Goal: Task Accomplishment & Management: Complete application form

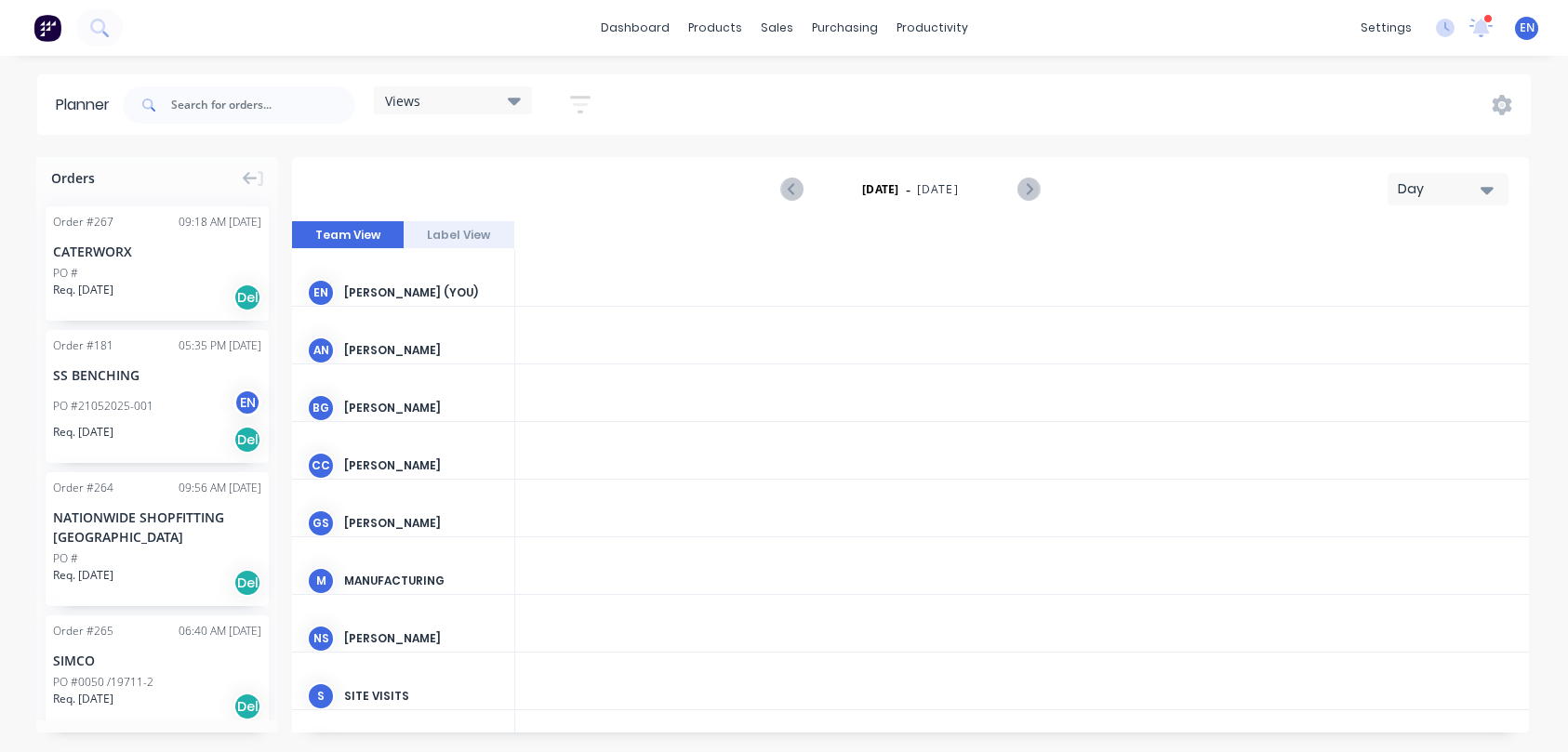
scroll to position [0, 3572]
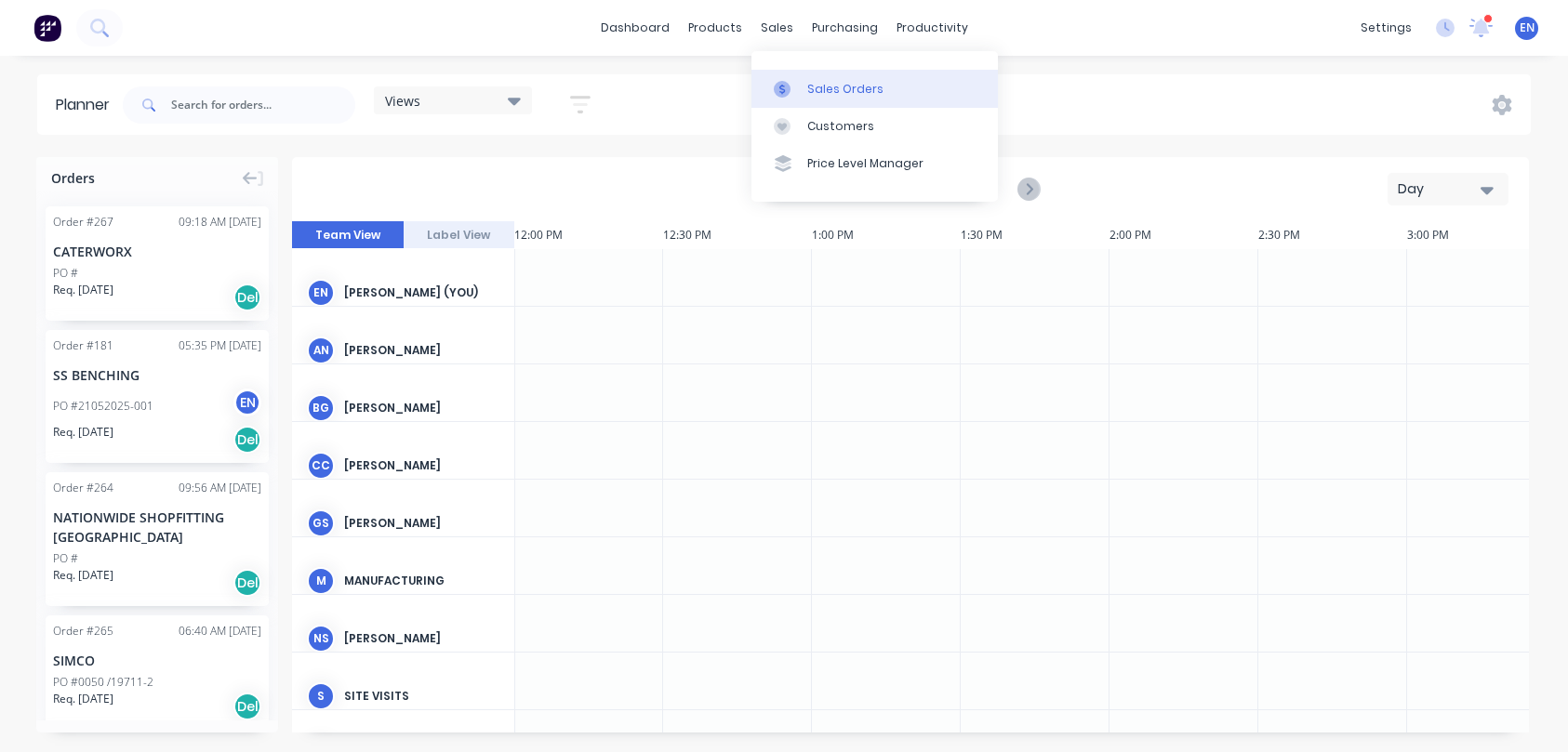
click at [832, 88] on div "Sales Orders" at bounding box center [845, 90] width 76 height 17
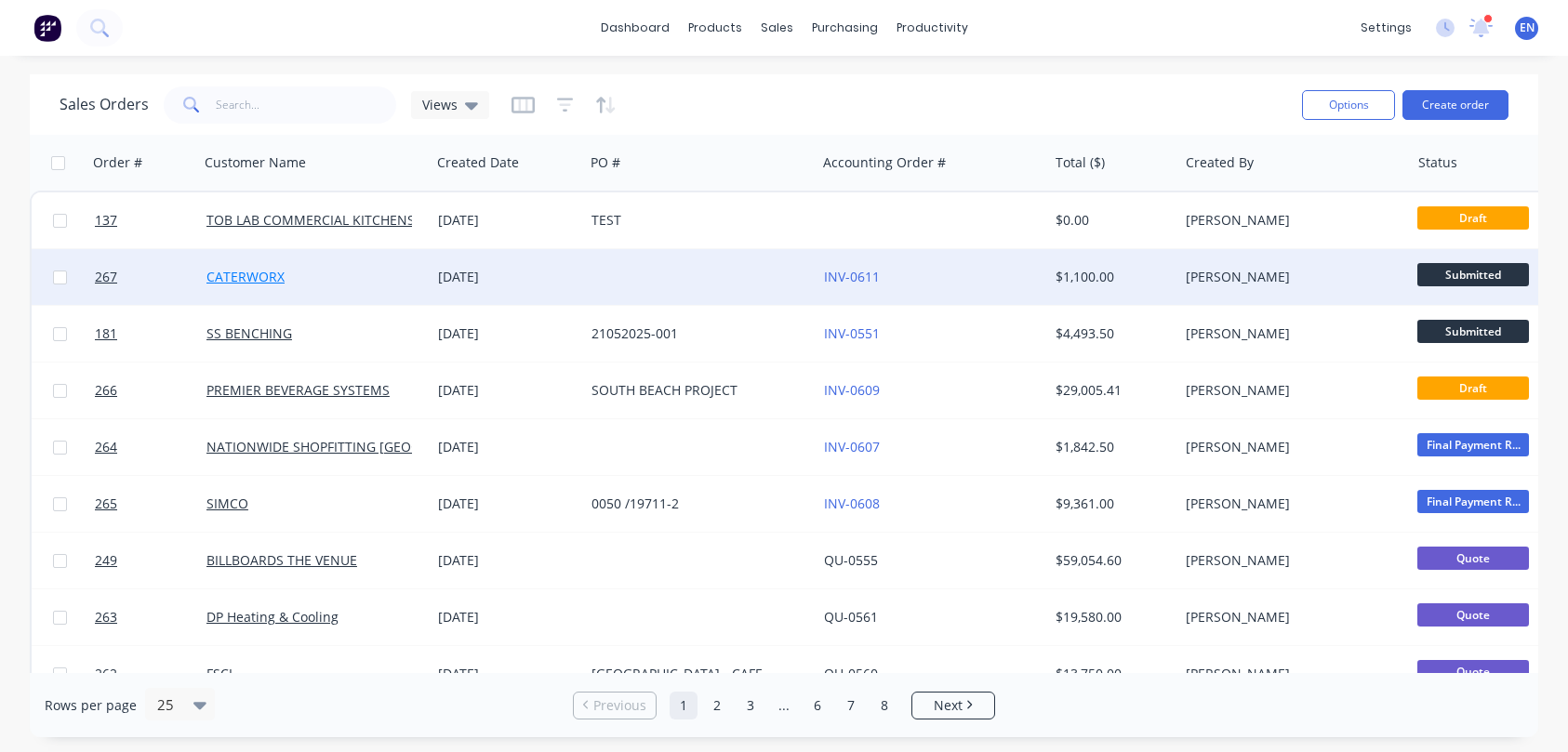
click at [248, 279] on link "CATERWORX" at bounding box center [246, 276] width 78 height 18
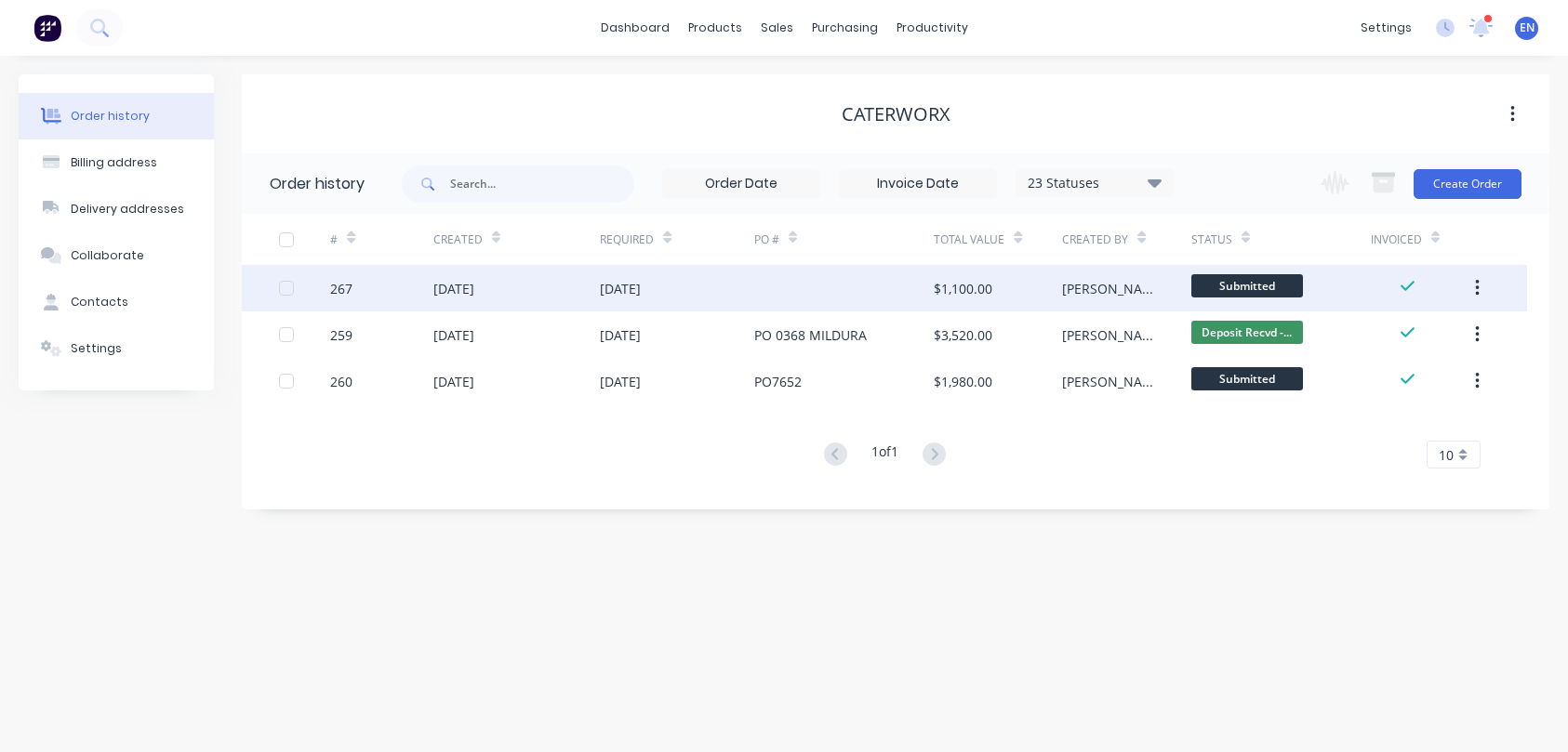
click at [340, 289] on div "267" at bounding box center [340, 289] width 22 height 19
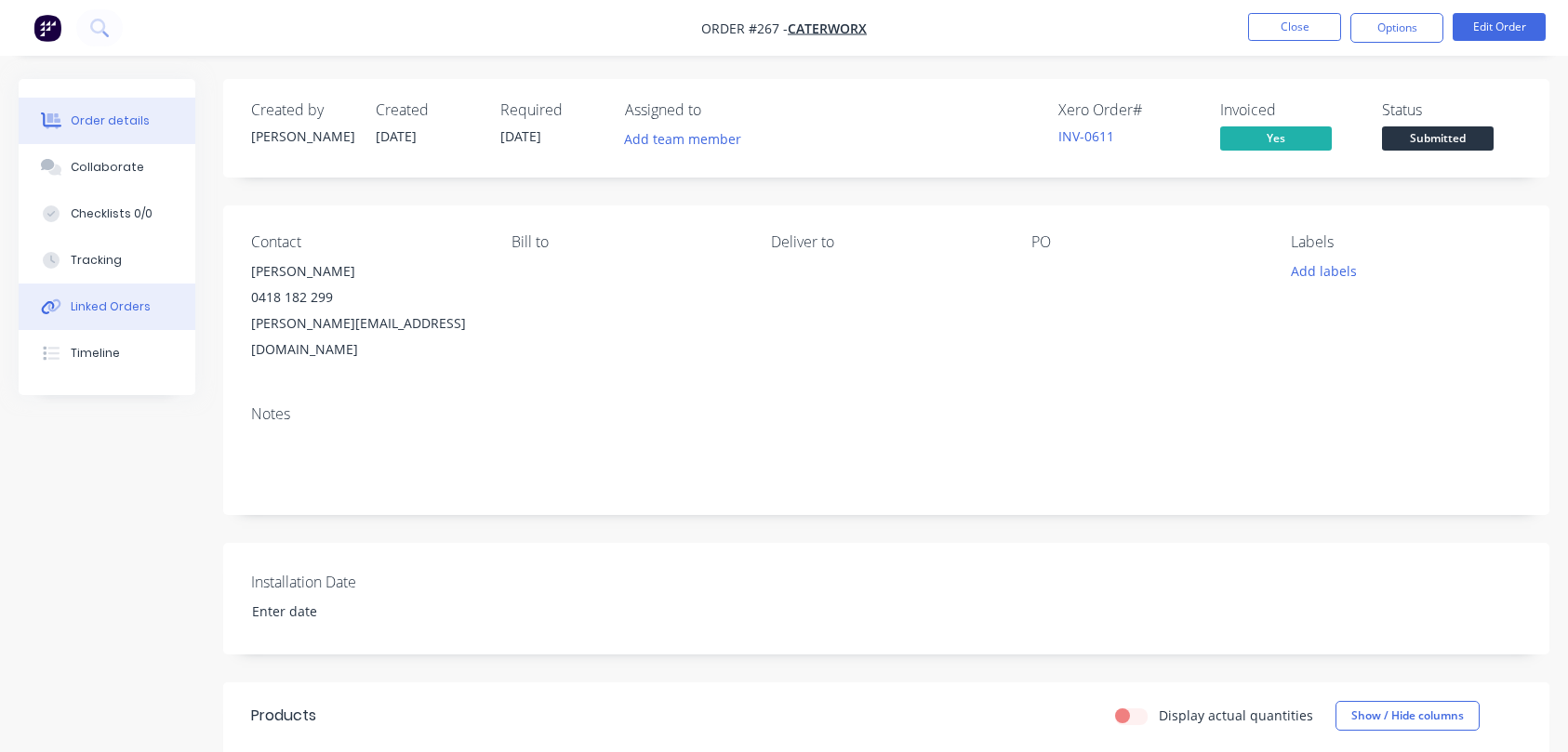
click at [117, 304] on div "Linked Orders" at bounding box center [111, 307] width 80 height 17
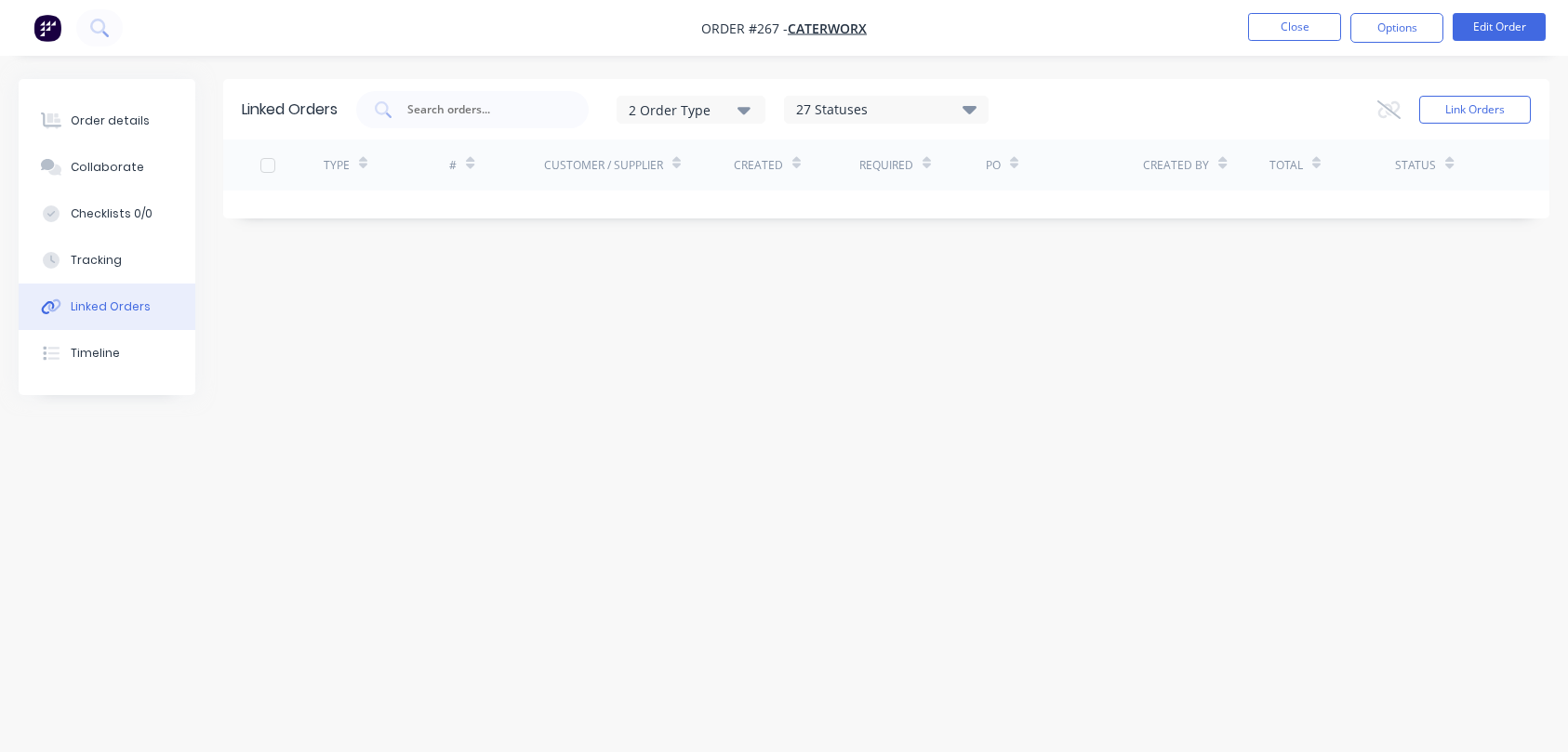
click at [750, 105] on icon "button" at bounding box center [744, 109] width 13 height 20
click at [559, 432] on div "Linked Orders 2 Order Type Sales Purchase 27 Statuses Sales Order Status All Ar…" at bounding box center [784, 340] width 1531 height 523
click at [92, 121] on div "Order details" at bounding box center [110, 121] width 79 height 17
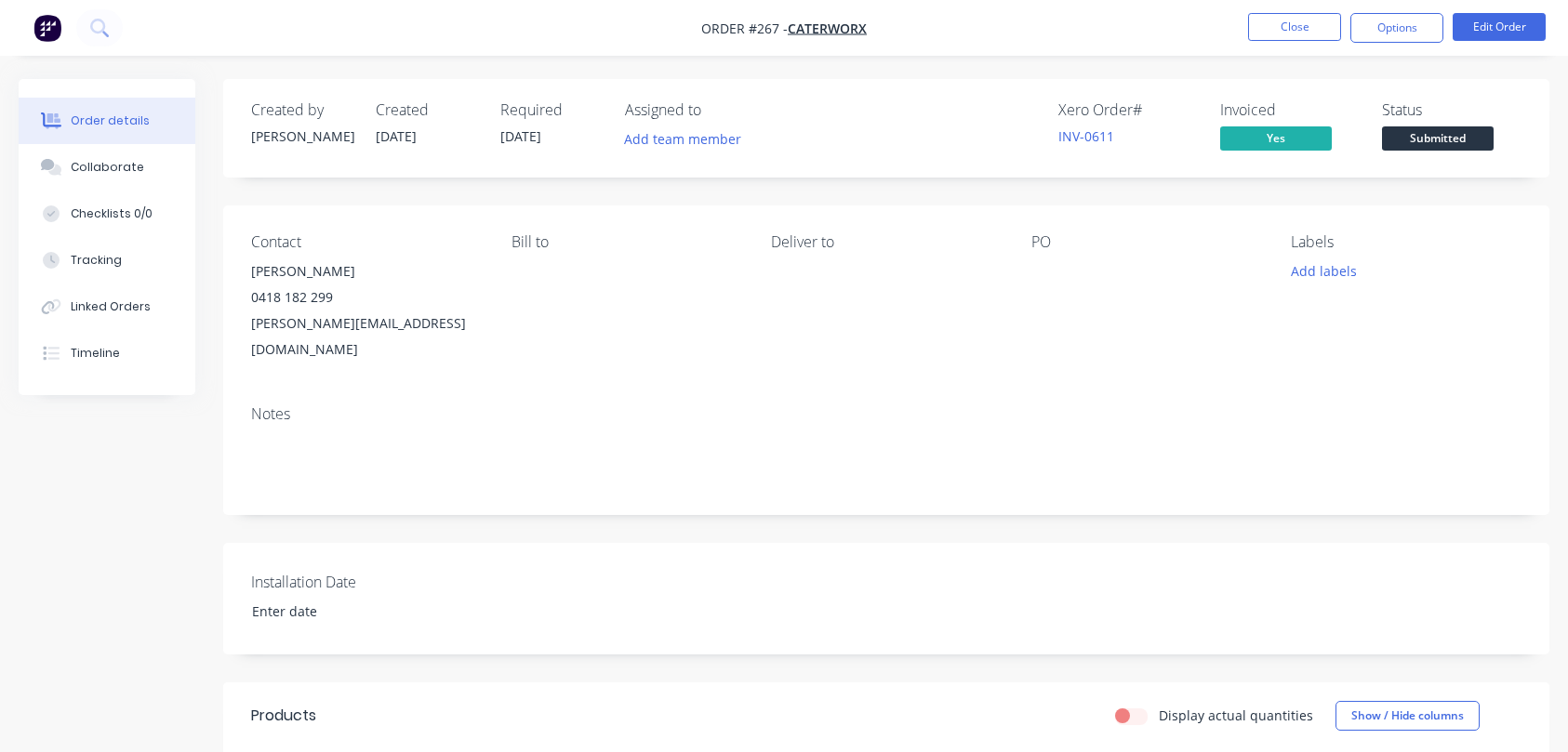
scroll to position [68, 0]
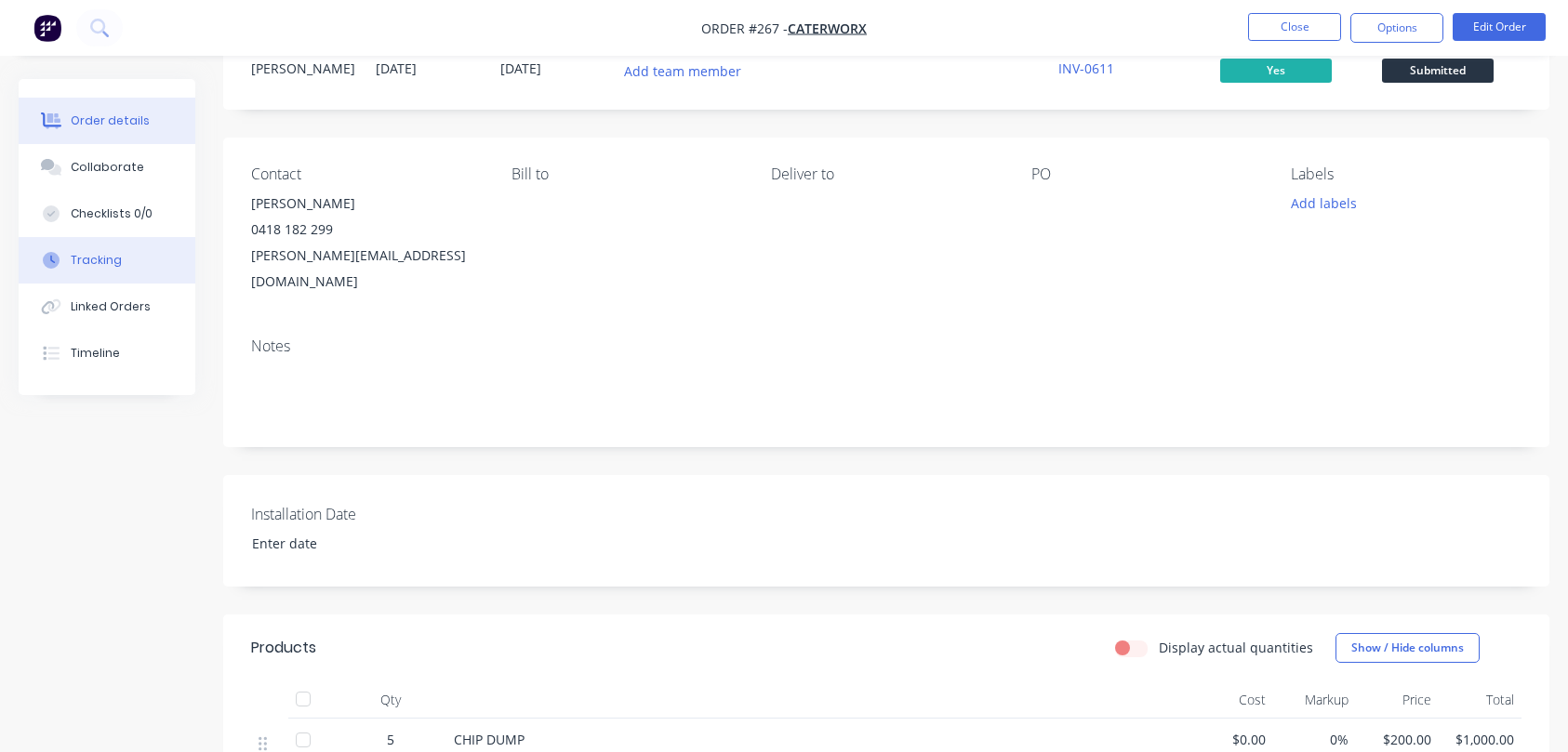
click at [88, 257] on div "Tracking" at bounding box center [96, 260] width 51 height 17
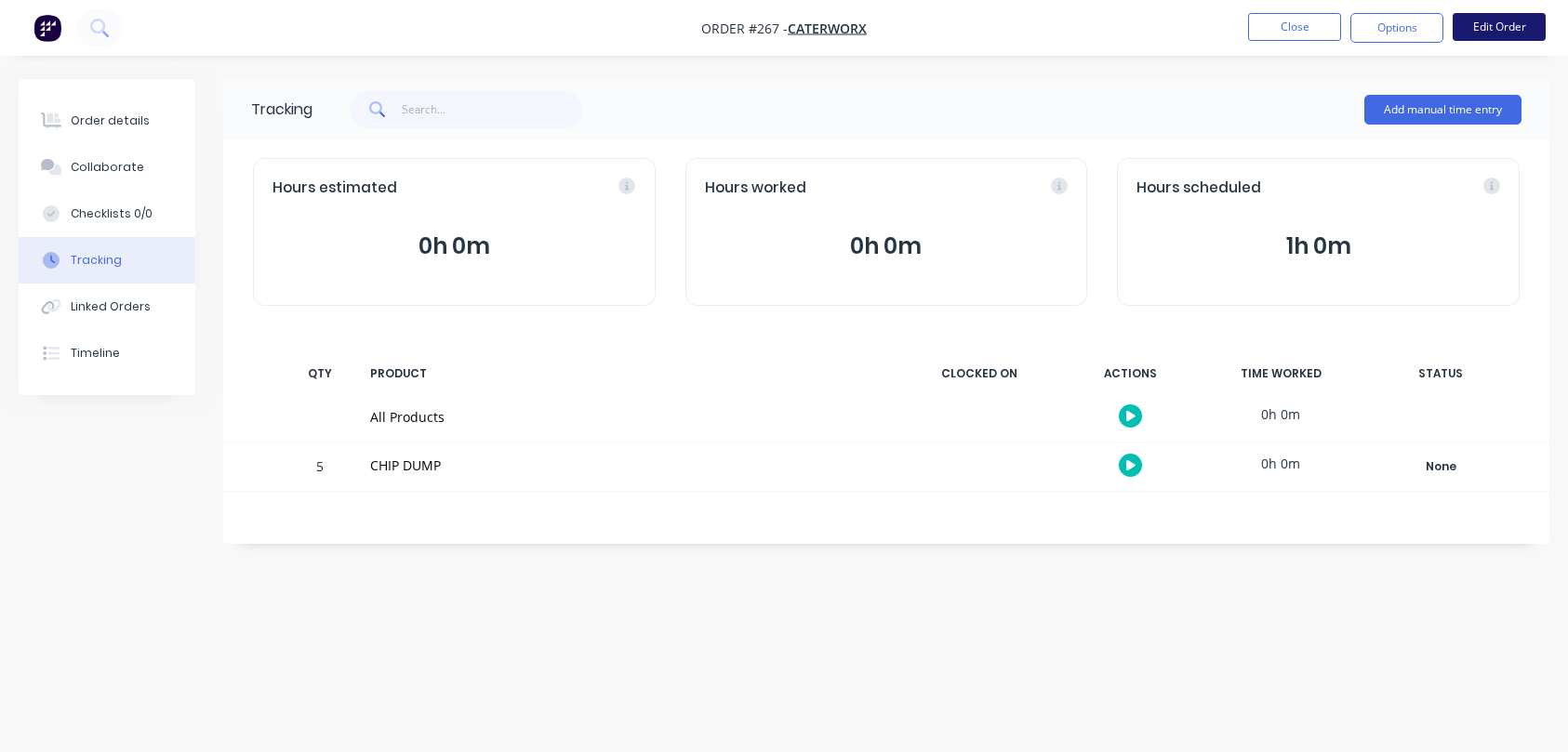
click at [1501, 28] on button "Edit Order" at bounding box center [1499, 27] width 93 height 28
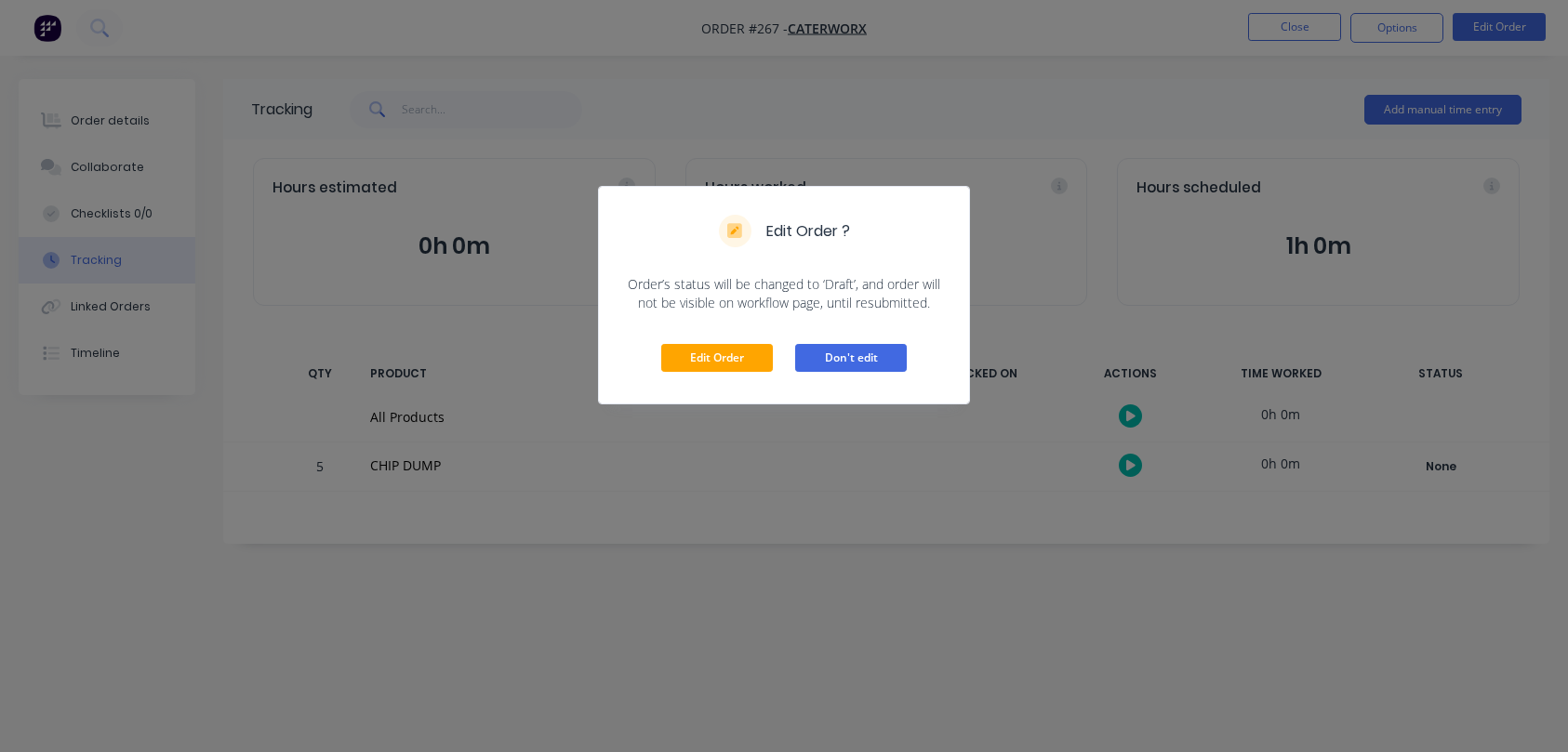
click at [861, 359] on button "Don't edit" at bounding box center [850, 357] width 112 height 28
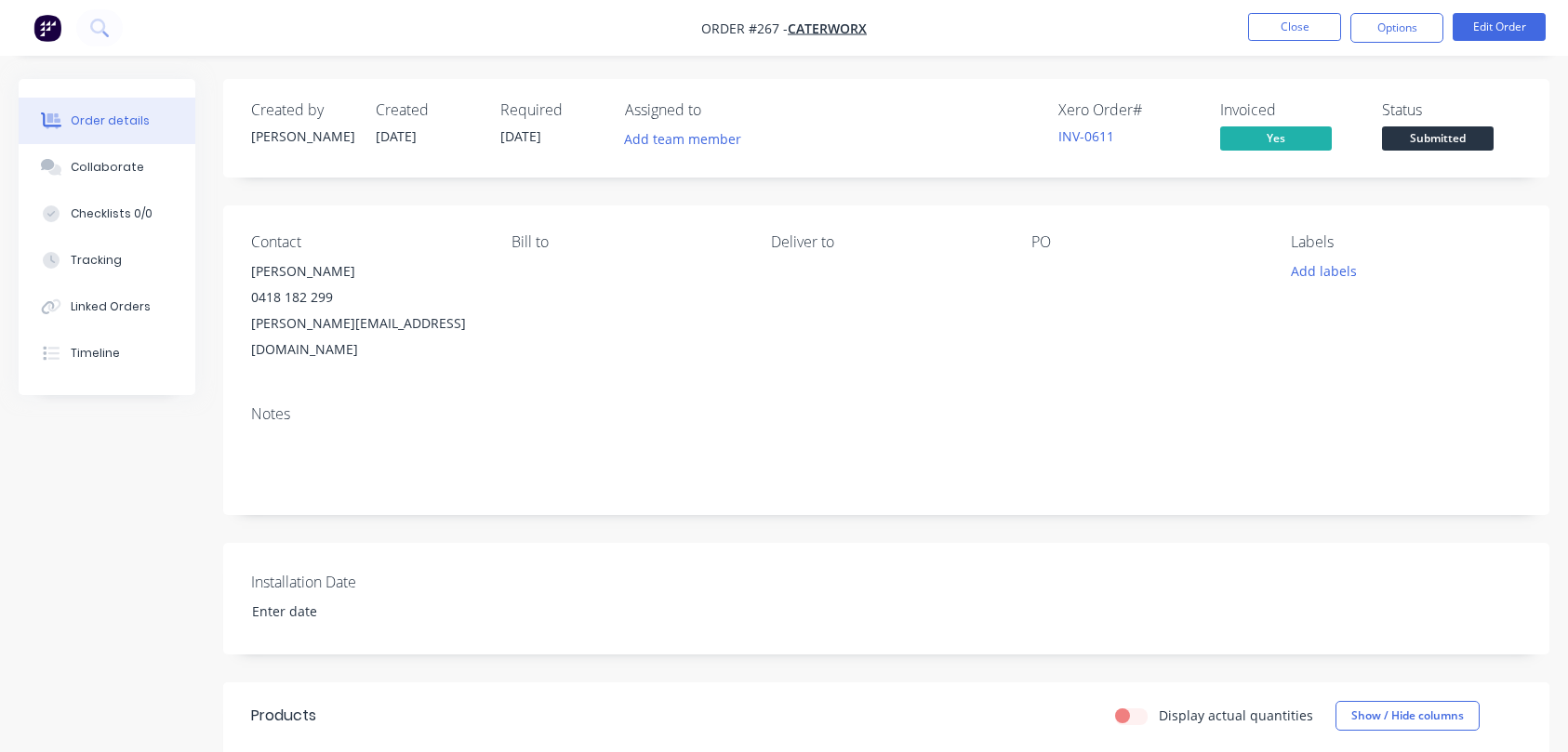
scroll to position [68, 0]
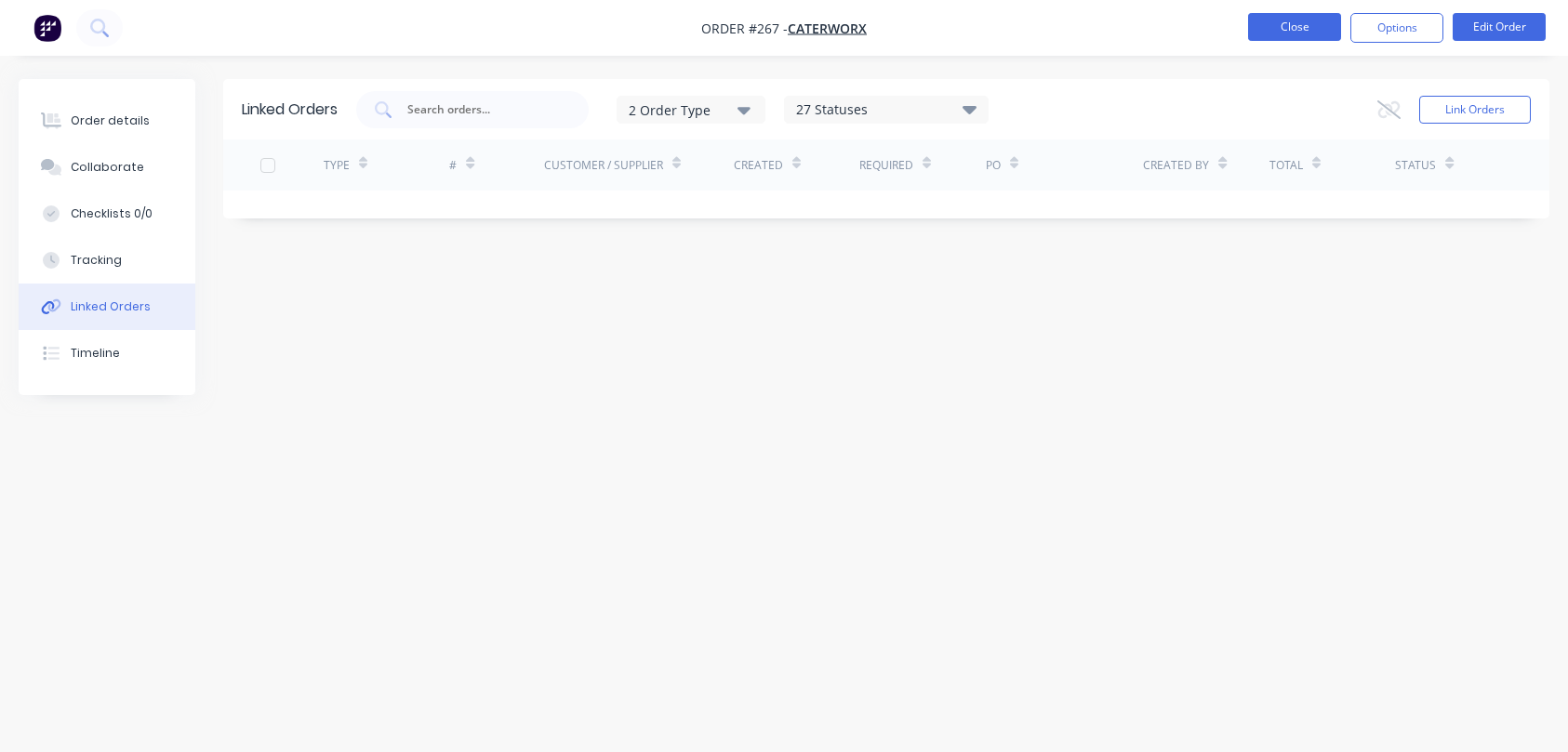
click at [1287, 30] on button "Close" at bounding box center [1294, 27] width 93 height 28
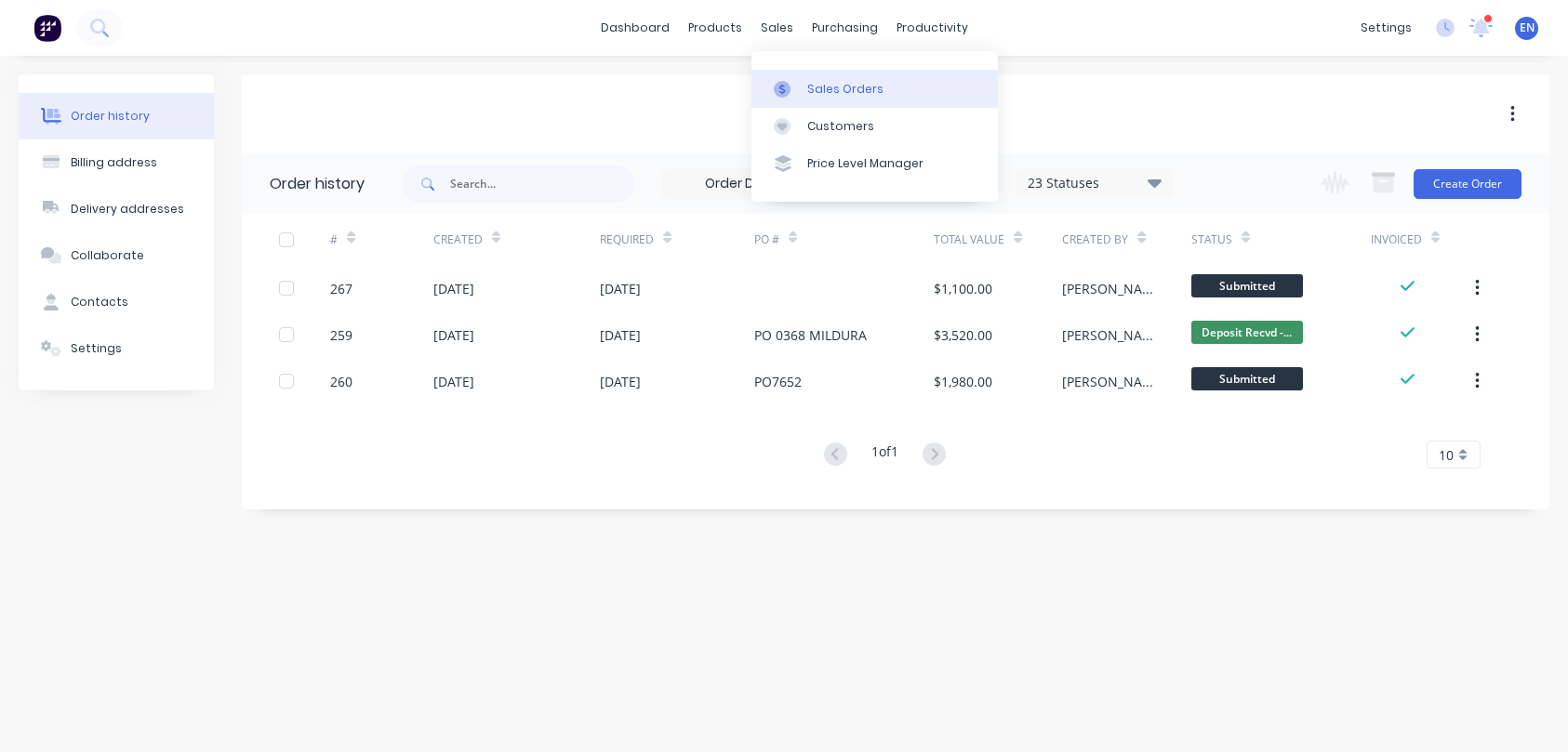
click at [805, 93] on link "Sales Orders" at bounding box center [874, 88] width 247 height 37
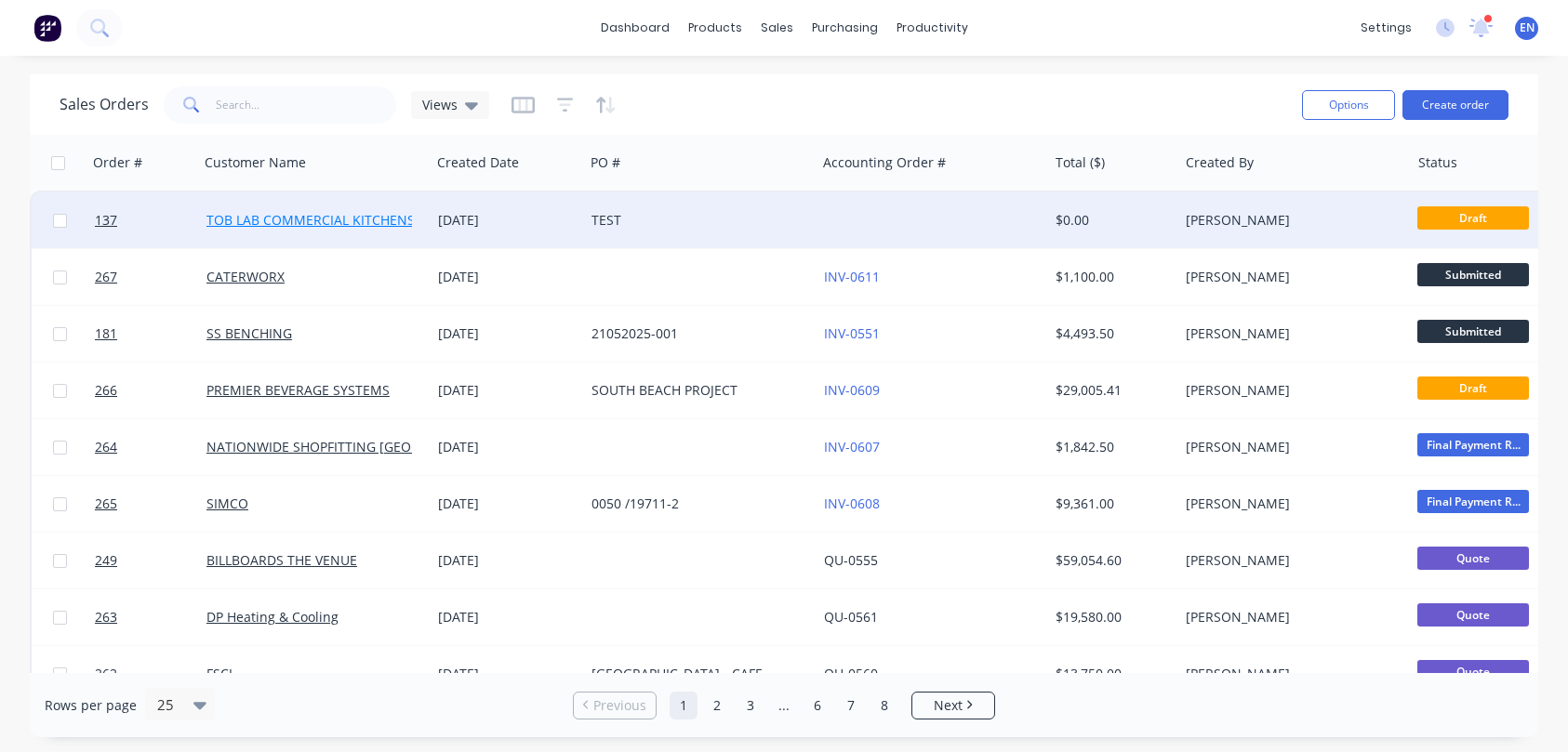
click at [233, 222] on link "TOB LAB COMMERCIAL KITCHENS PTY LTD" at bounding box center [337, 219] width 261 height 18
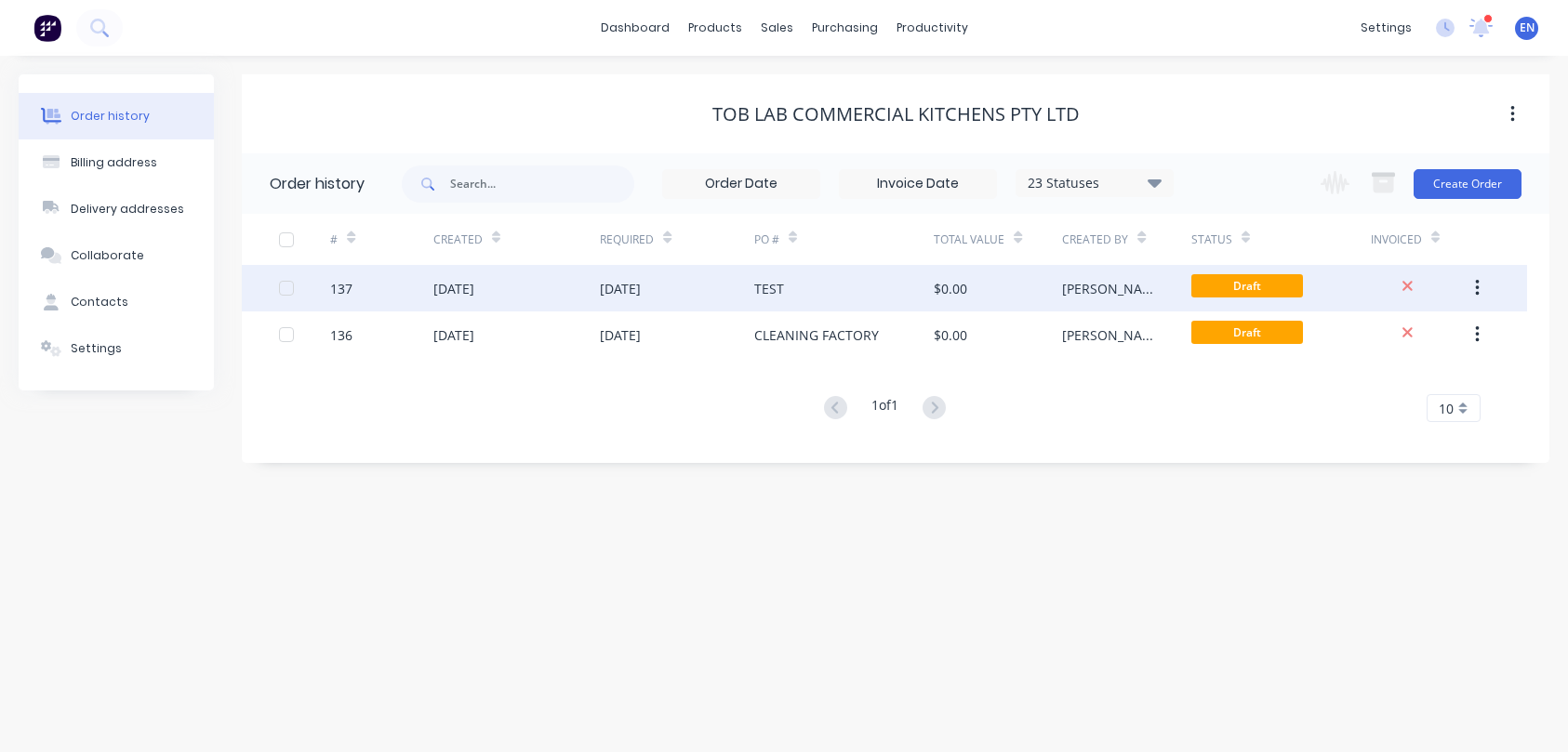
click at [347, 289] on div "137" at bounding box center [340, 289] width 22 height 19
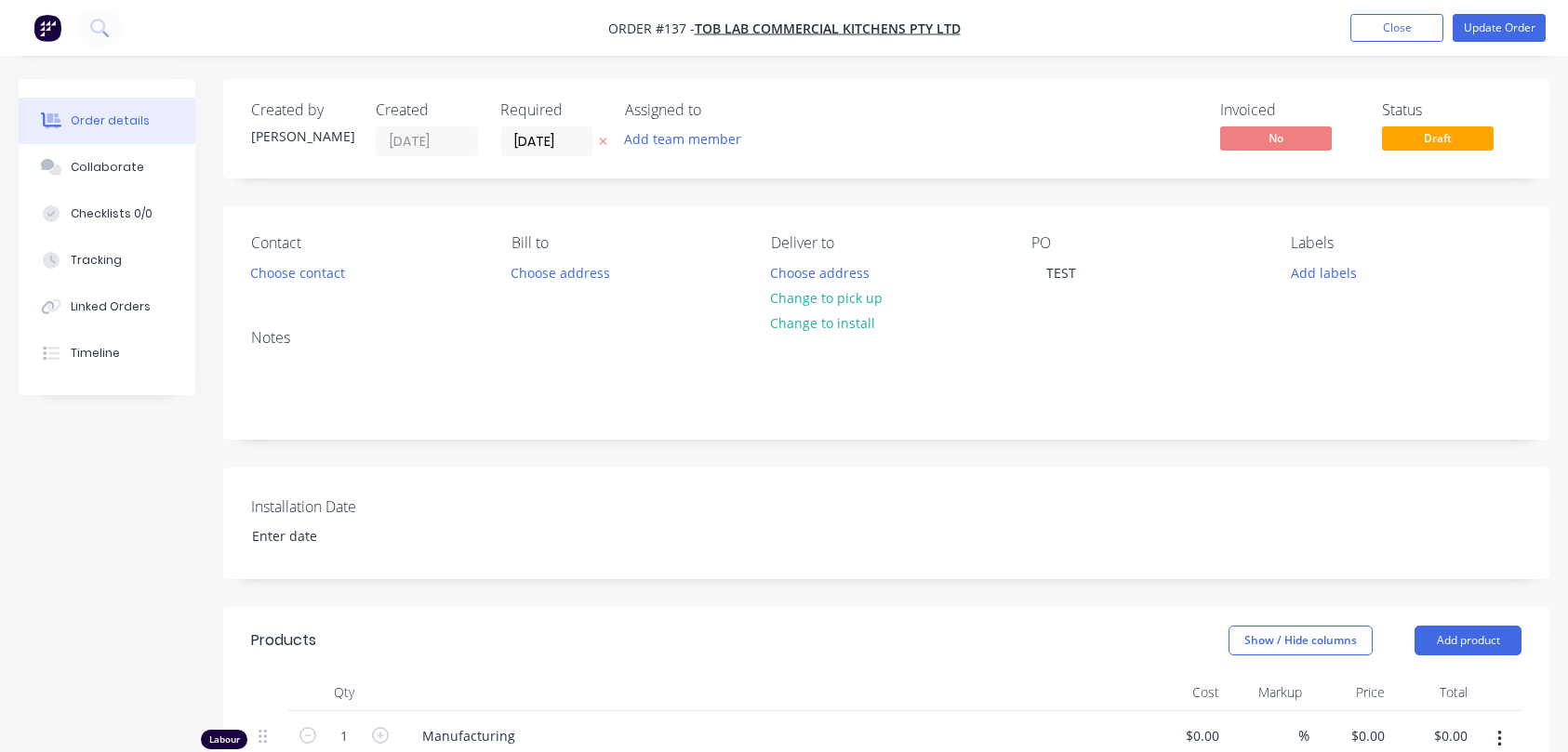
click at [109, 125] on div "Order details" at bounding box center [110, 121] width 79 height 17
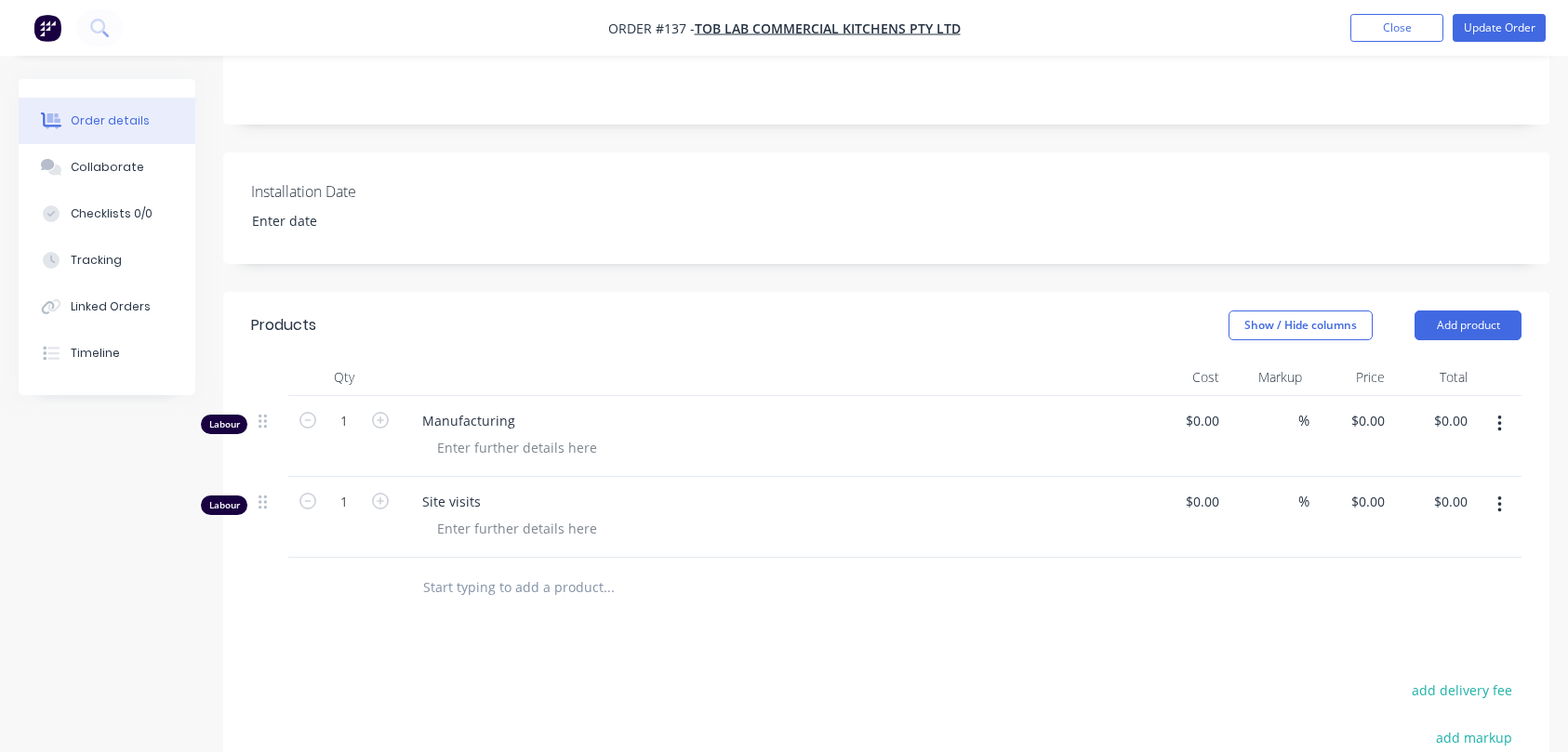
scroll to position [316, 0]
click at [1442, 322] on button "Add product" at bounding box center [1468, 324] width 107 height 30
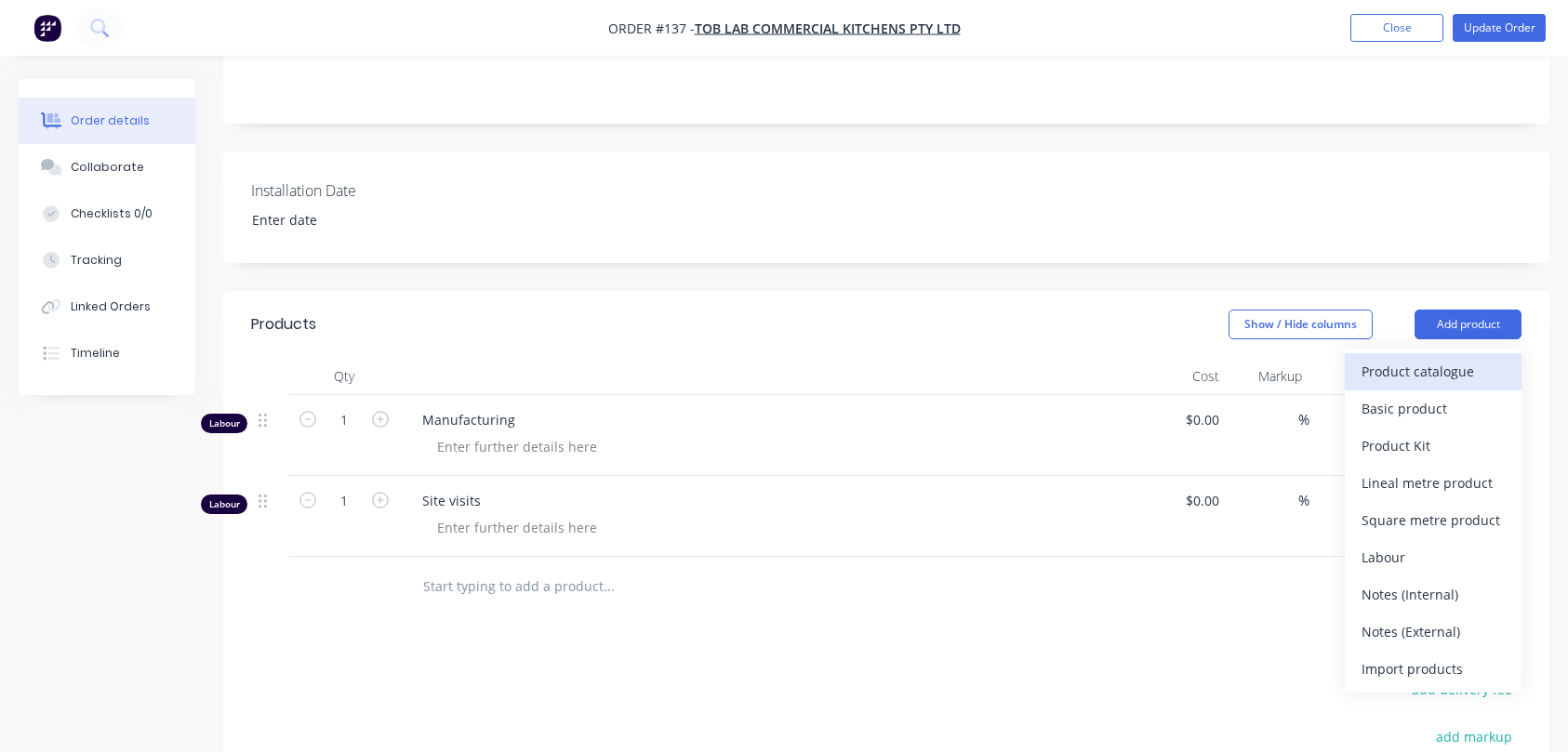
click at [1428, 360] on div "Product catalogue" at bounding box center [1433, 372] width 143 height 27
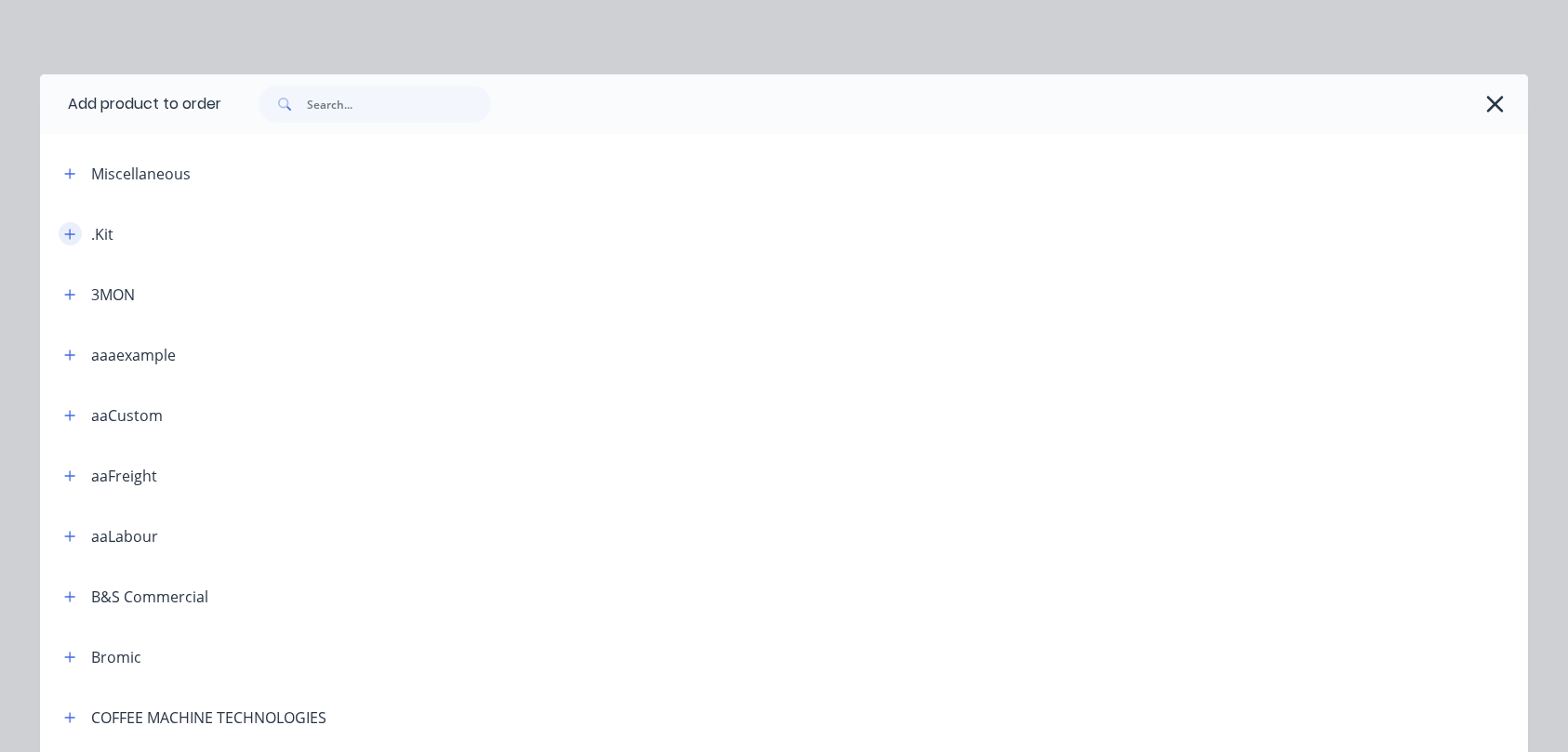
click at [70, 237] on icon "button" at bounding box center [70, 234] width 10 height 10
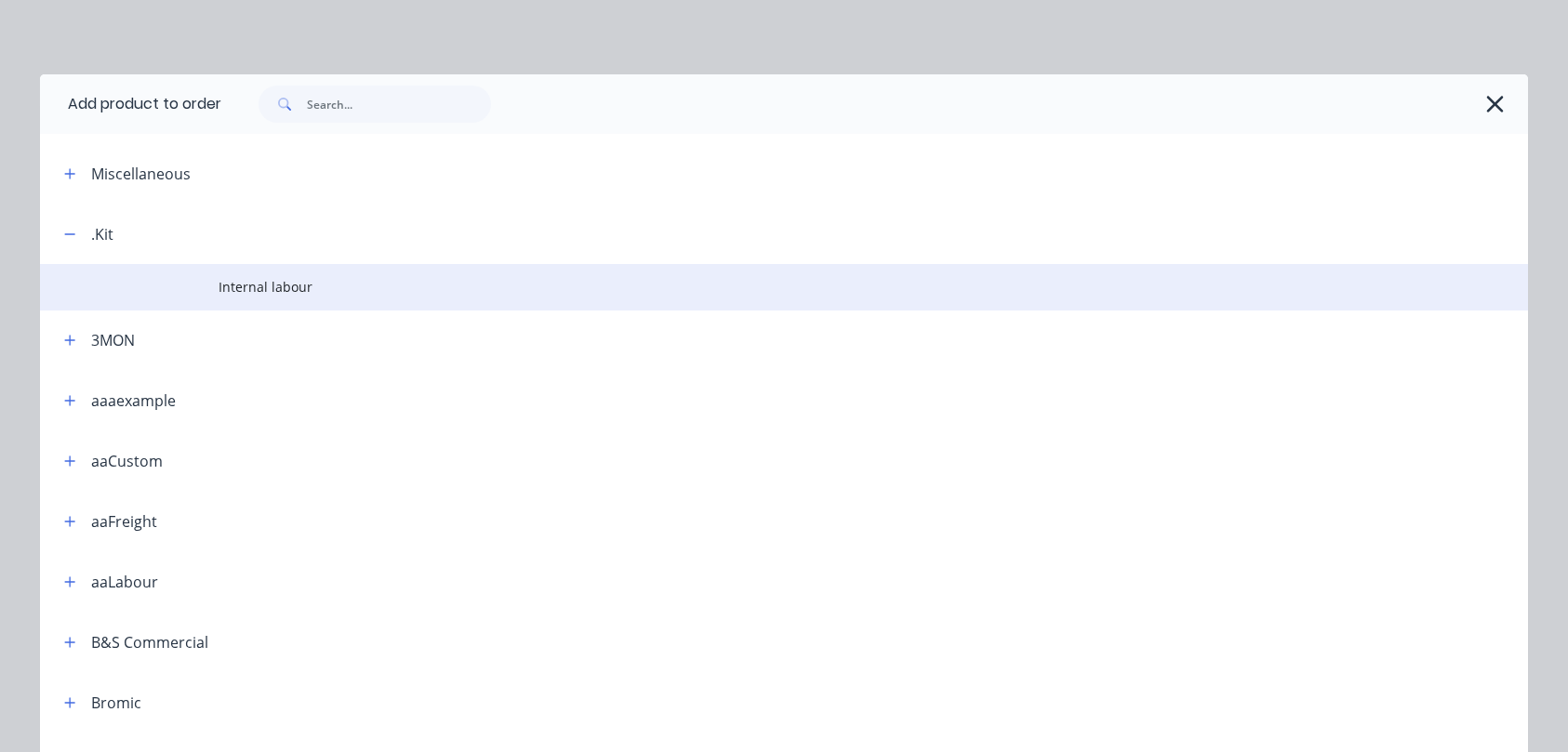
click at [281, 292] on span "Internal labour" at bounding box center [742, 287] width 1047 height 19
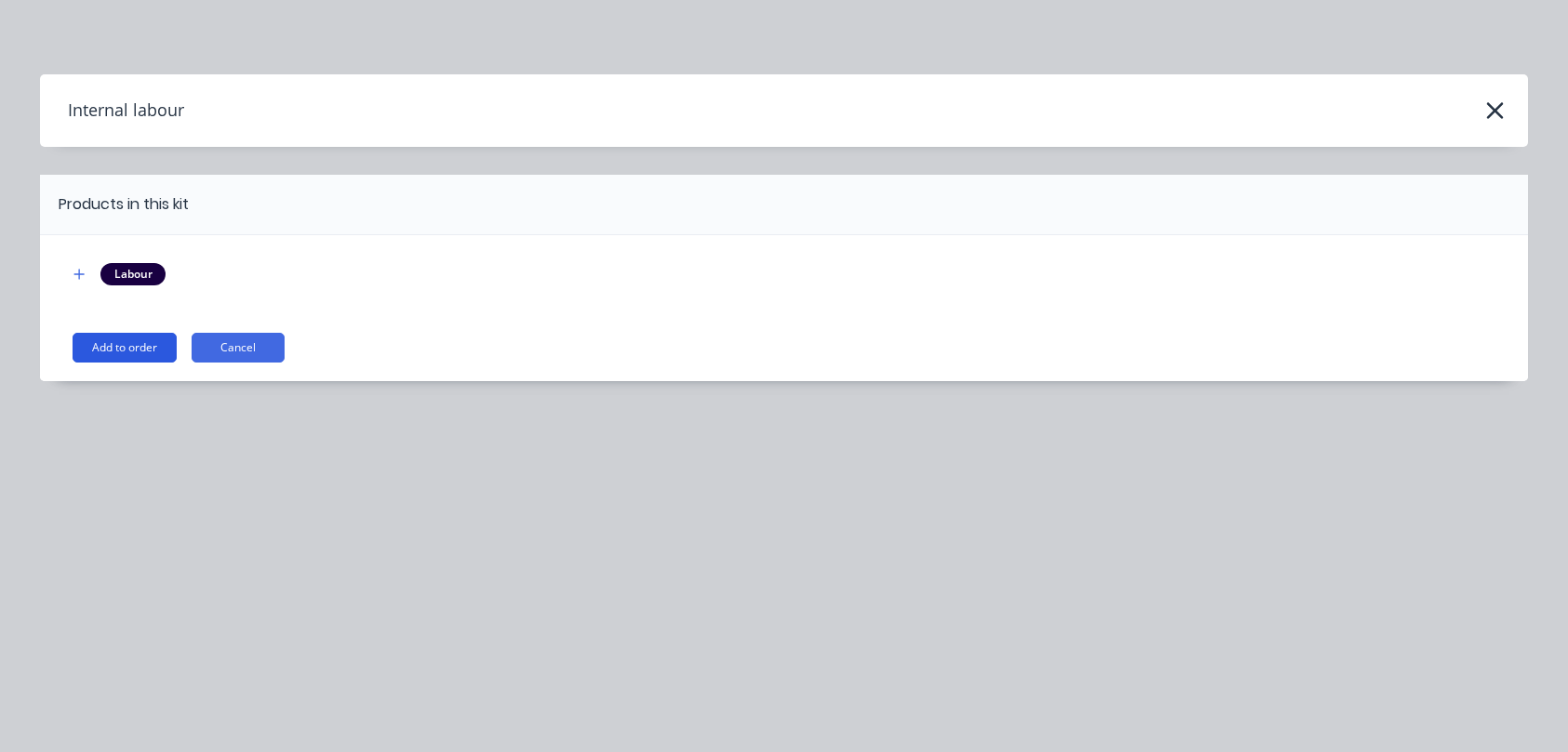
click at [107, 342] on button "Add to order" at bounding box center [124, 347] width 104 height 30
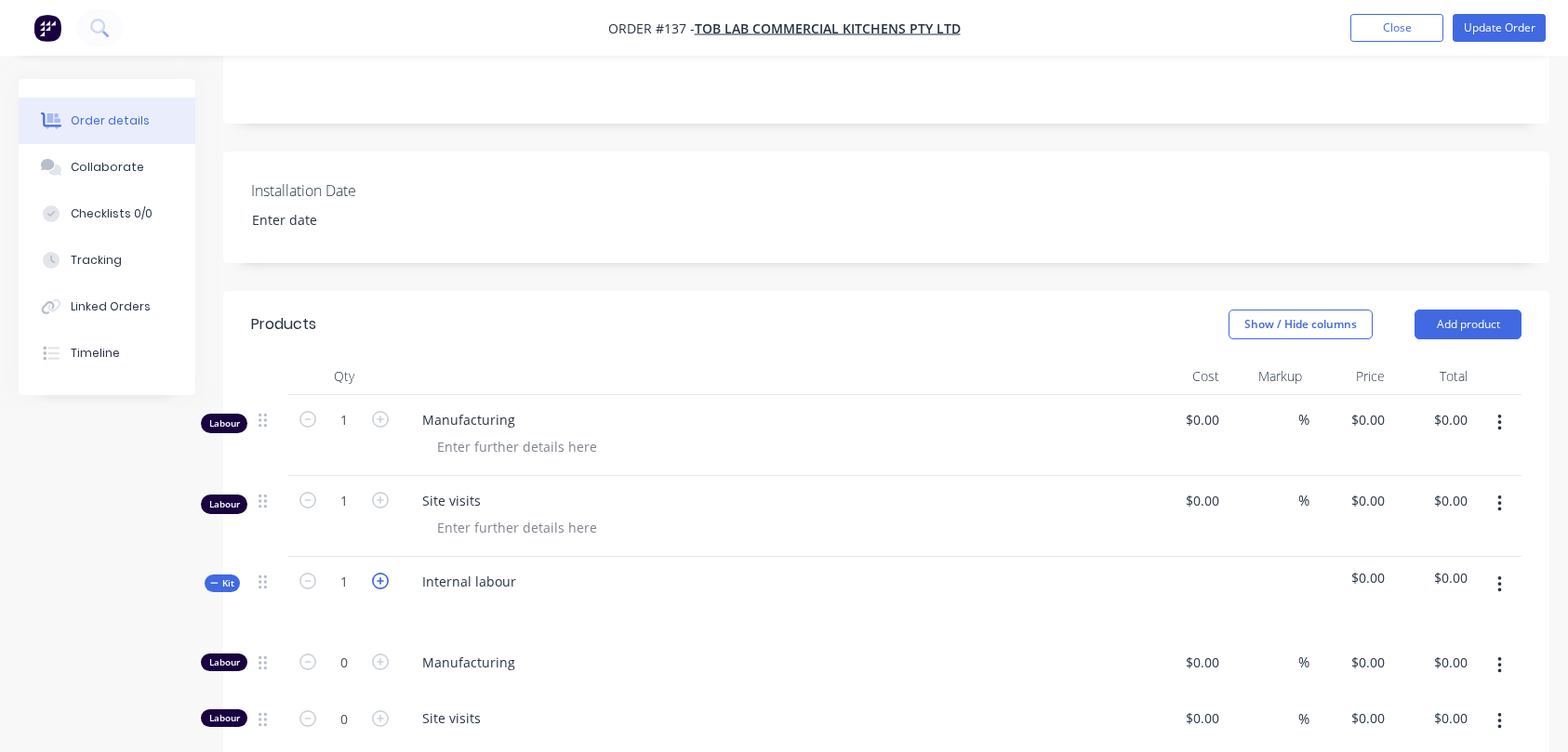
click at [377, 578] on icon "button" at bounding box center [380, 581] width 17 height 17
type input "3"
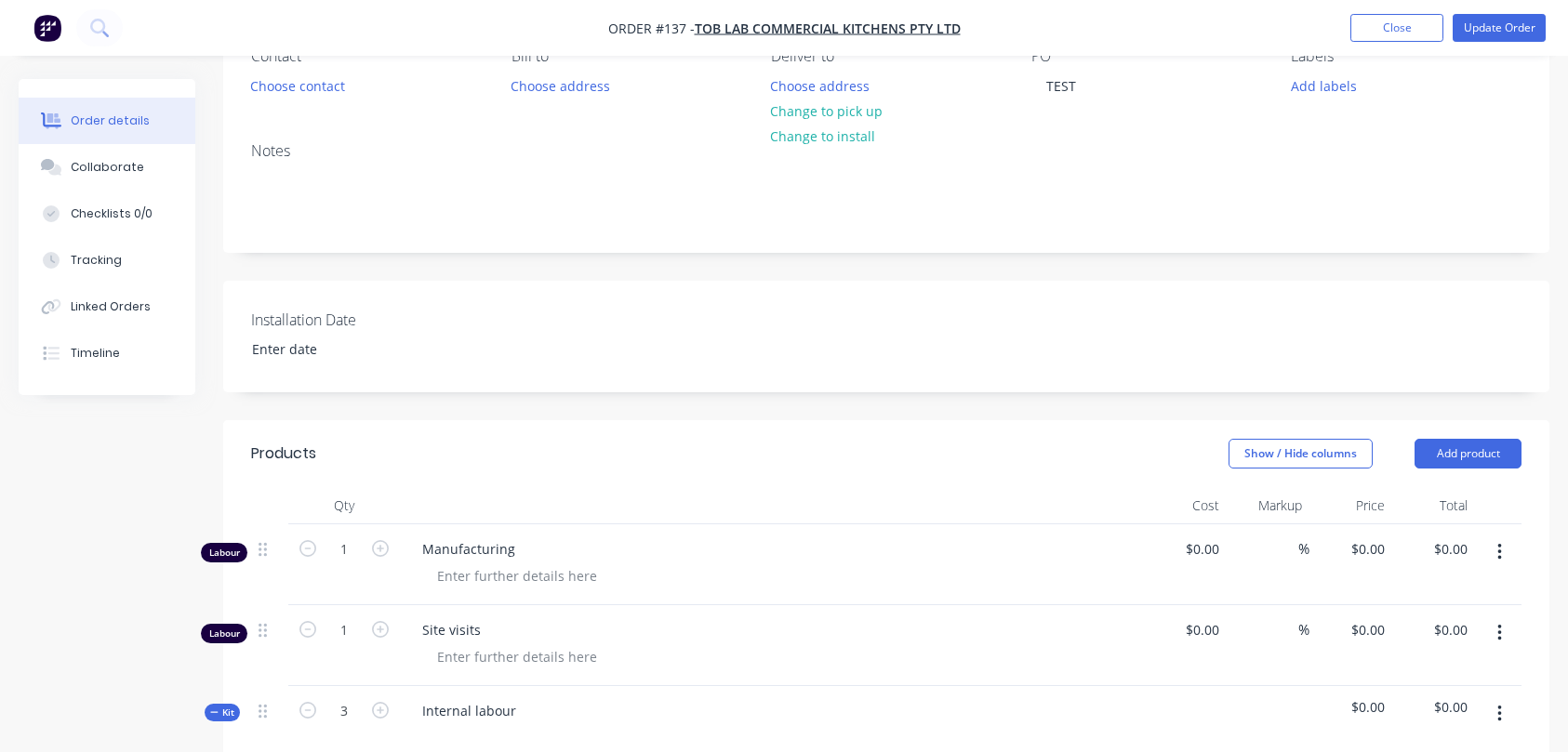
scroll to position [209, 0]
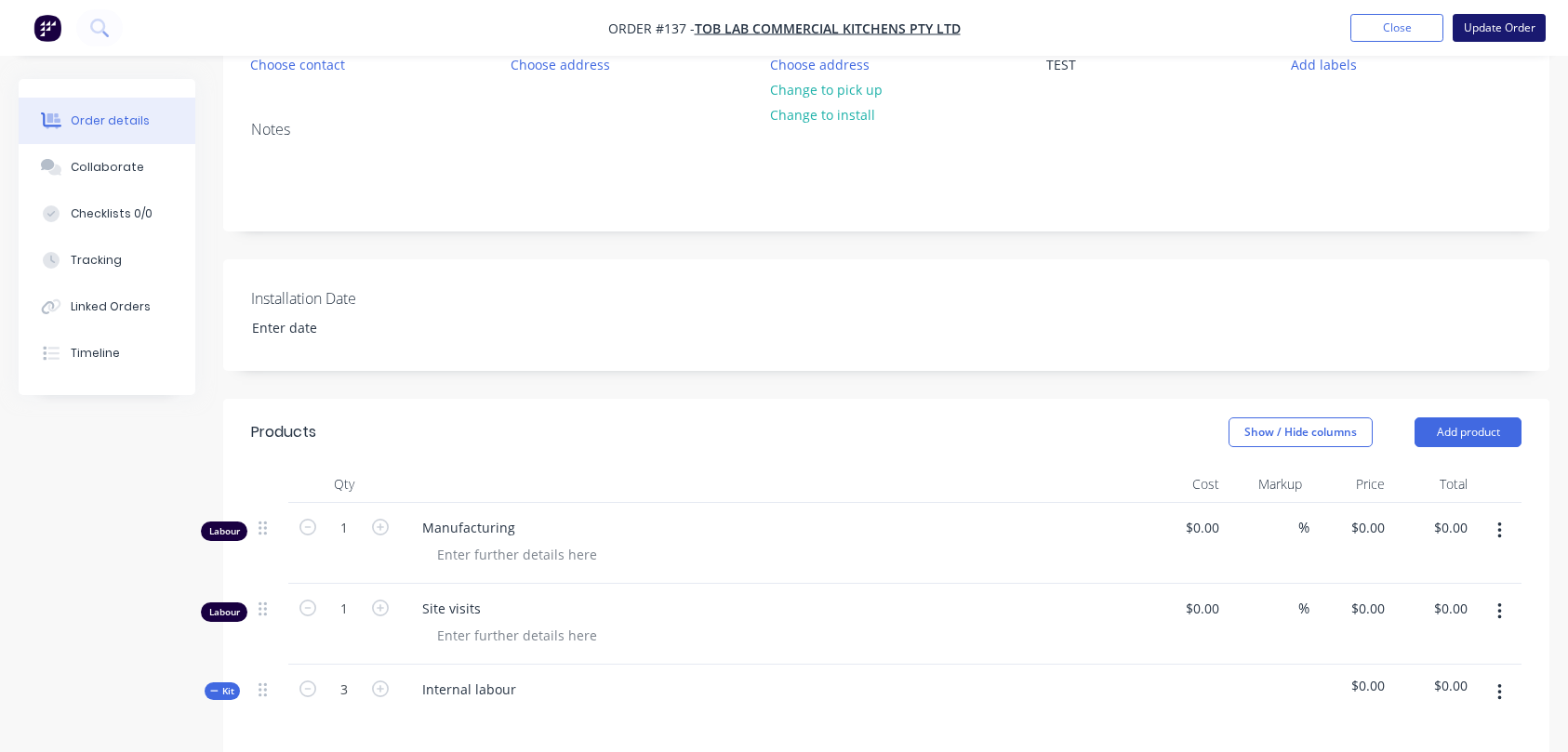
click at [1486, 25] on button "Update Order" at bounding box center [1499, 28] width 93 height 28
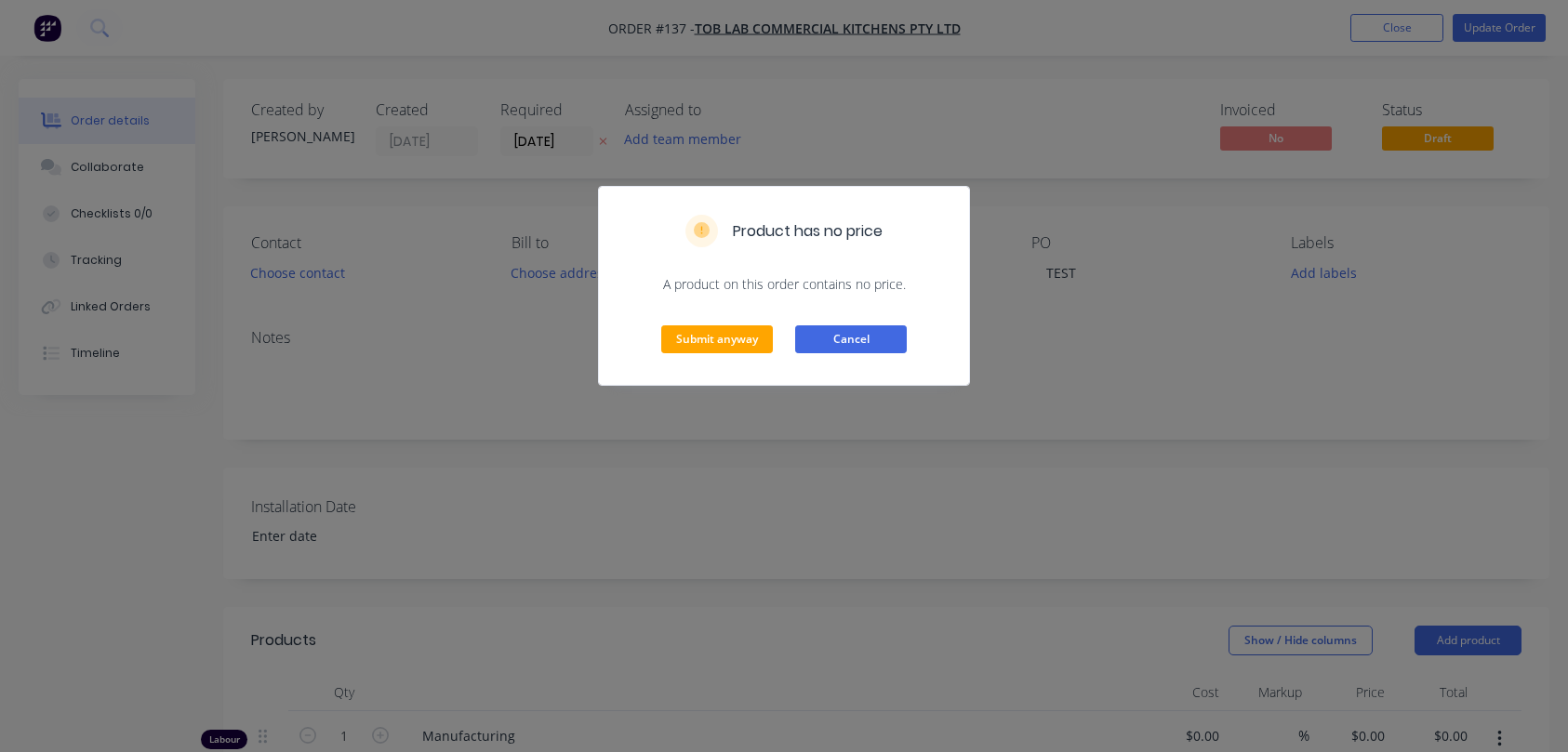
click at [845, 339] on button "Cancel" at bounding box center [850, 338] width 112 height 28
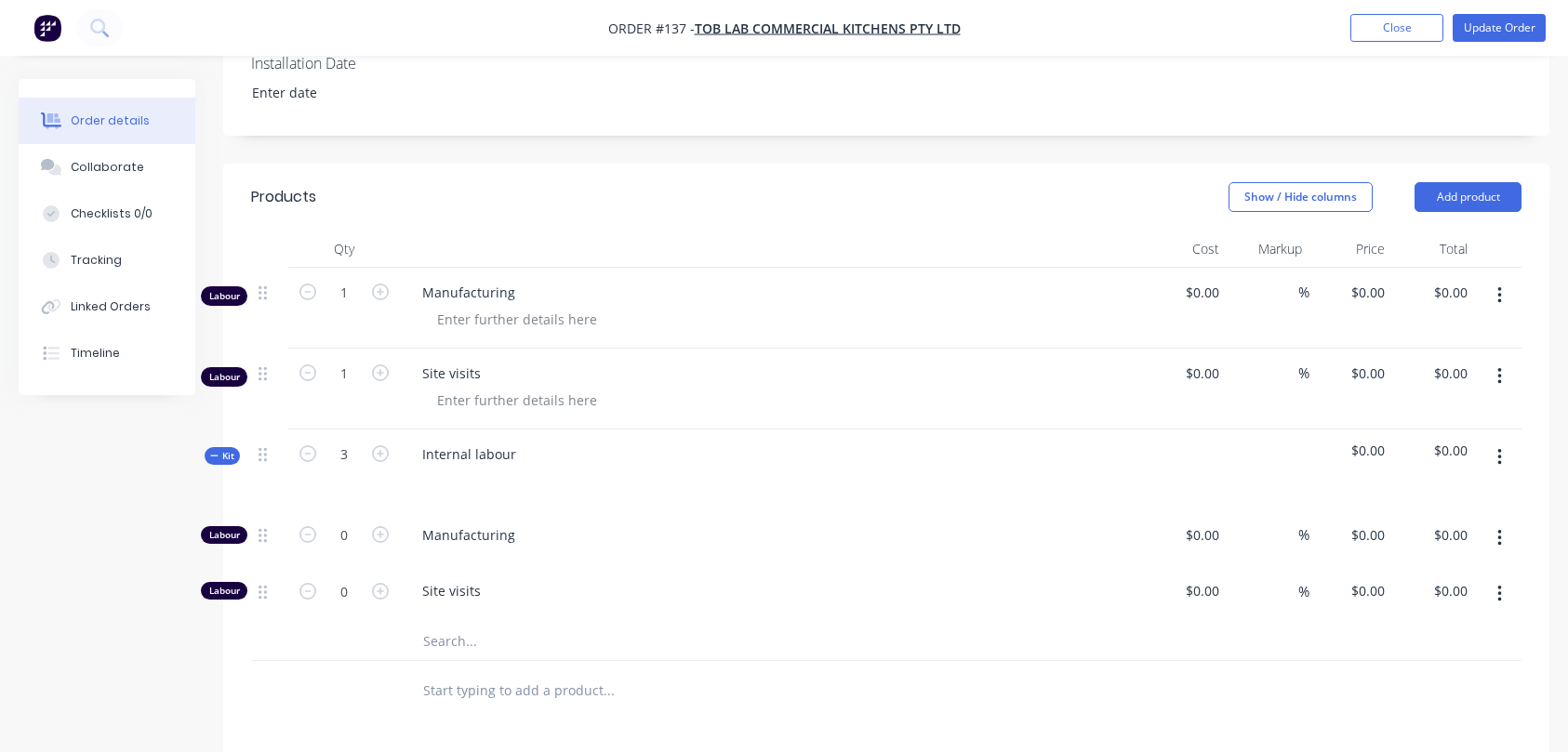
scroll to position [468, 0]
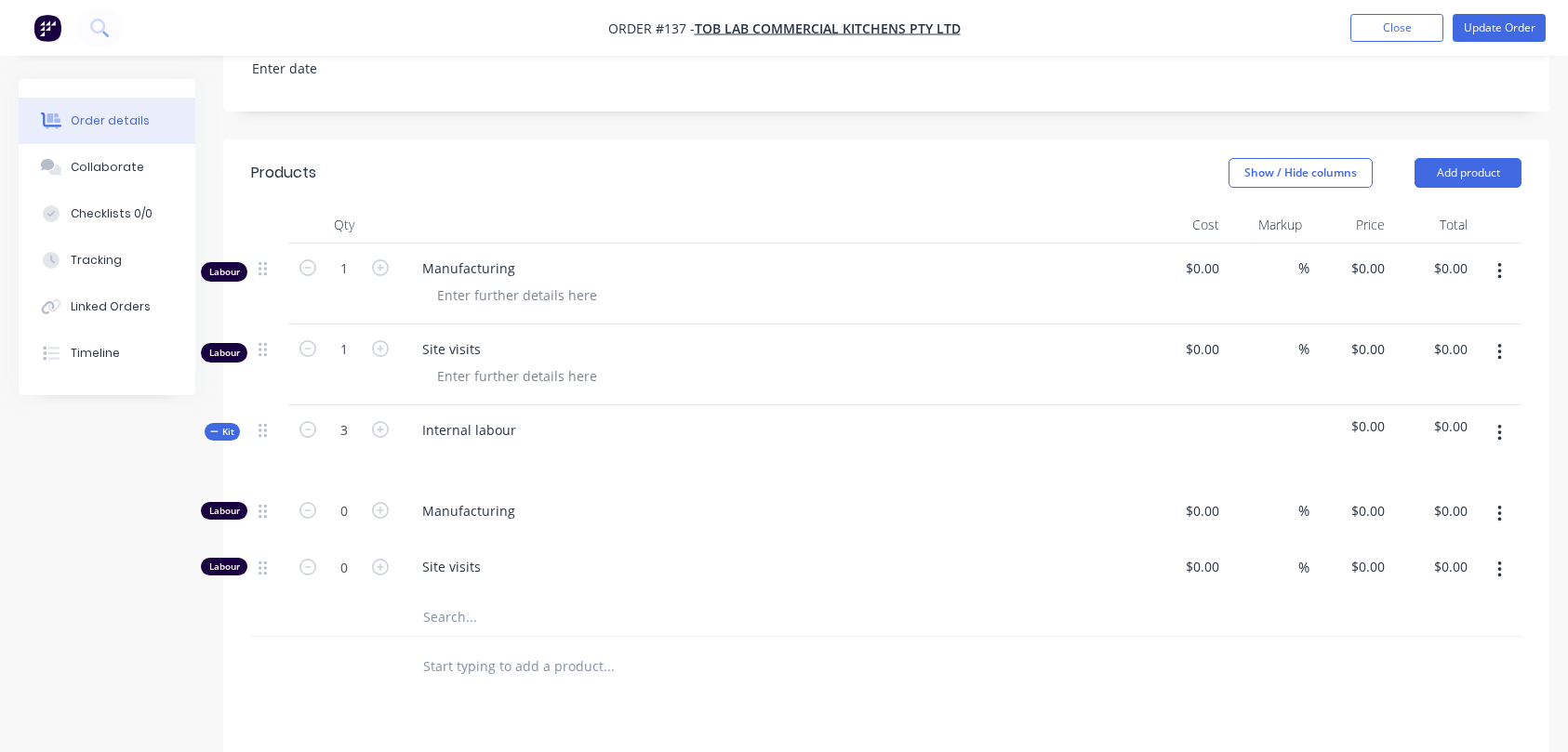
click at [1354, 426] on span "$0.00" at bounding box center [1350, 426] width 68 height 19
click at [1511, 429] on button "button" at bounding box center [1499, 433] width 44 height 33
click at [1237, 445] on div at bounding box center [1268, 445] width 83 height 81
click at [1357, 424] on span "$0.00" at bounding box center [1350, 426] width 68 height 19
drag, startPoint x: 1353, startPoint y: 427, endPoint x: 1408, endPoint y: 433, distance: 55.3
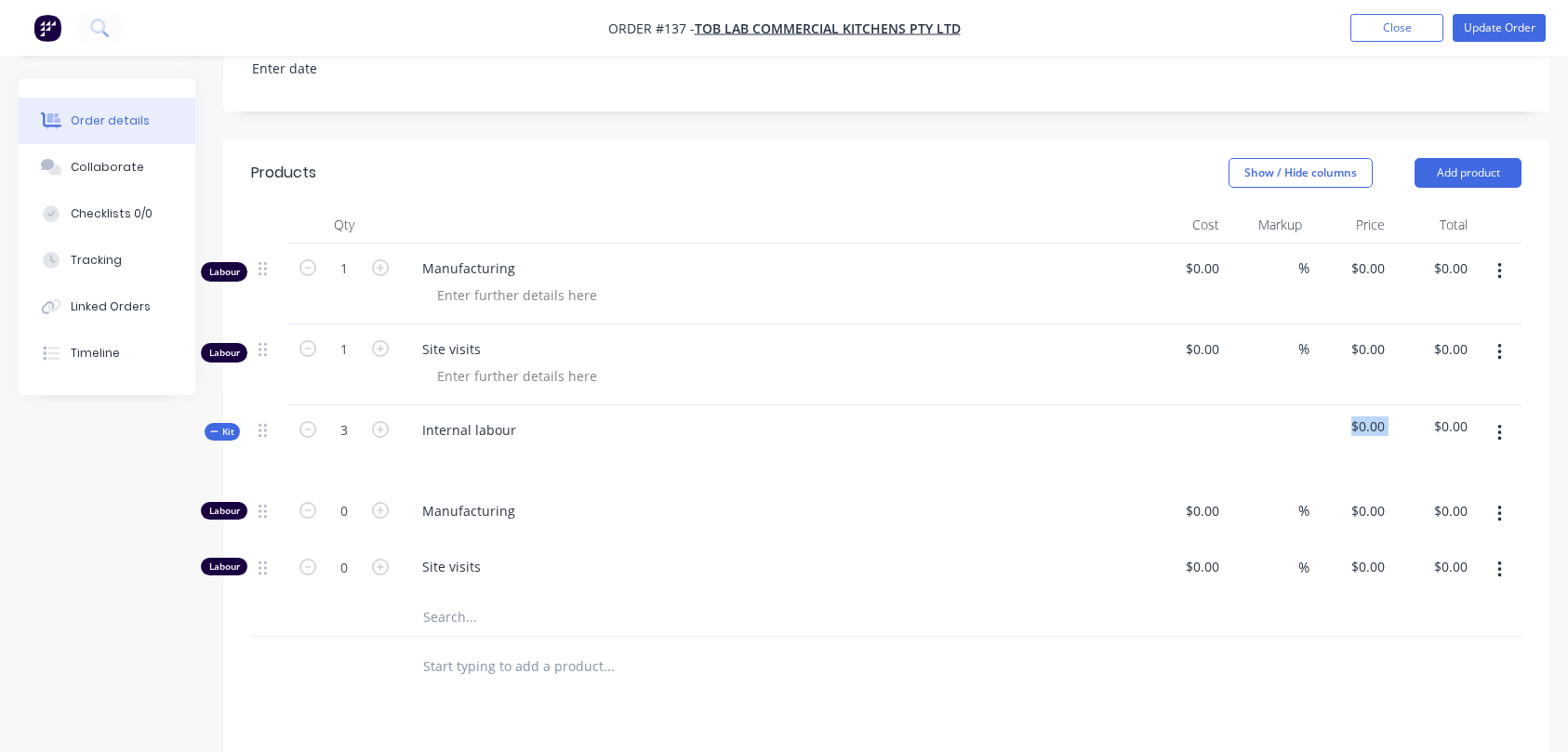
click at [1408, 433] on div "Kit 3 Internal labour $0.00 $0.00" at bounding box center [886, 445] width 1270 height 81
click at [1191, 425] on div at bounding box center [1185, 445] width 83 height 81
click at [1205, 425] on div at bounding box center [1185, 445] width 83 height 81
click at [1190, 511] on div at bounding box center [1185, 515] width 83 height 57
type input "$50.00"
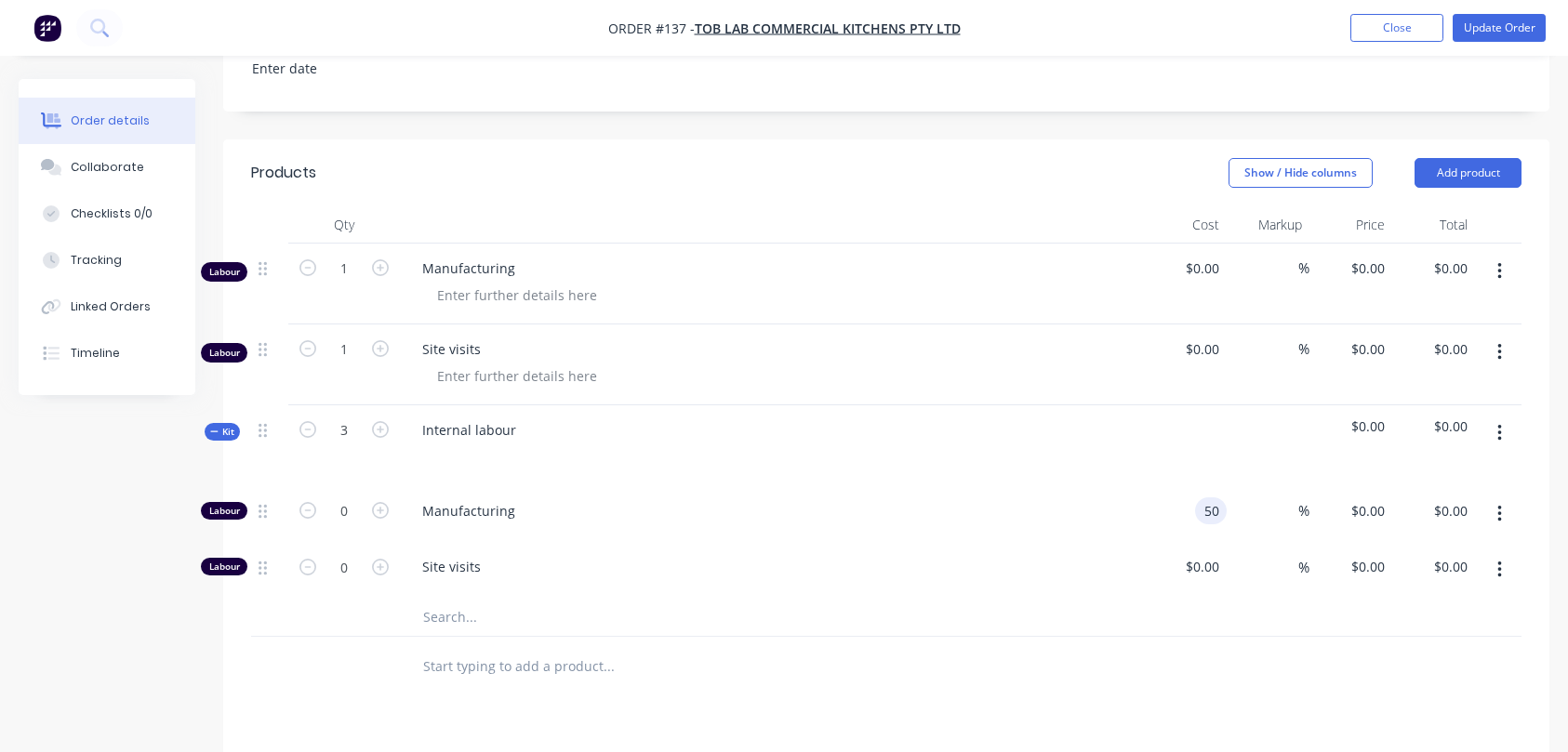
type input "$50.00"
click at [378, 511] on icon "button" at bounding box center [380, 511] width 17 height 17
type input "1"
type input "$50.00"
click at [378, 511] on icon "button" at bounding box center [380, 511] width 17 height 17
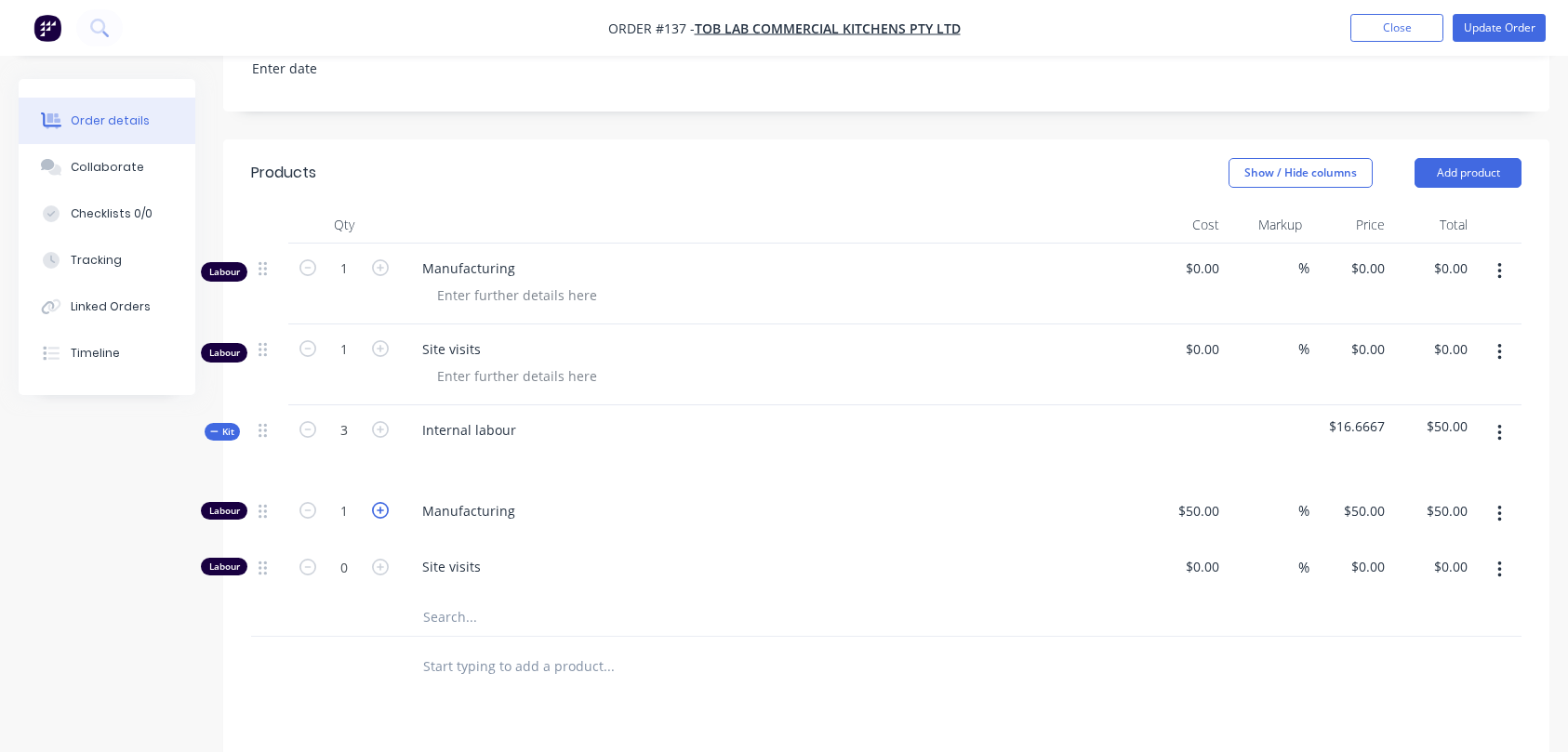
type input "2"
type input "$100.00"
click at [1484, 28] on button "Update Order" at bounding box center [1499, 28] width 93 height 28
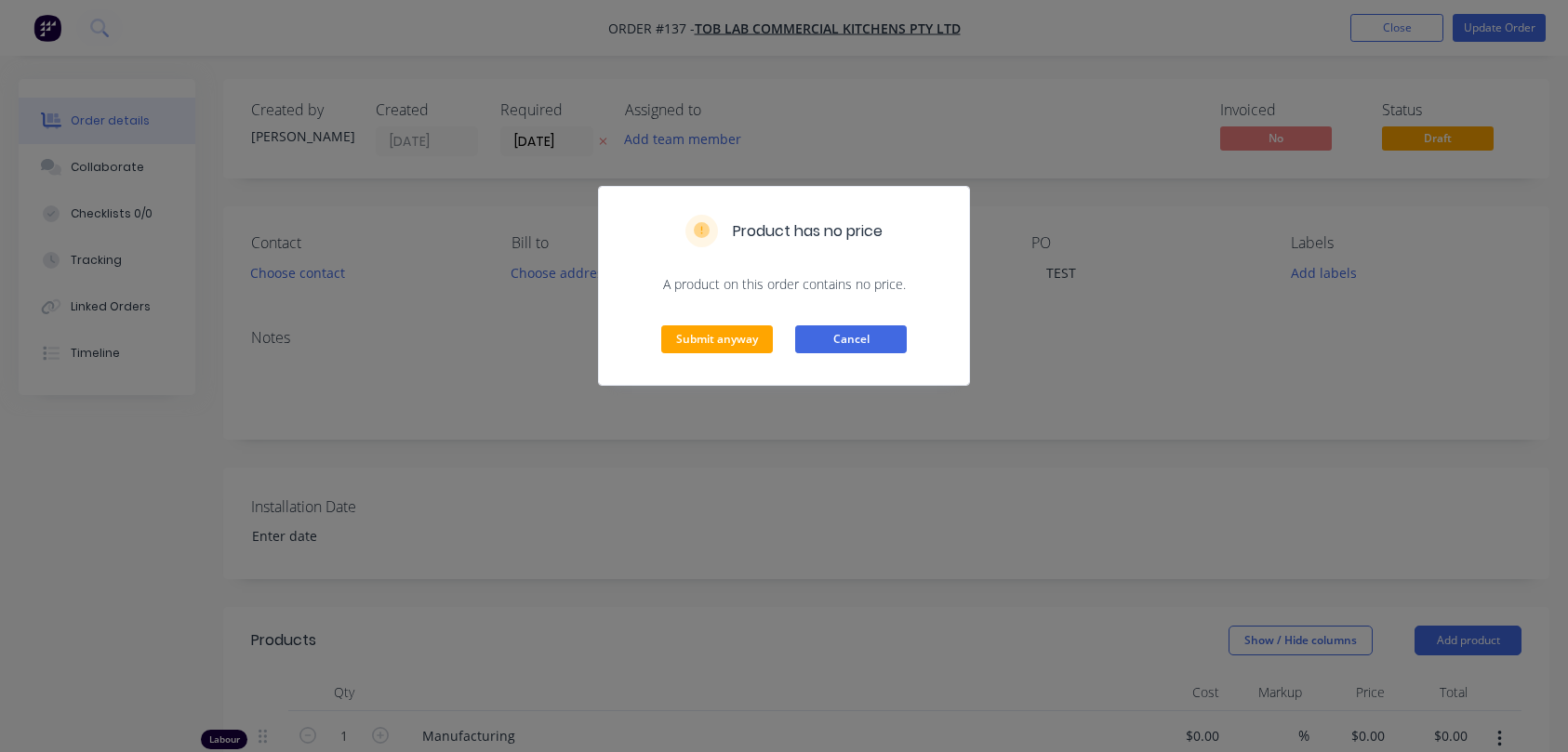
click at [843, 339] on button "Cancel" at bounding box center [850, 338] width 112 height 28
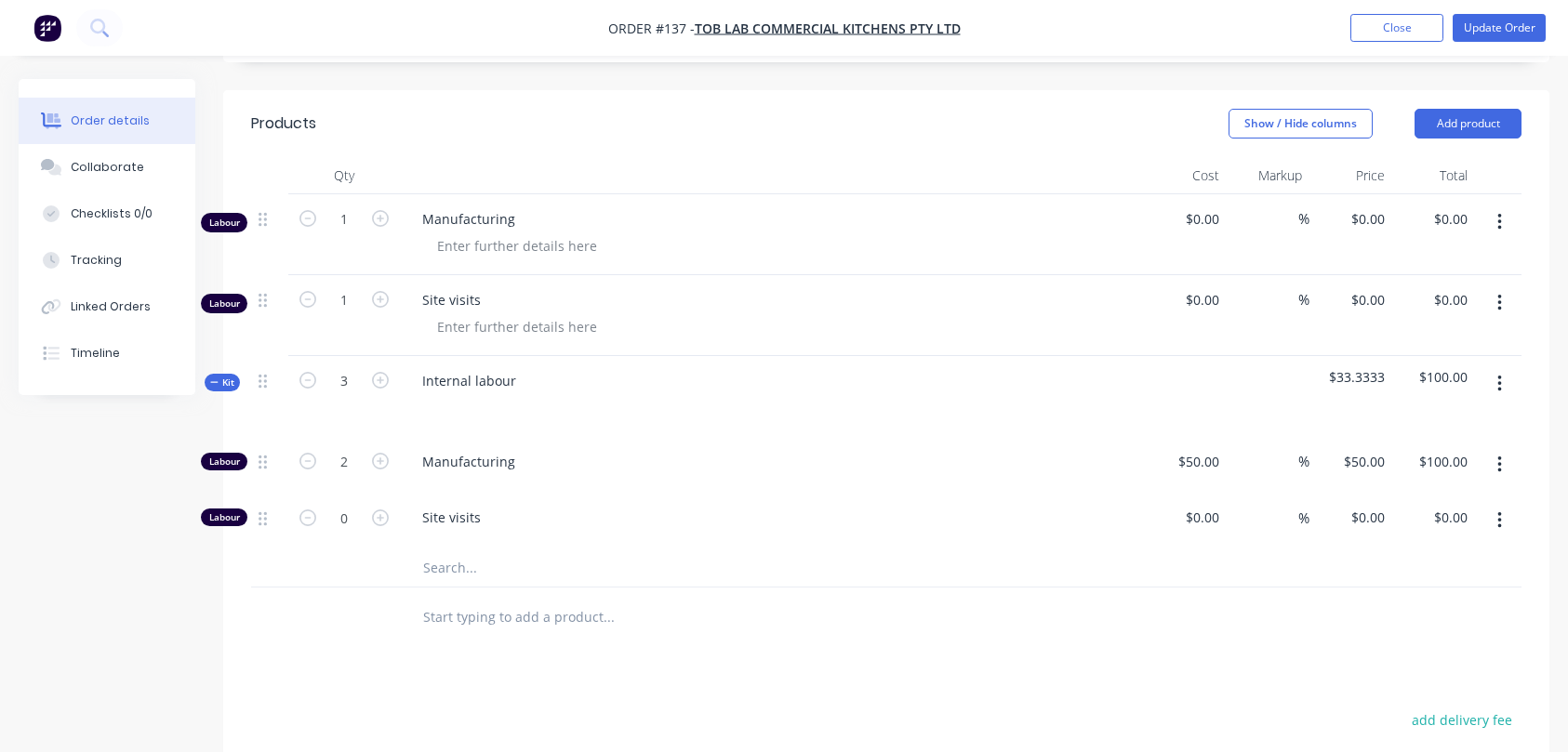
scroll to position [531, 0]
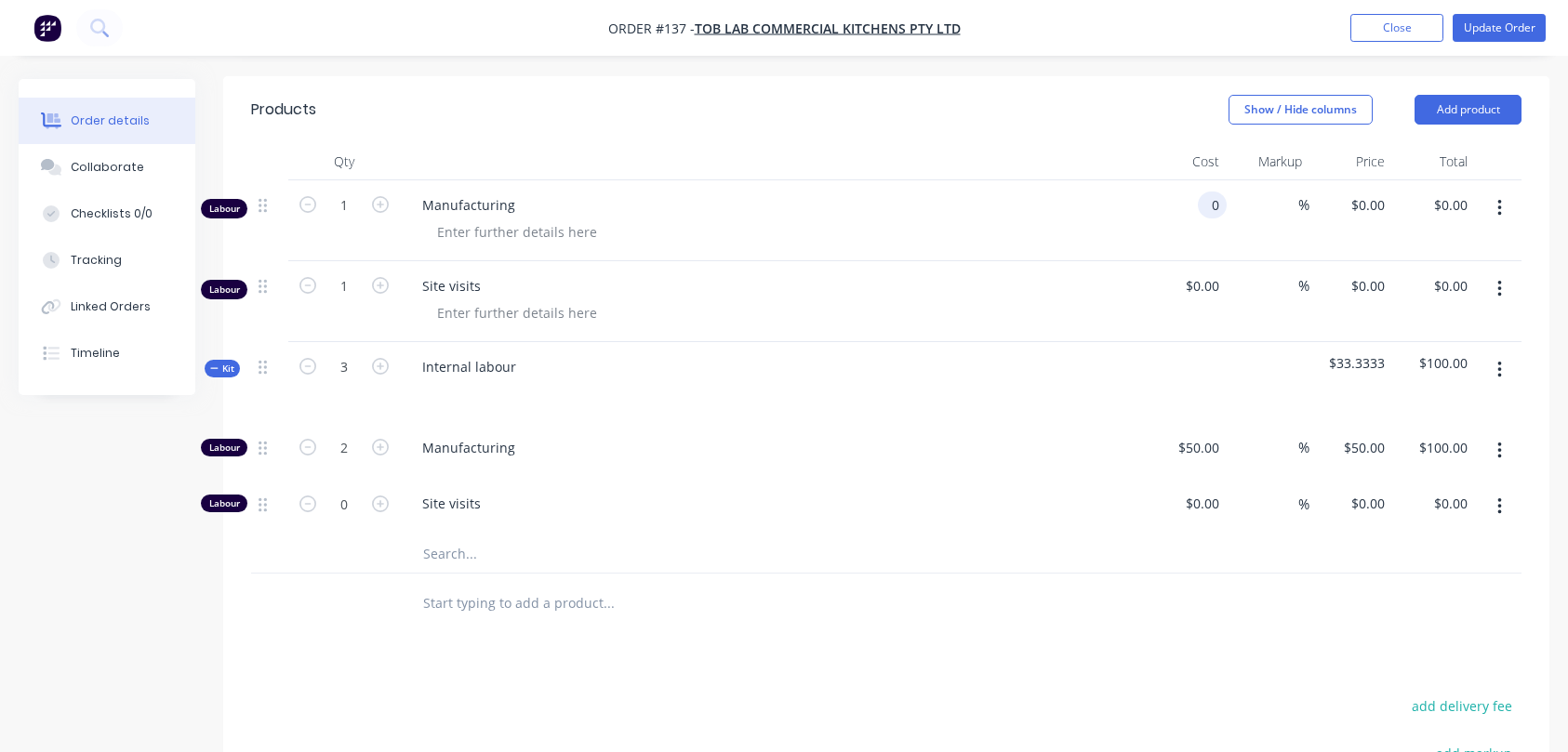
click at [1186, 209] on div "0 0" at bounding box center [1185, 220] width 83 height 81
type input "$1,000.00"
click at [1211, 285] on input "0" at bounding box center [1205, 286] width 43 height 27
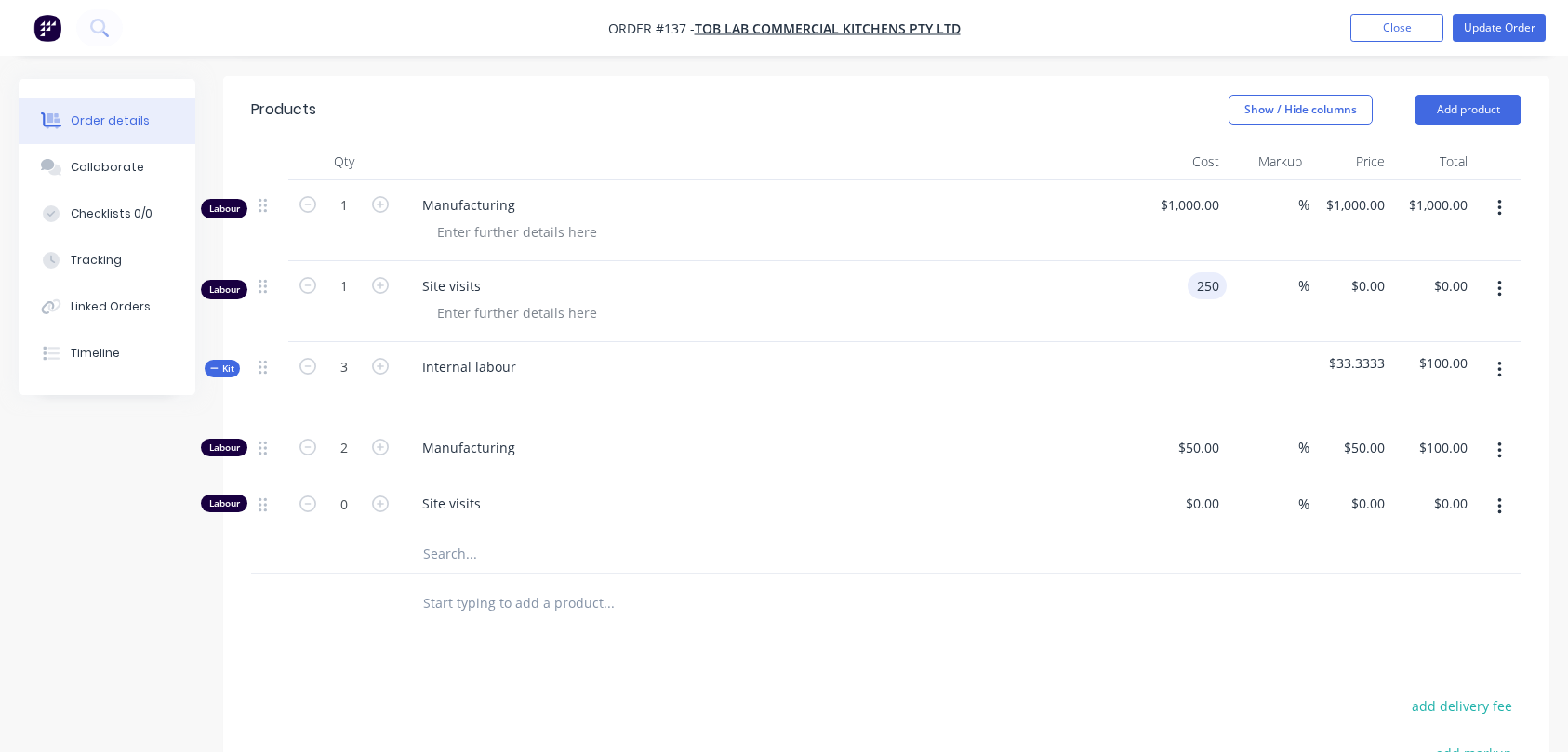
type input "$250.00"
click at [1193, 510] on div "$0.00" at bounding box center [1185, 507] width 83 height 57
type input "$100.00"
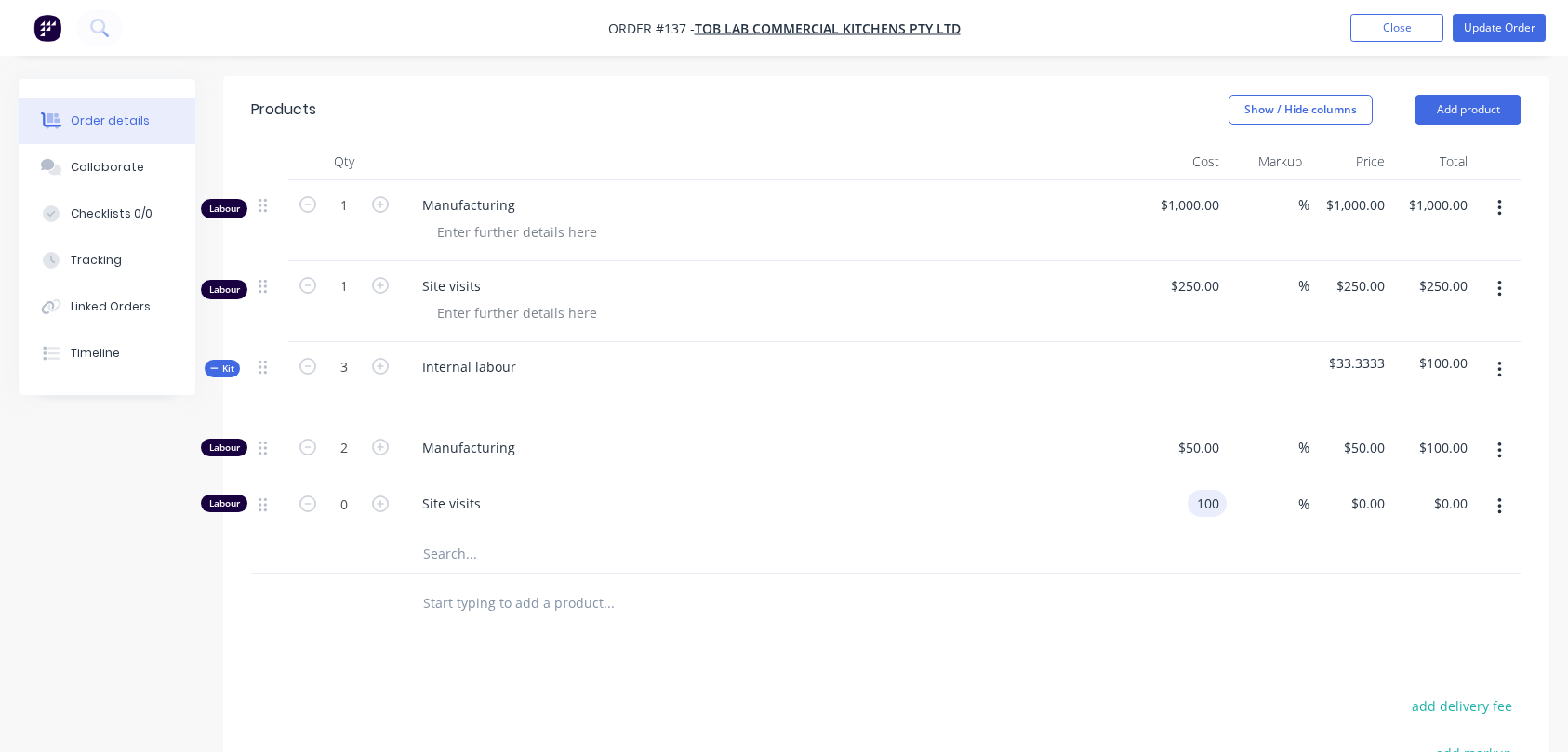
type input "$100.00"
click at [380, 202] on icon "button" at bounding box center [380, 205] width 17 height 17
type input "2"
type input "$2,000.00"
click at [380, 287] on icon "button" at bounding box center [380, 286] width 17 height 17
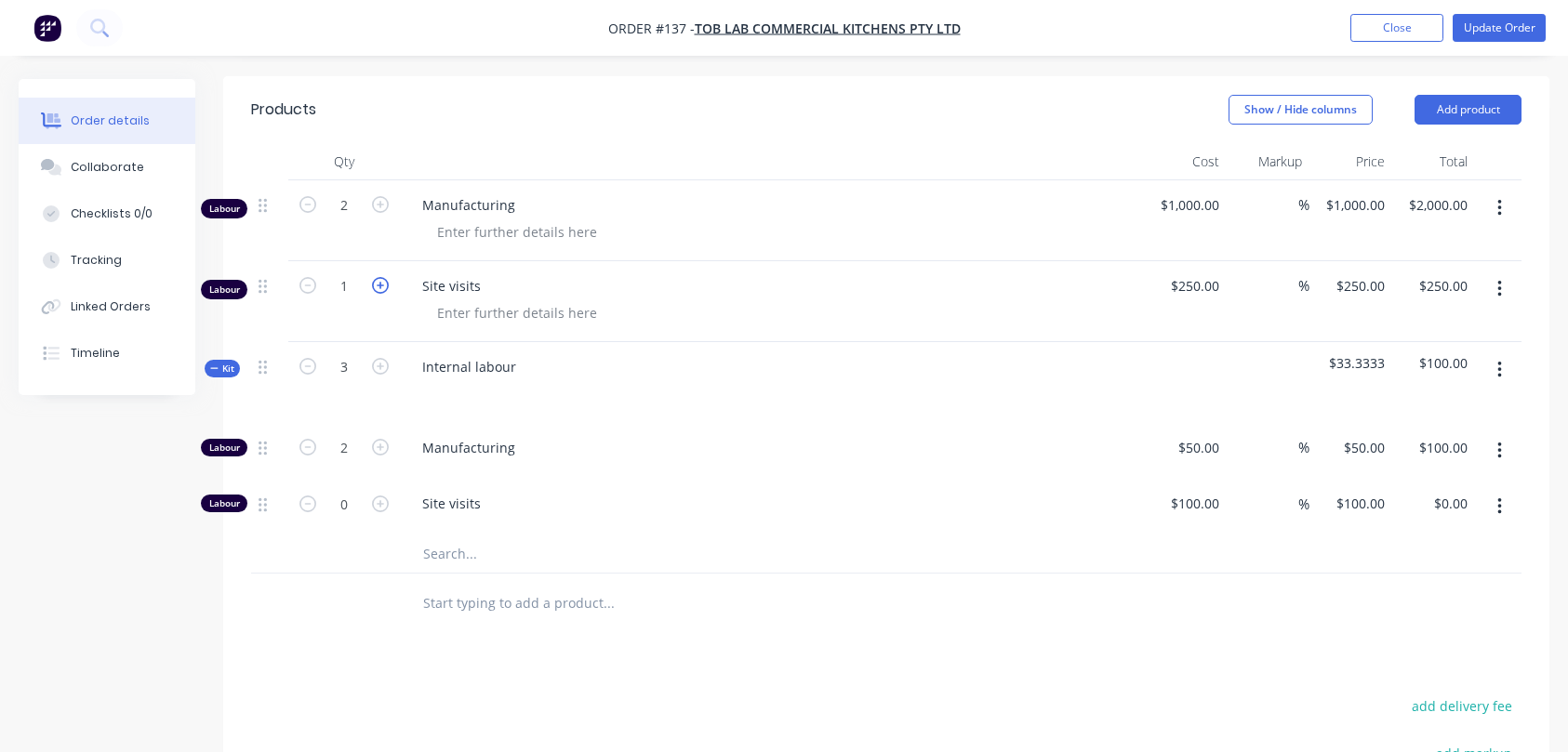
type input "2"
type input "$500.00"
click at [377, 498] on icon "button" at bounding box center [380, 504] width 17 height 17
type input "1"
type input "$100.00"
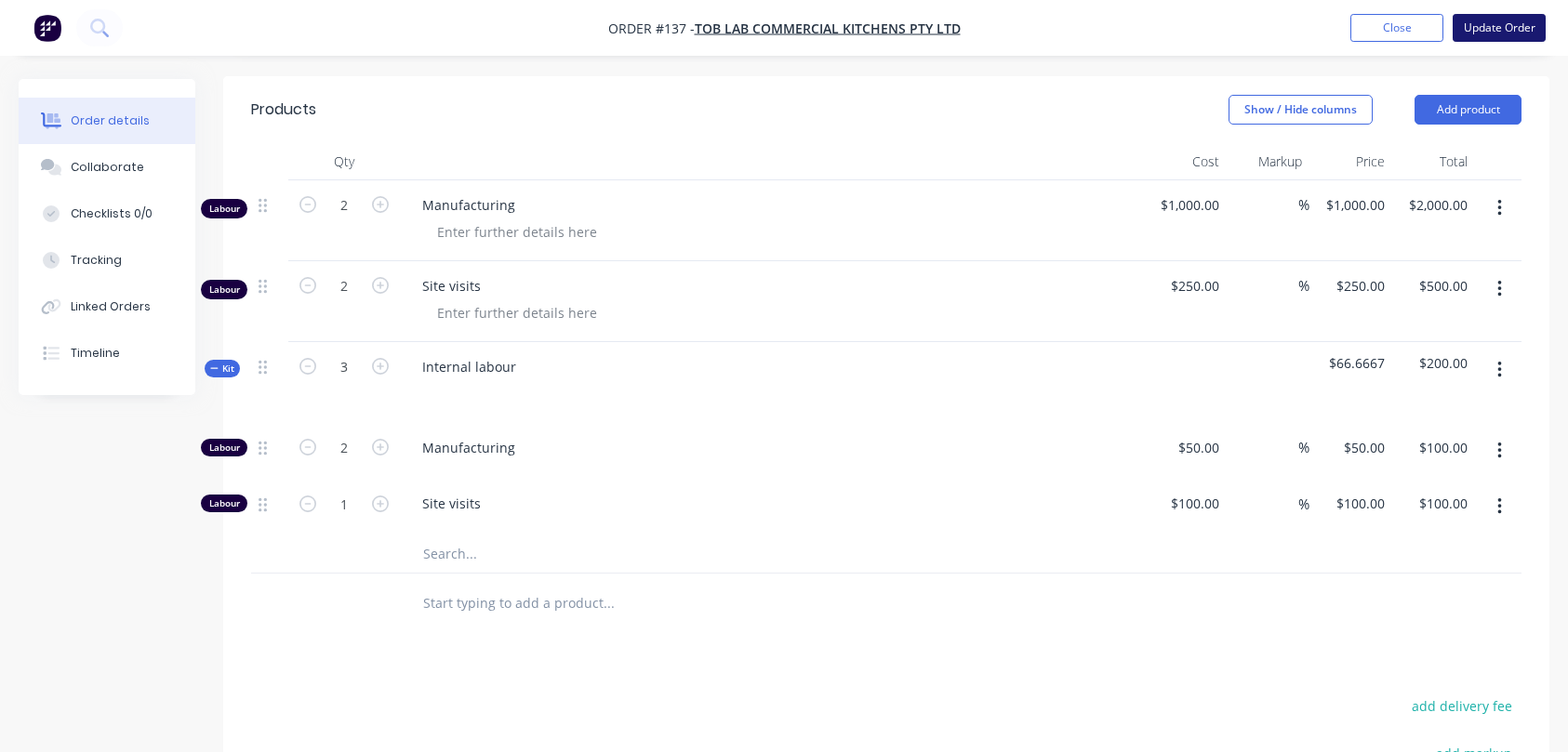
click at [1502, 22] on button "Update Order" at bounding box center [1499, 28] width 93 height 28
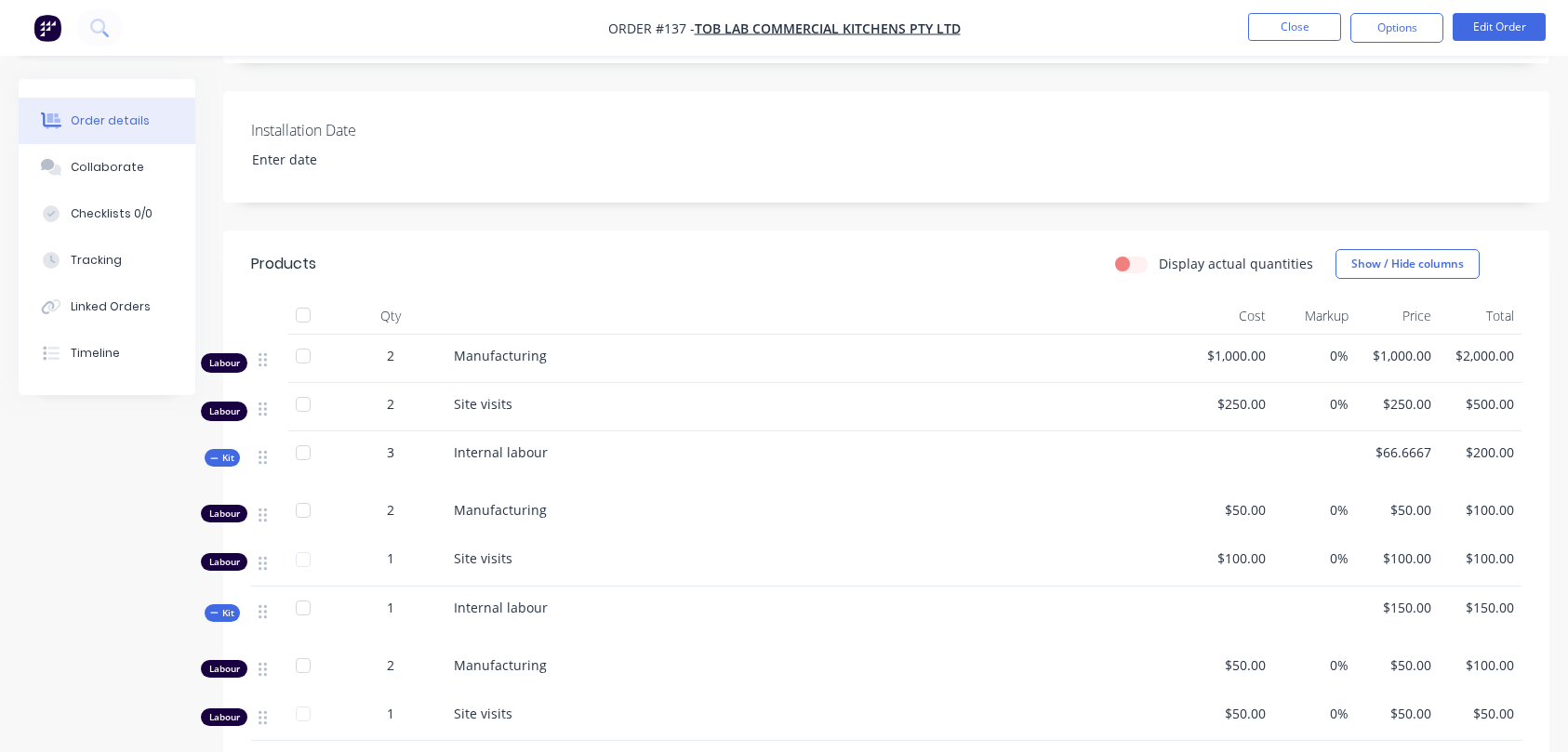
scroll to position [381, 0]
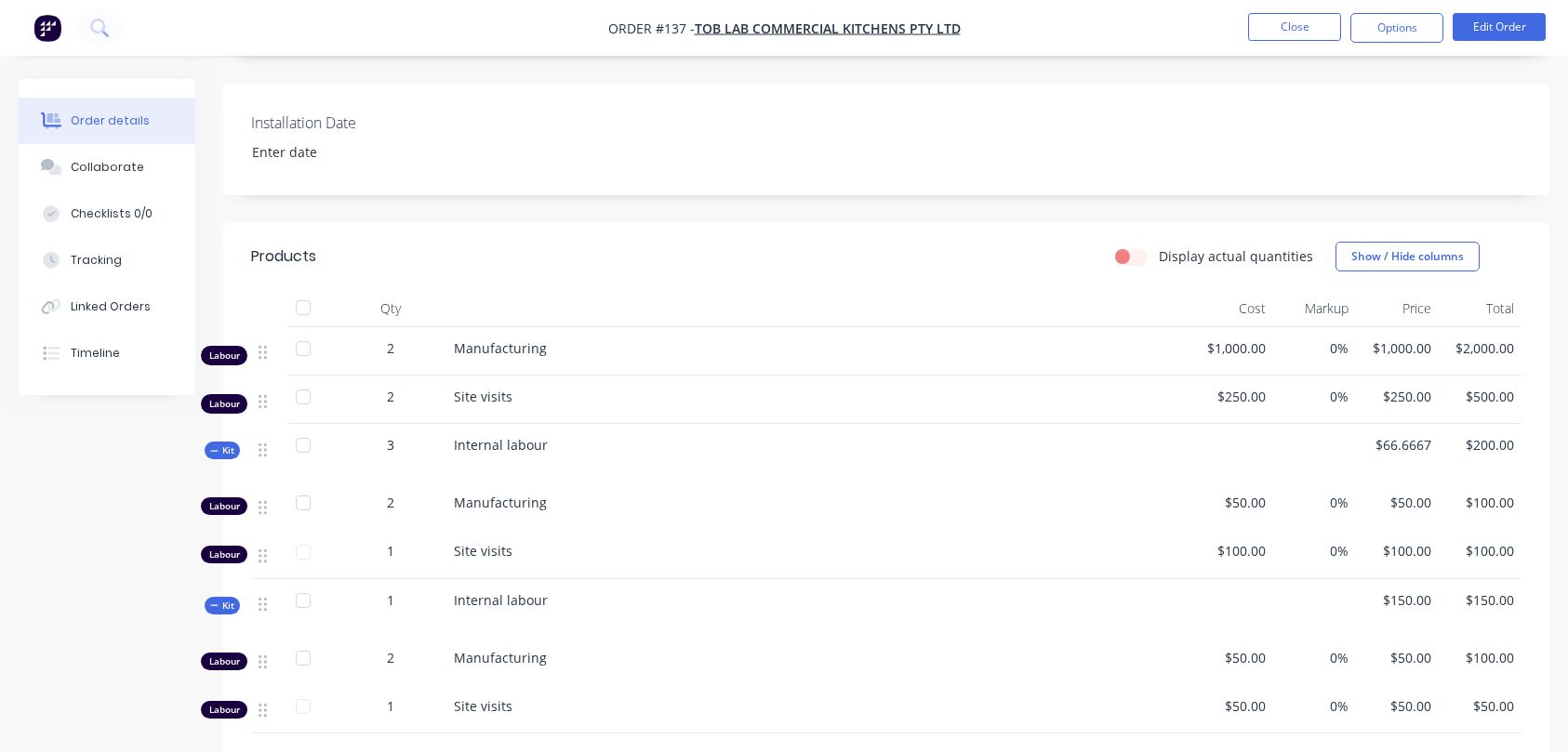
click at [1334, 349] on span "0%" at bounding box center [1313, 348] width 68 height 19
click at [1499, 20] on button "Edit Order" at bounding box center [1499, 27] width 93 height 28
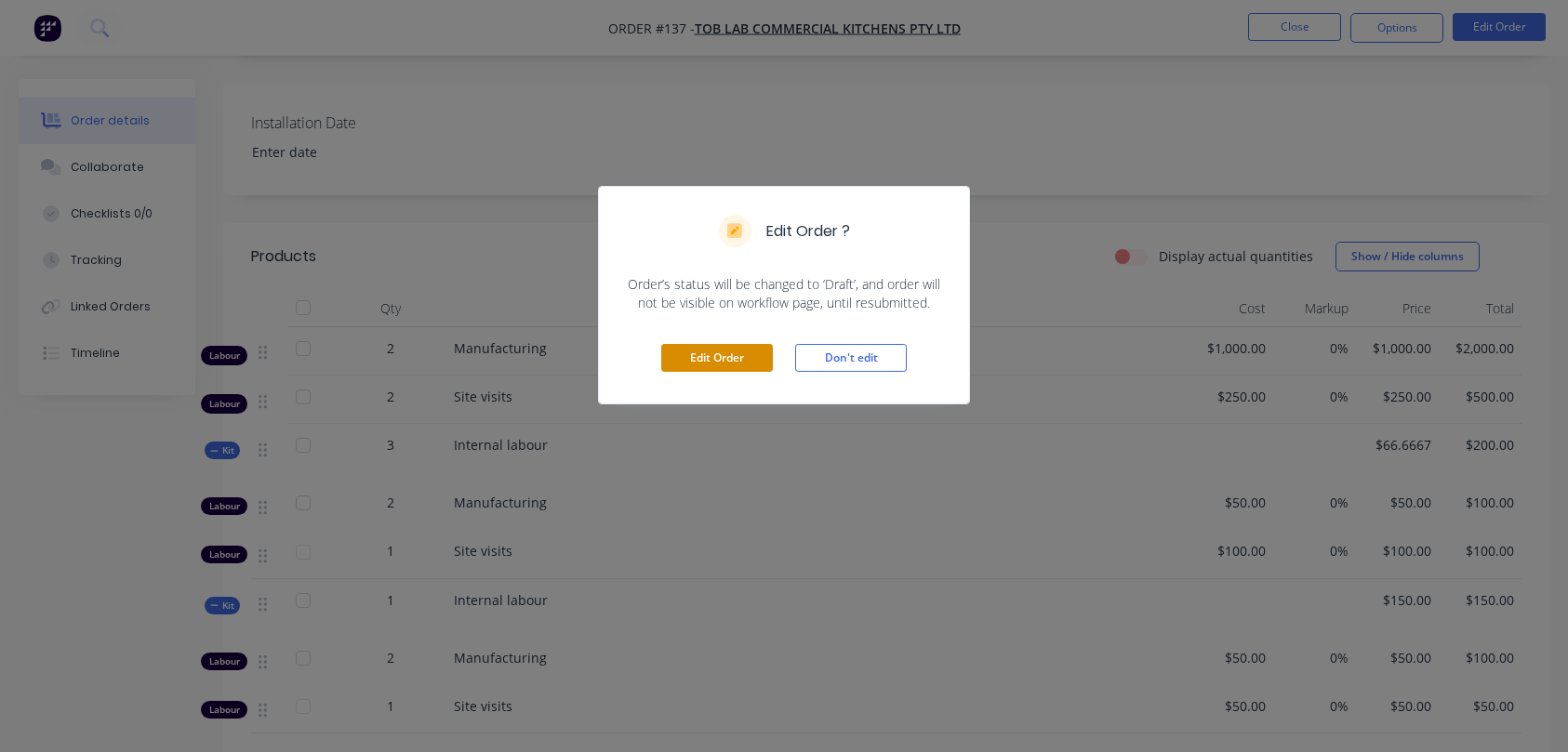
click at [730, 352] on button "Edit Order" at bounding box center [717, 357] width 112 height 28
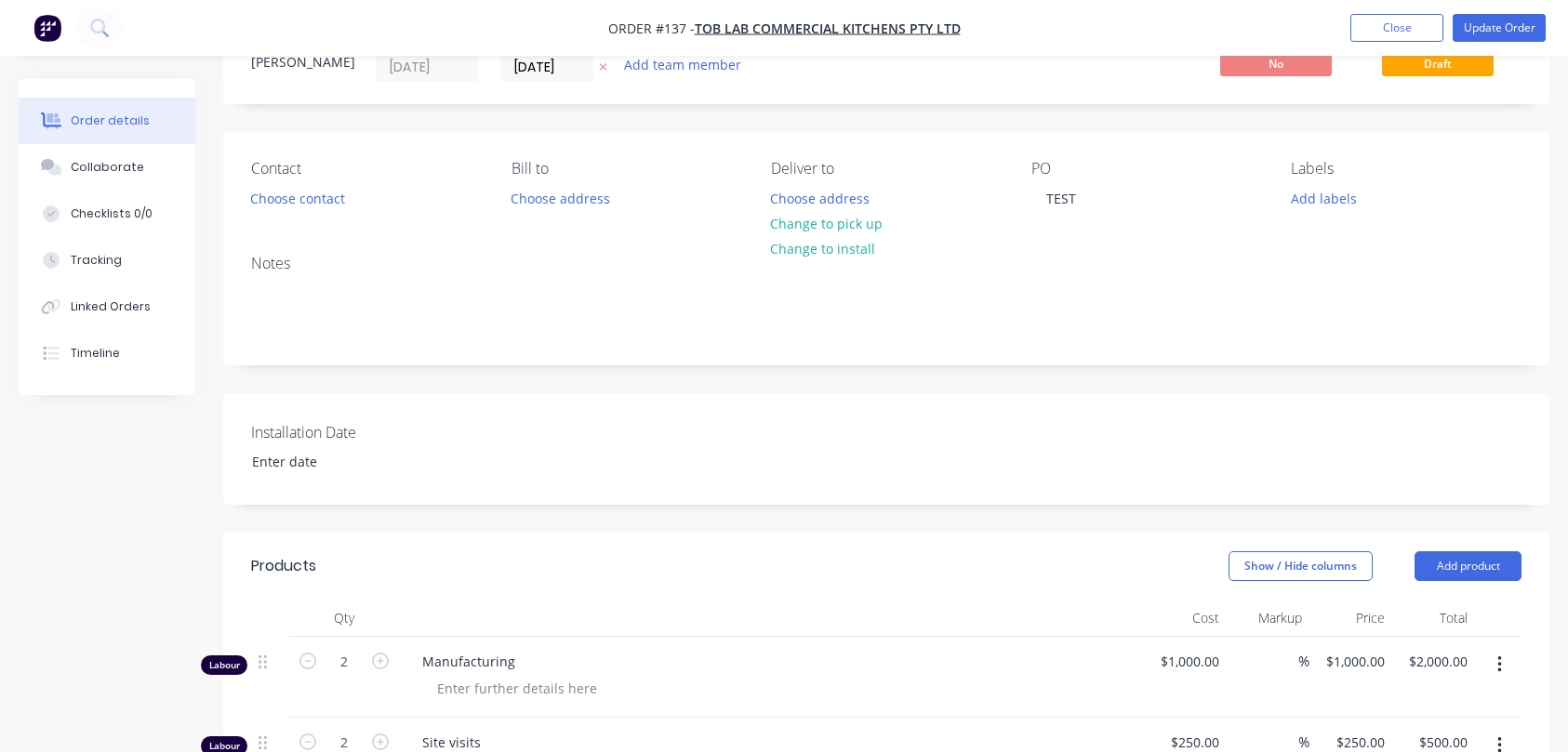
scroll to position [216, 0]
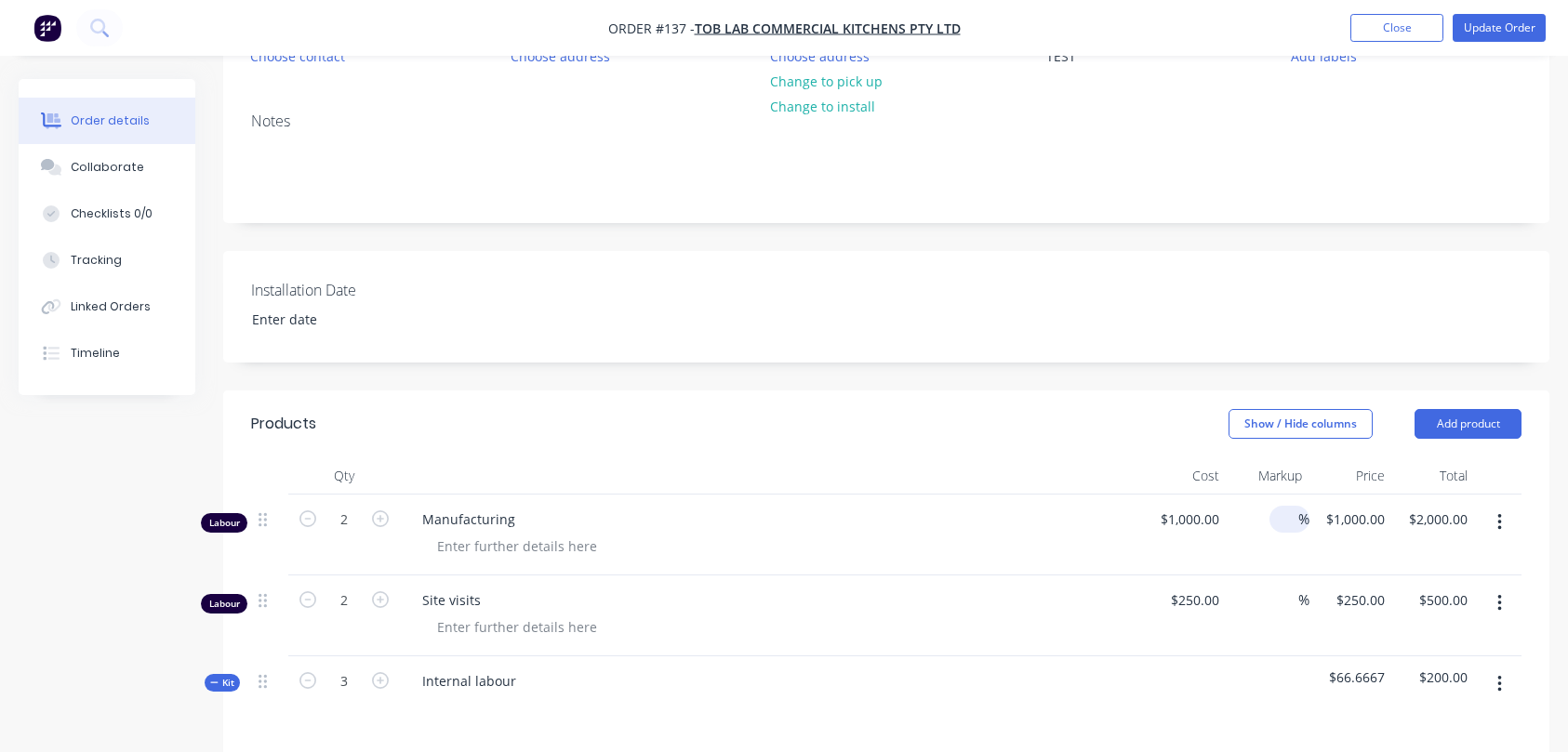
click at [1293, 518] on input at bounding box center [1287, 519] width 21 height 27
type input "50"
type input "$1,500.00"
type input "$3,000.00"
click at [1283, 601] on input at bounding box center [1287, 600] width 21 height 27
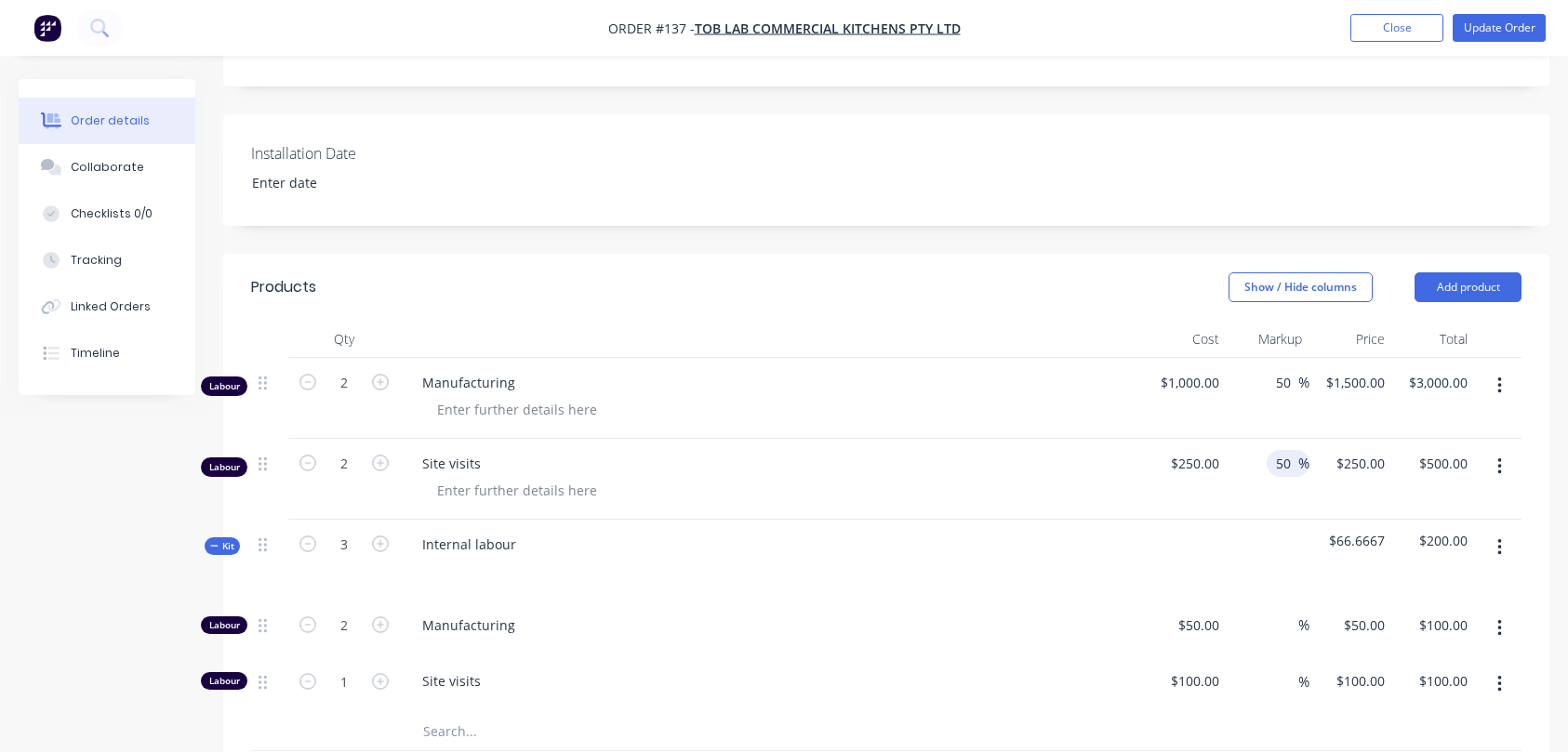
scroll to position [378, 0]
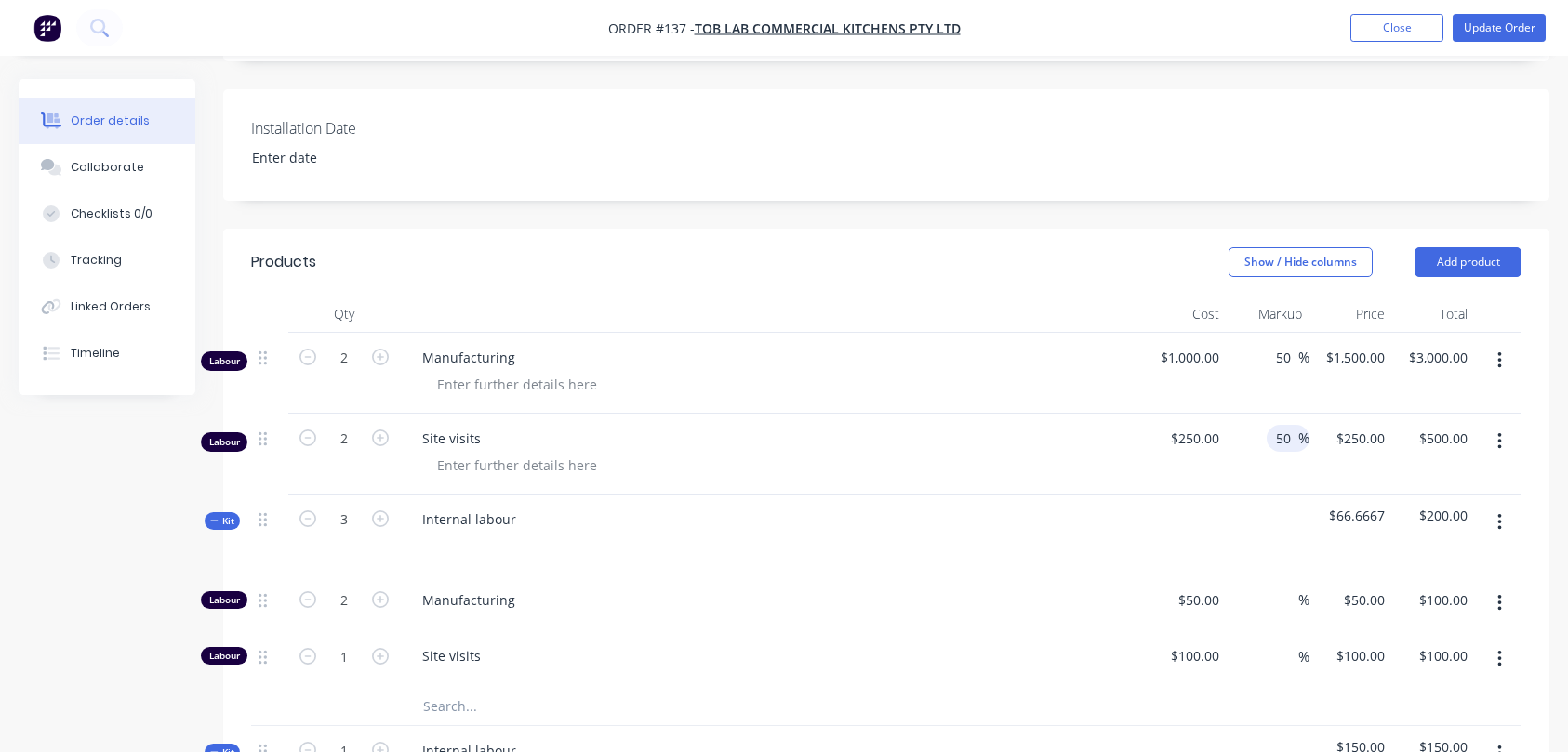
type input "50"
type input "375"
type input "$750.00"
type input "$375.00"
click at [1298, 597] on span "%" at bounding box center [1304, 600] width 11 height 21
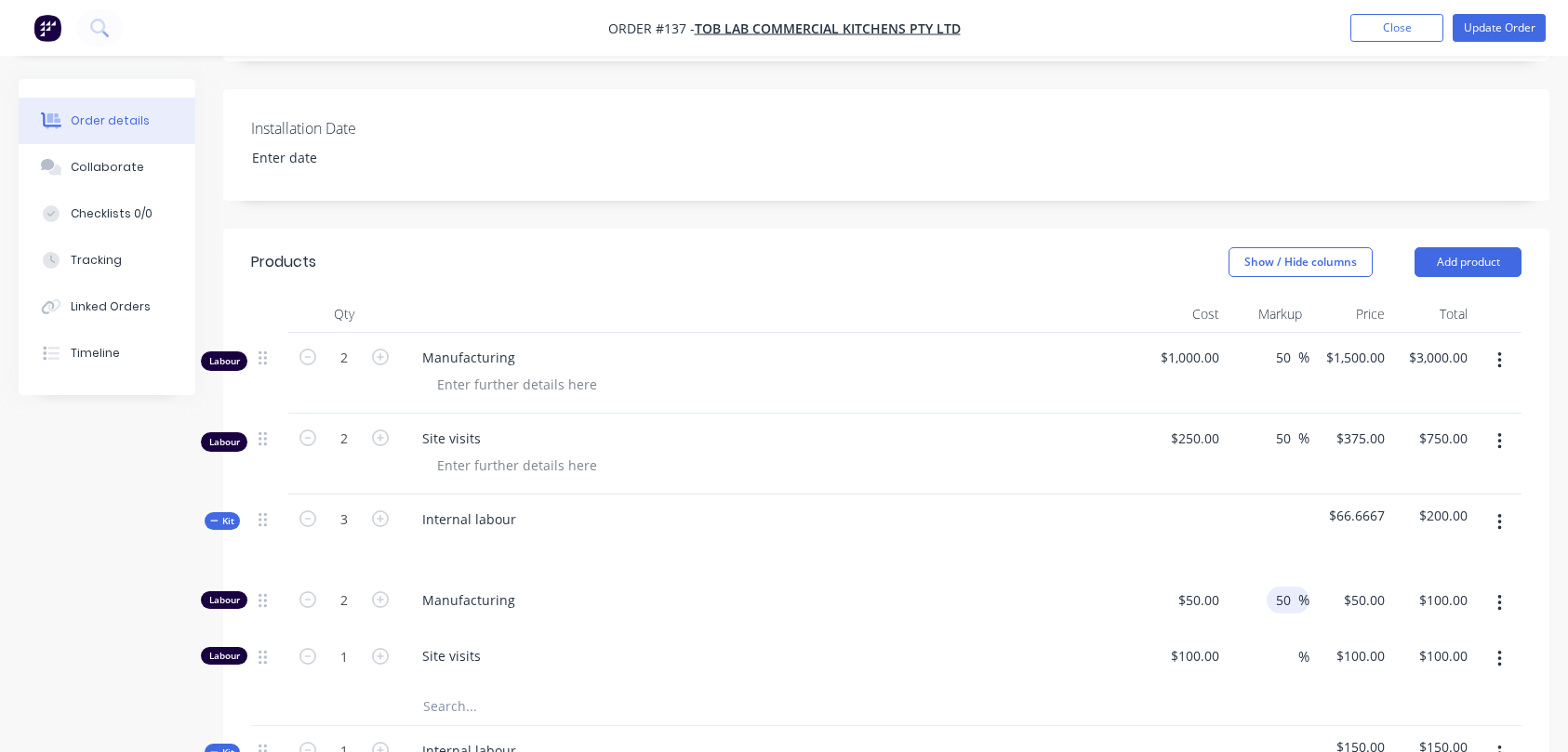
type input "50"
type input "75"
type input "$150.00"
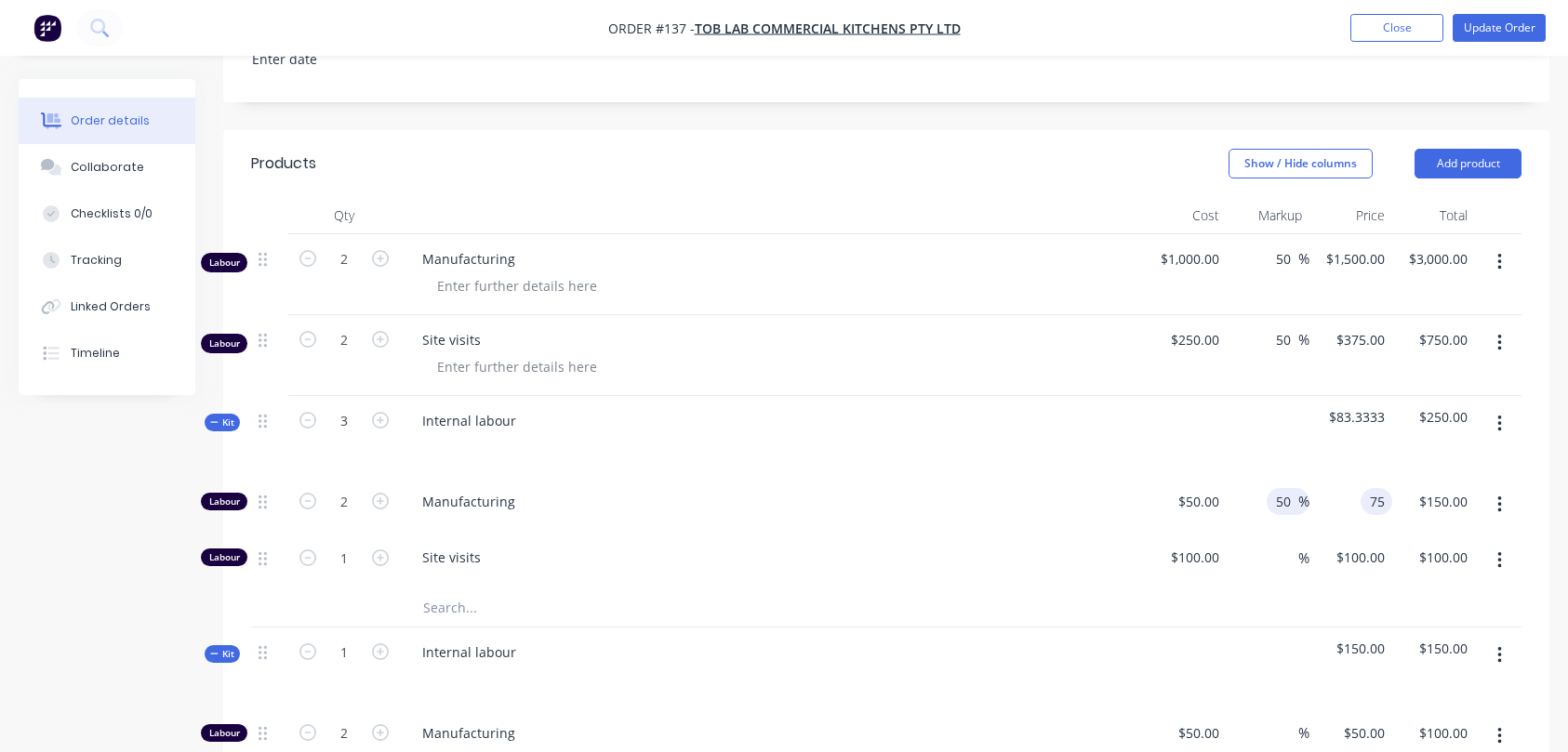
scroll to position [512, 0]
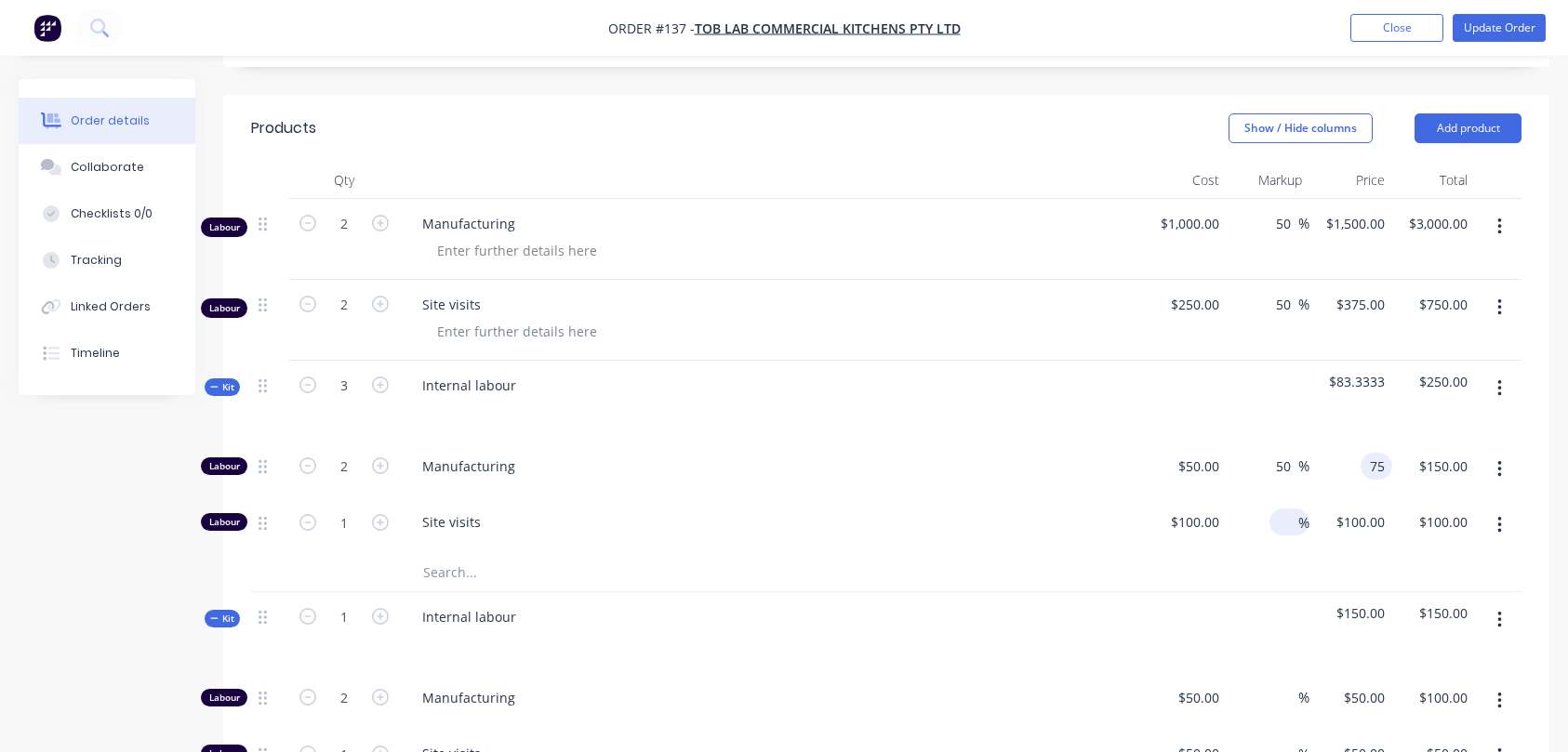
type input "$75.00"
click at [1293, 526] on input at bounding box center [1287, 522] width 21 height 27
type input "50"
type input "150"
type input "$150.00"
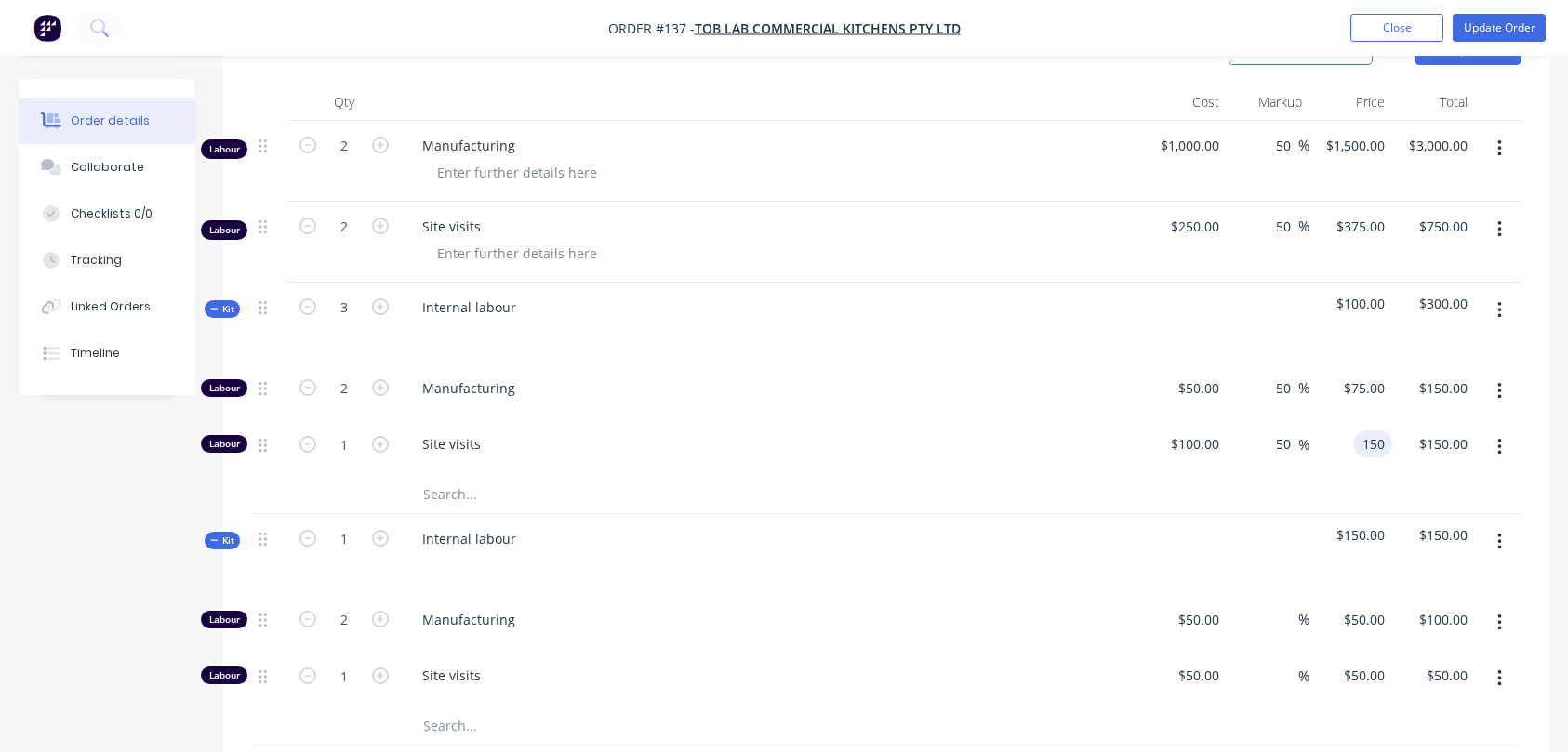
scroll to position [627, 0]
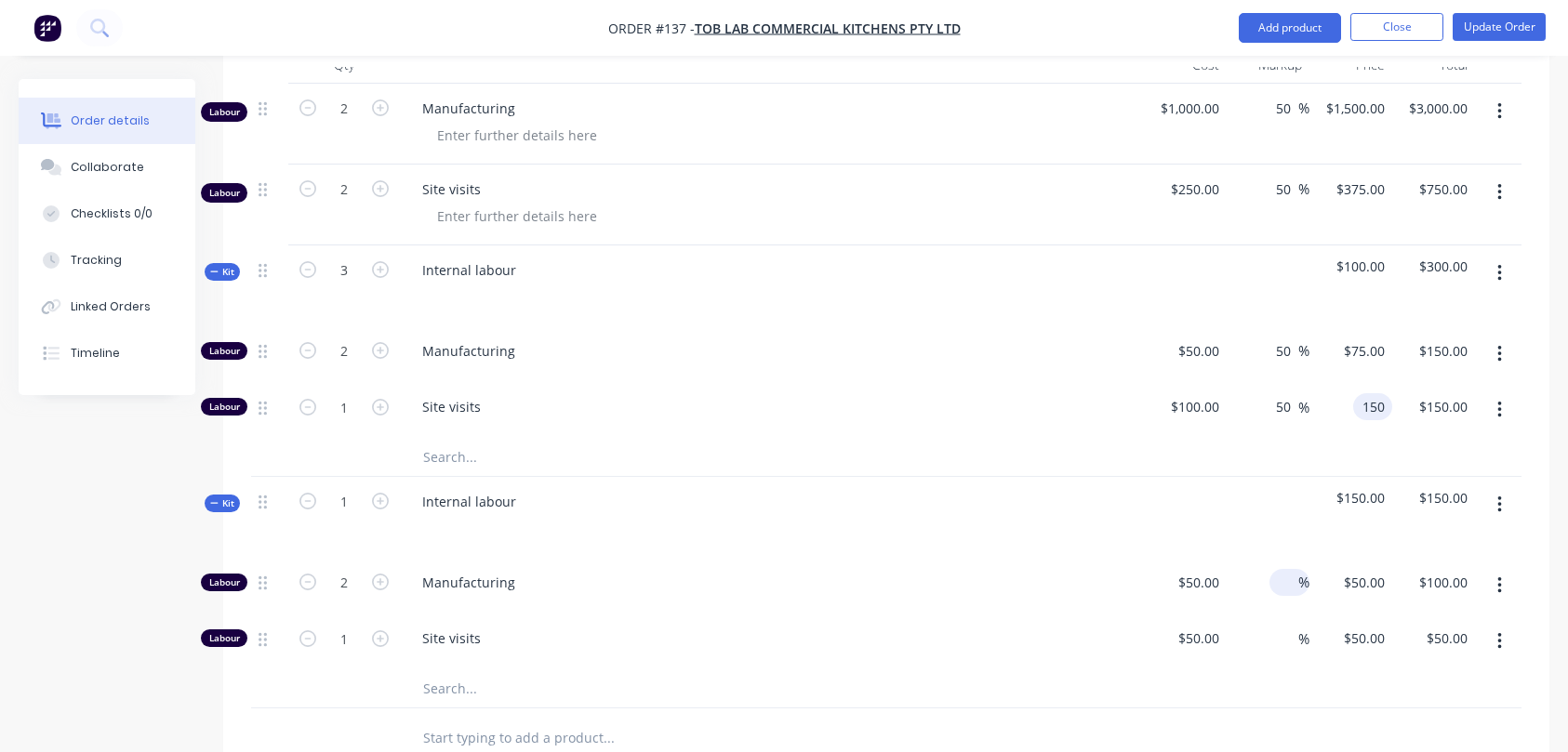
type input "$150.00"
click at [1289, 586] on input at bounding box center [1287, 582] width 21 height 27
type input "50"
type input "$75.00"
type input "$150.00"
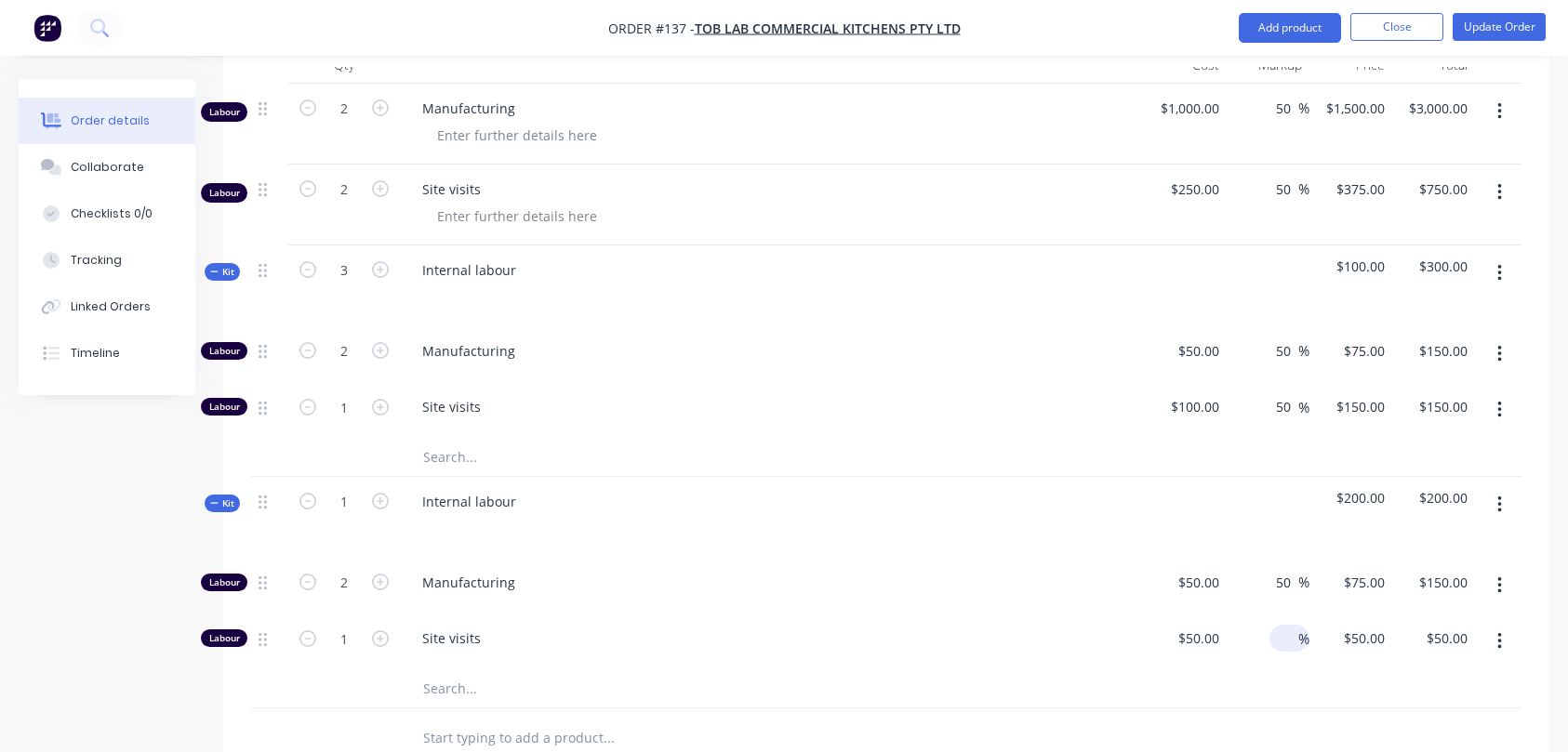
click at [1291, 630] on input at bounding box center [1287, 639] width 21 height 27
type input "50"
type input "75"
type input "$75.00"
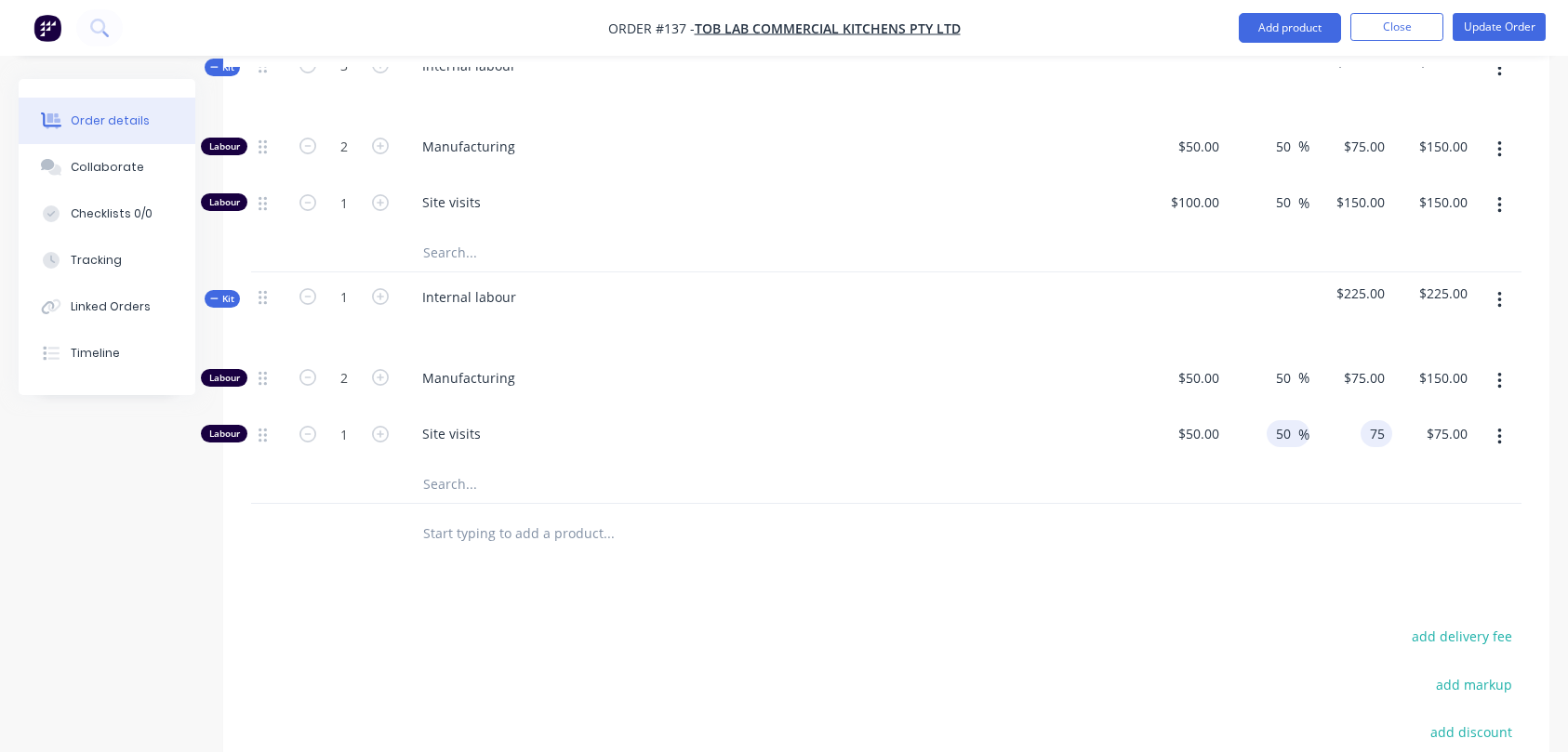
scroll to position [838, 0]
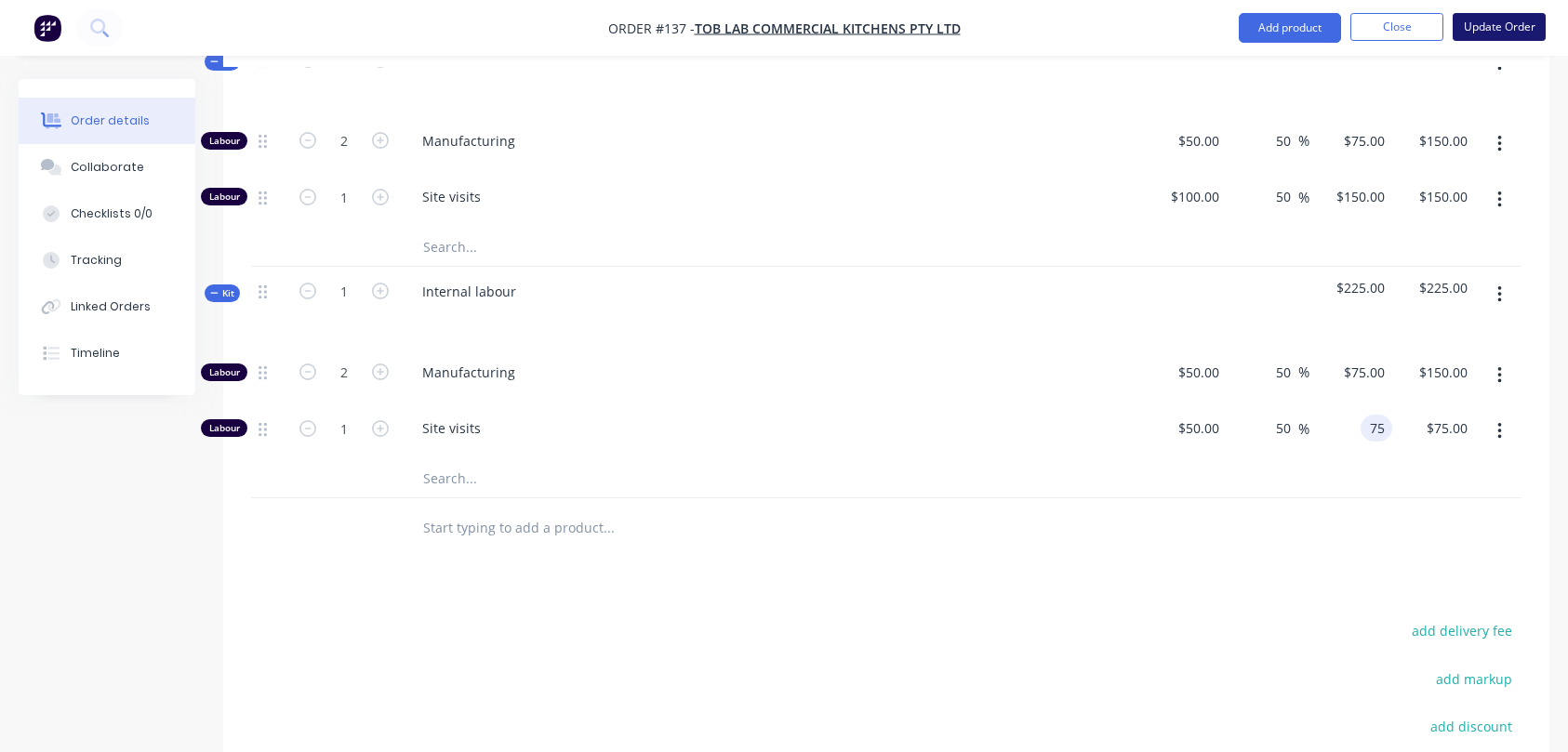
type input "$75.00"
click at [1496, 28] on button "Update Order" at bounding box center [1499, 27] width 93 height 28
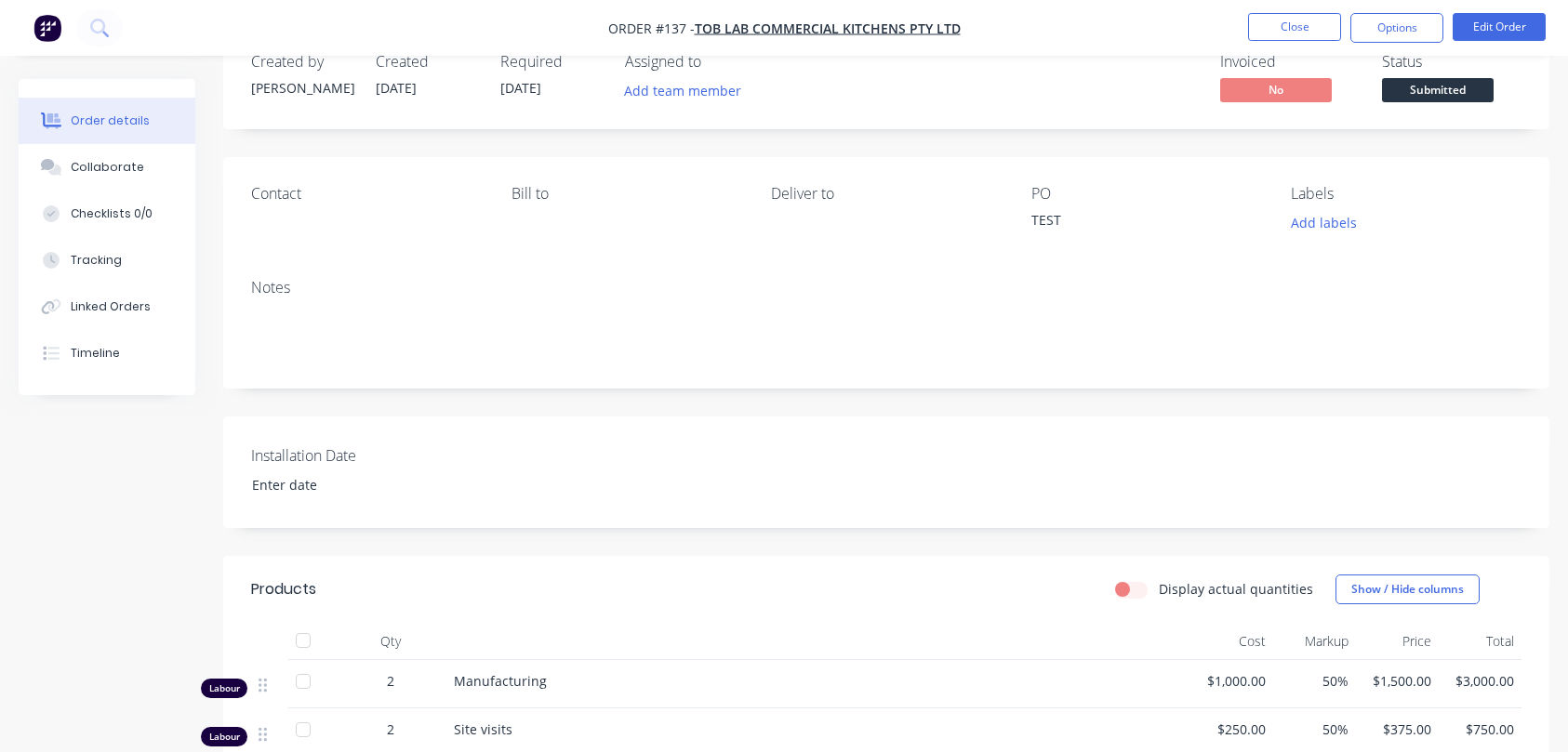
scroll to position [0, 0]
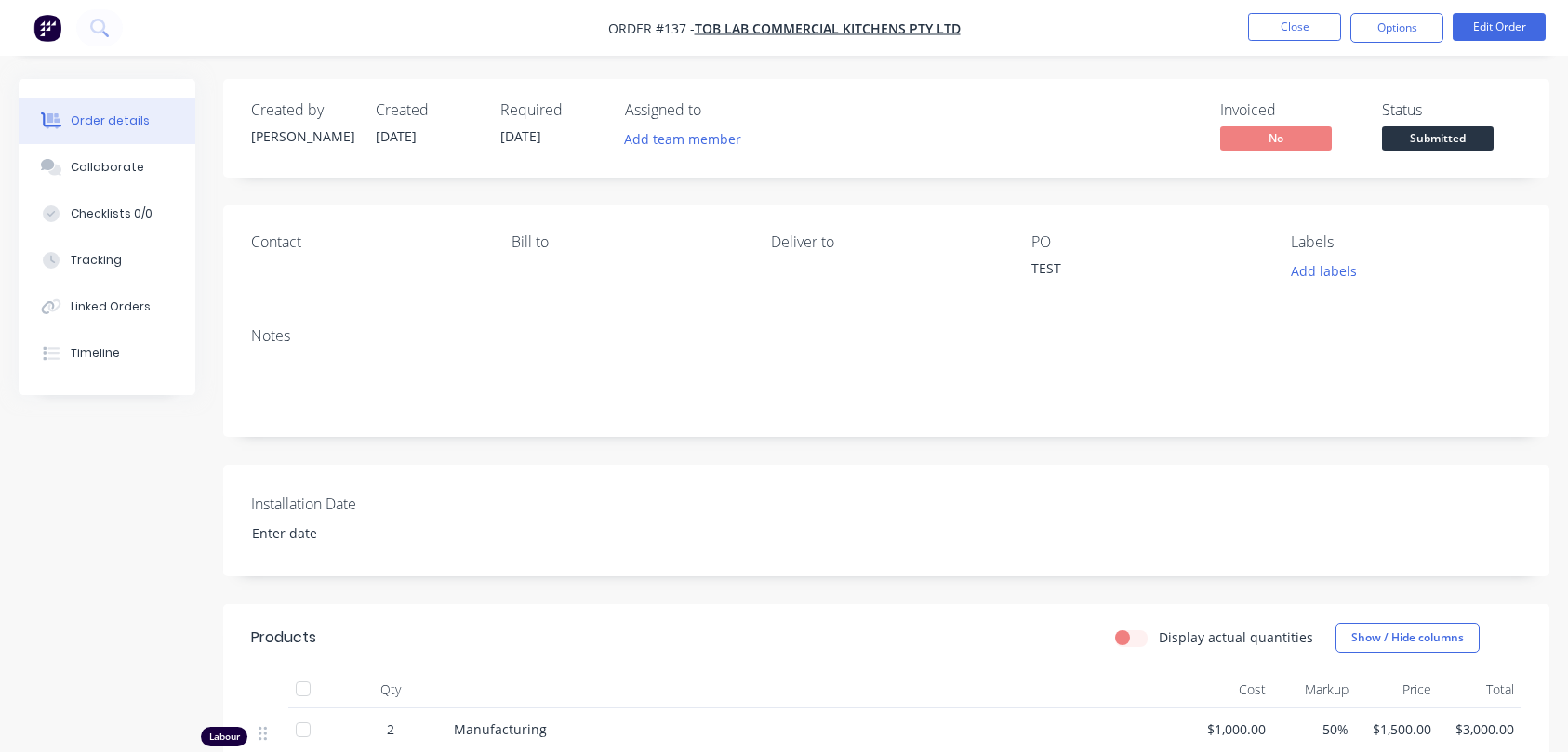
click at [107, 123] on div "Order details" at bounding box center [110, 121] width 79 height 17
click at [89, 250] on button "Tracking" at bounding box center [107, 260] width 176 height 47
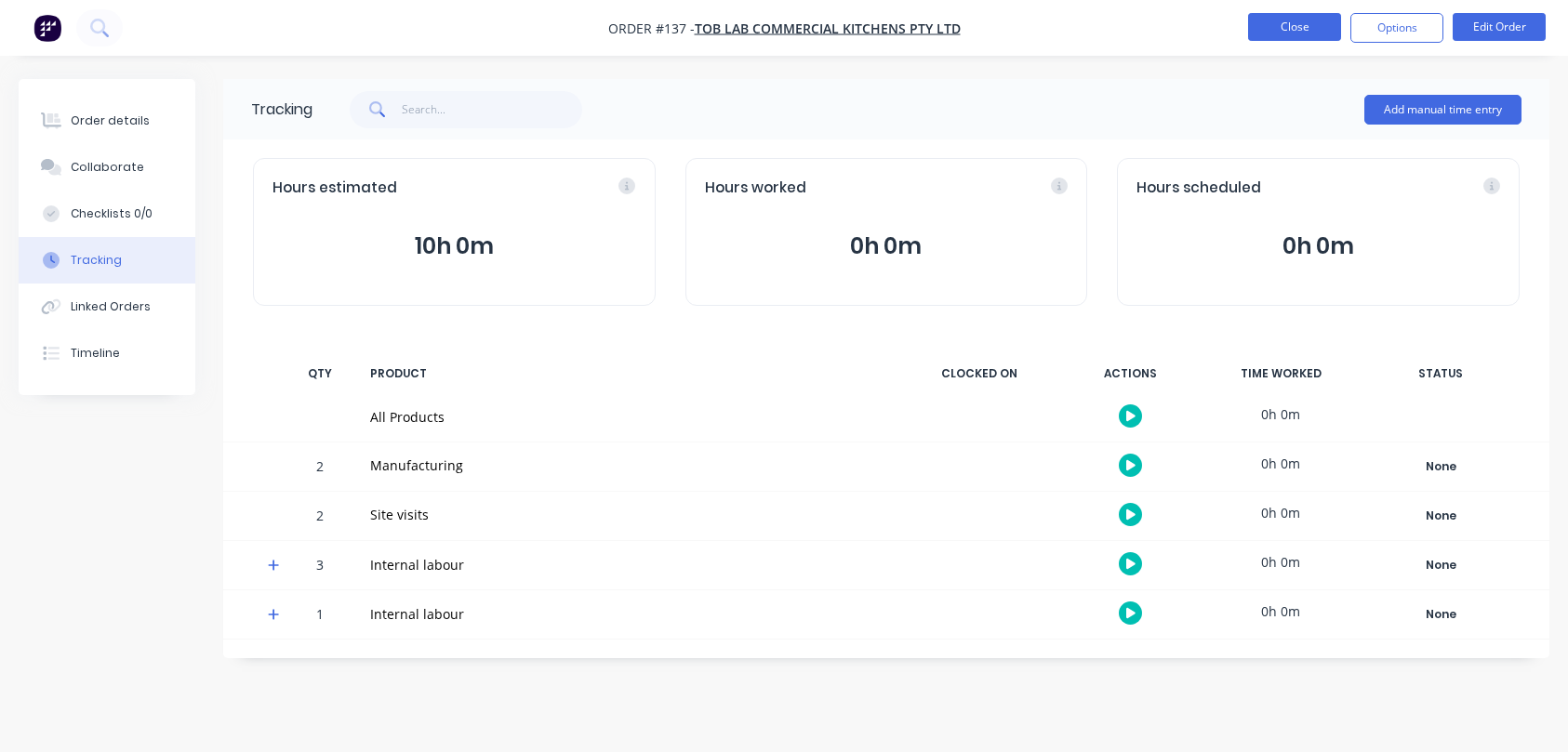
click at [1319, 30] on button "Close" at bounding box center [1294, 27] width 93 height 28
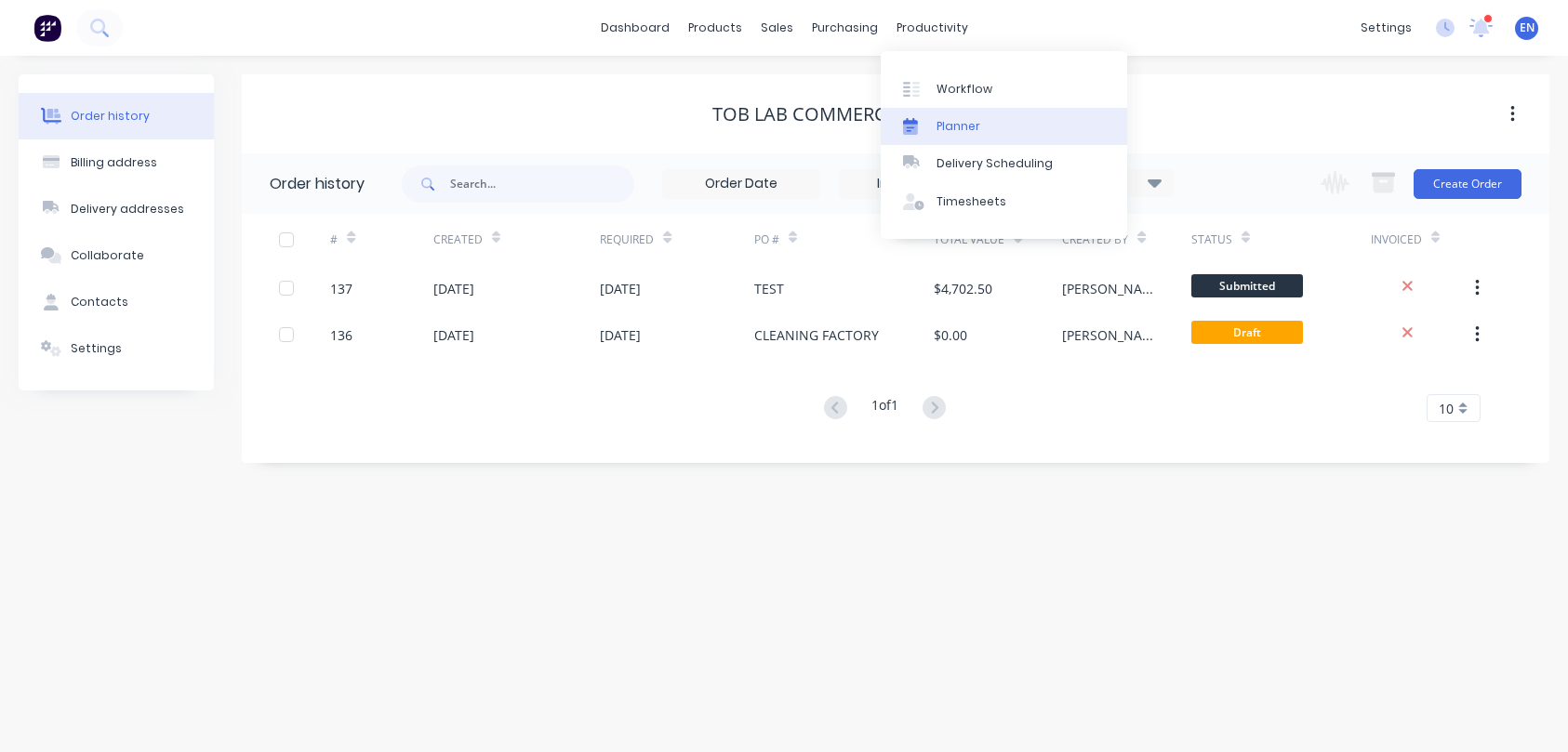
click at [951, 129] on div "Planner" at bounding box center [958, 127] width 44 height 17
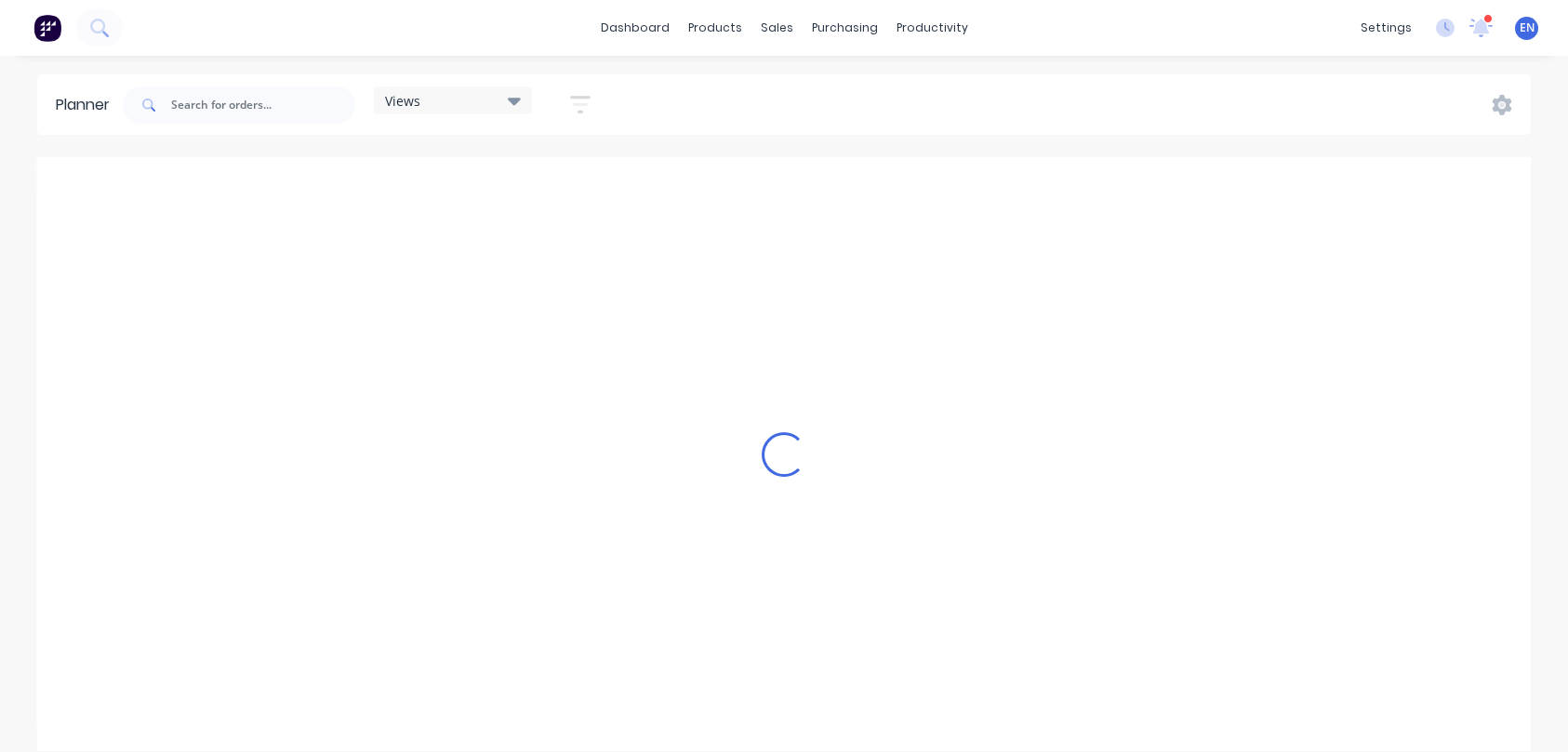
scroll to position [0, 3572]
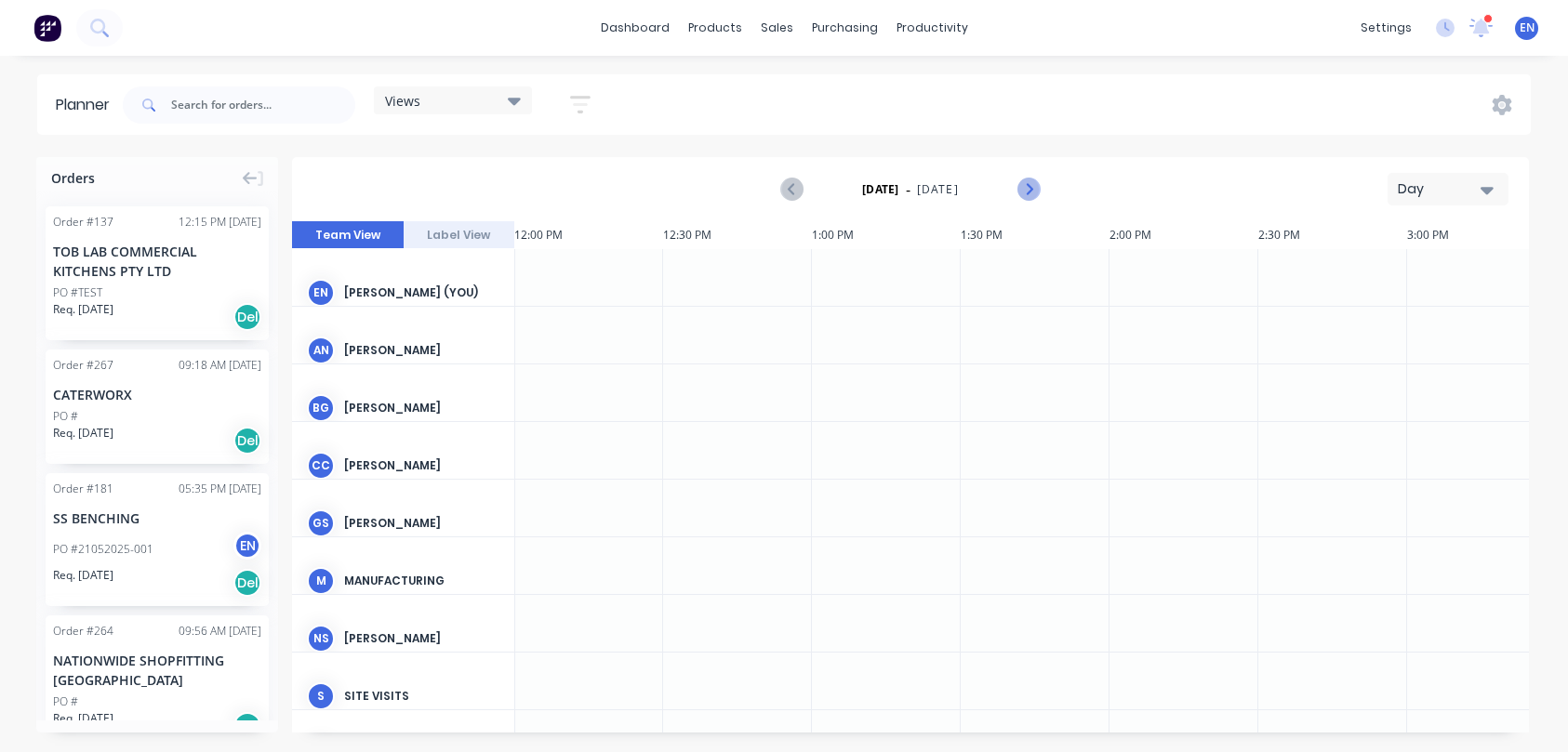
click at [1024, 187] on icon "Next page" at bounding box center [1027, 189] width 22 height 22
drag, startPoint x: 116, startPoint y: 283, endPoint x: 547, endPoint y: 310, distance: 431.8
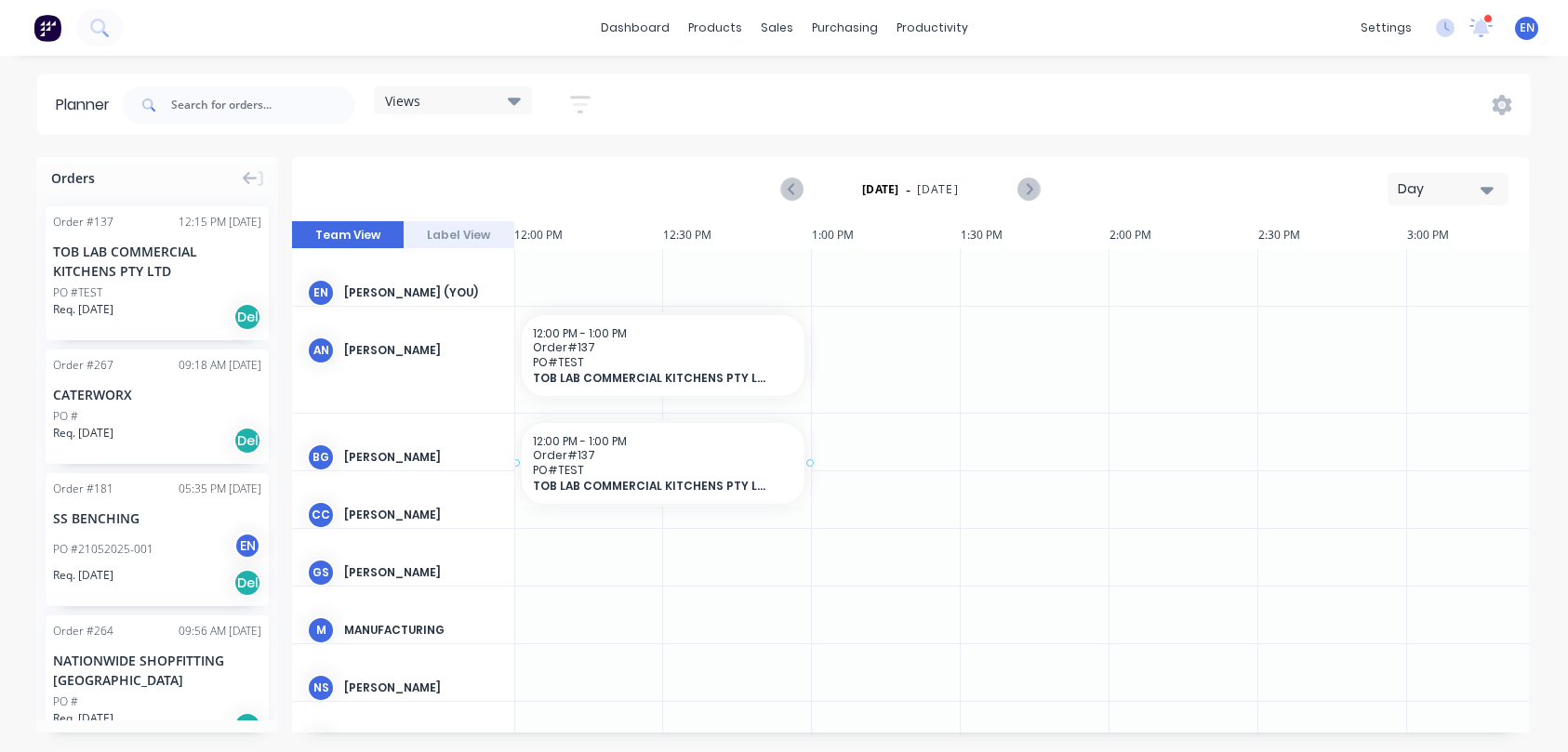
drag, startPoint x: 111, startPoint y: 280, endPoint x: 573, endPoint y: 420, distance: 482.7
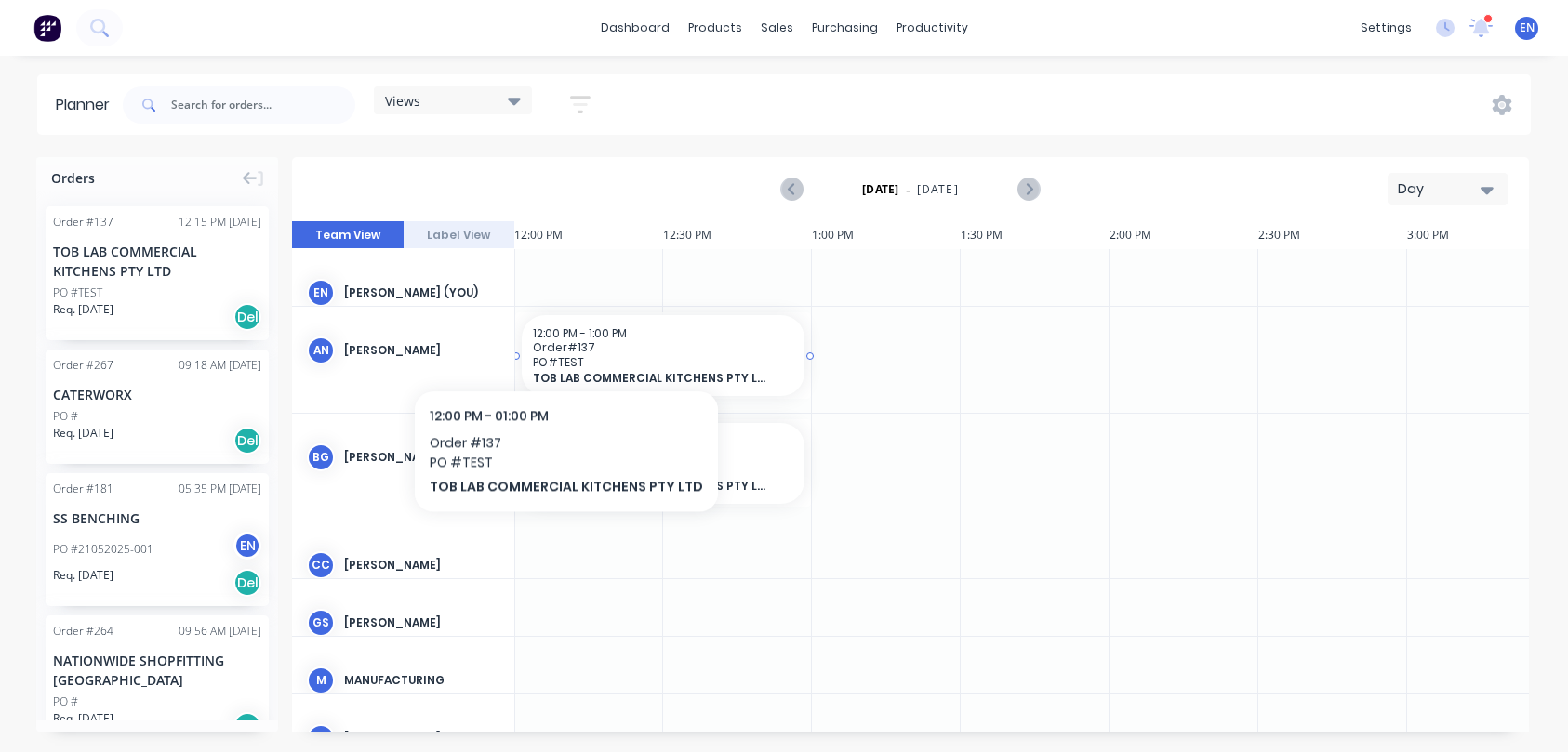
click at [559, 342] on span "Order # 137" at bounding box center [662, 347] width 260 height 14
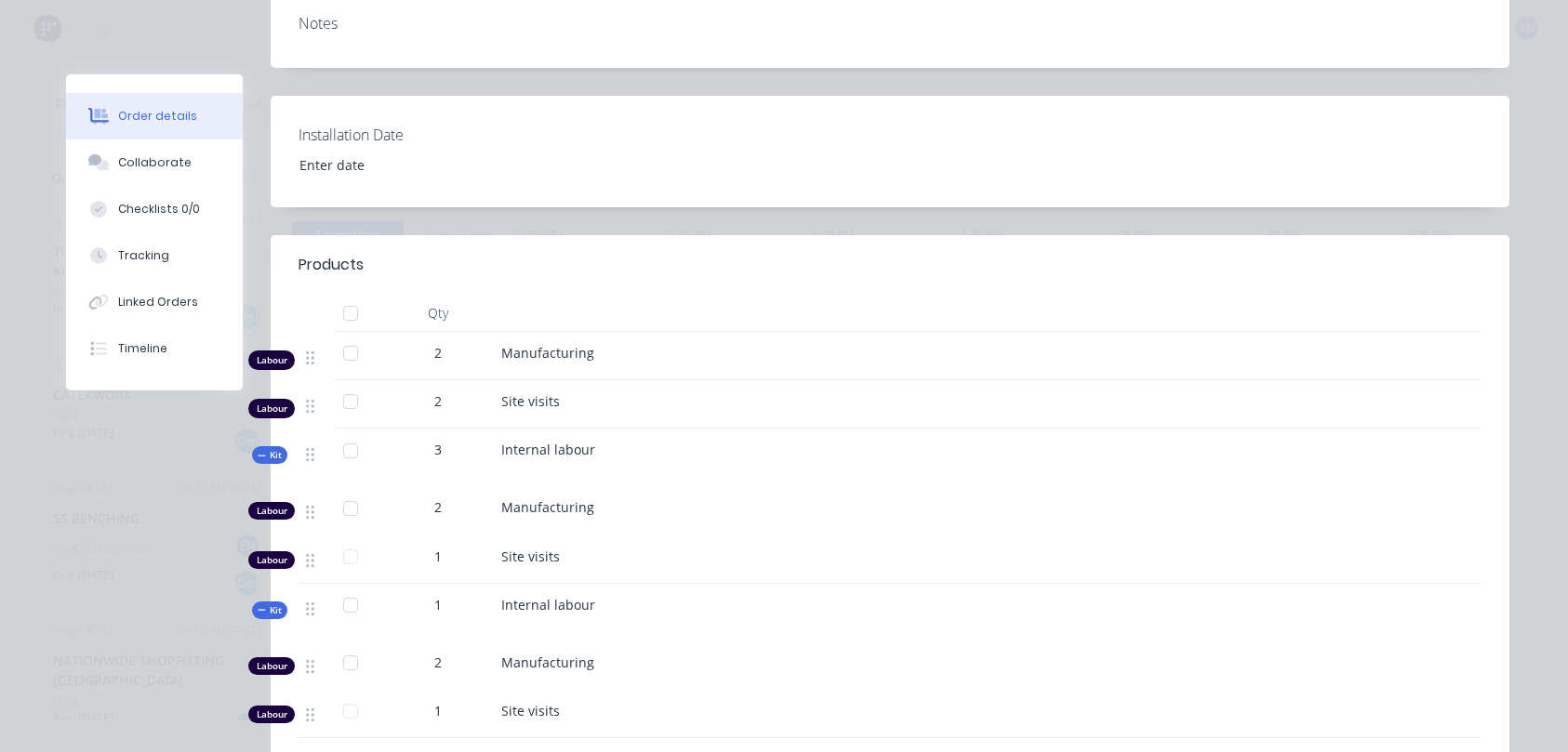
scroll to position [0, 0]
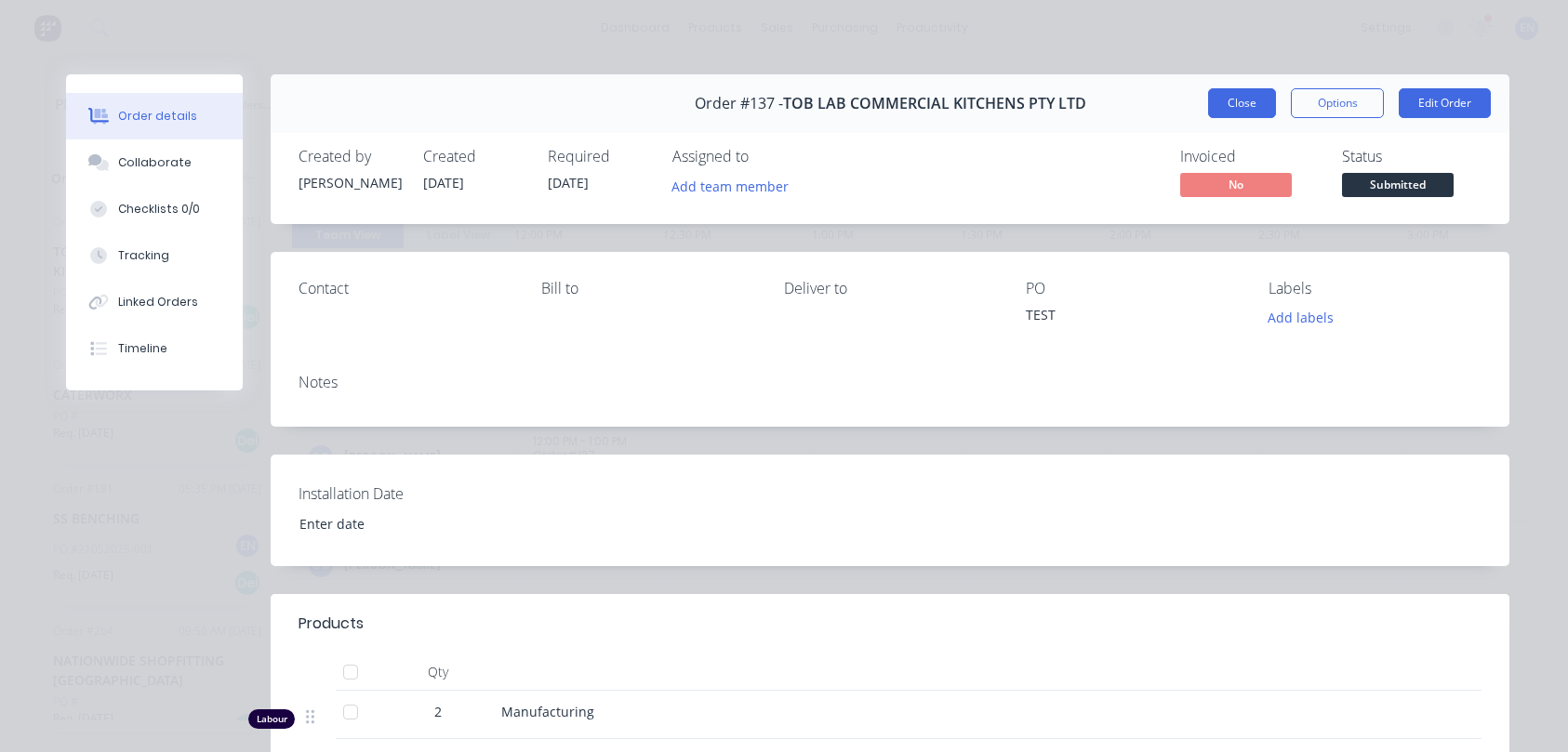
click at [1236, 101] on button "Close" at bounding box center [1241, 103] width 68 height 30
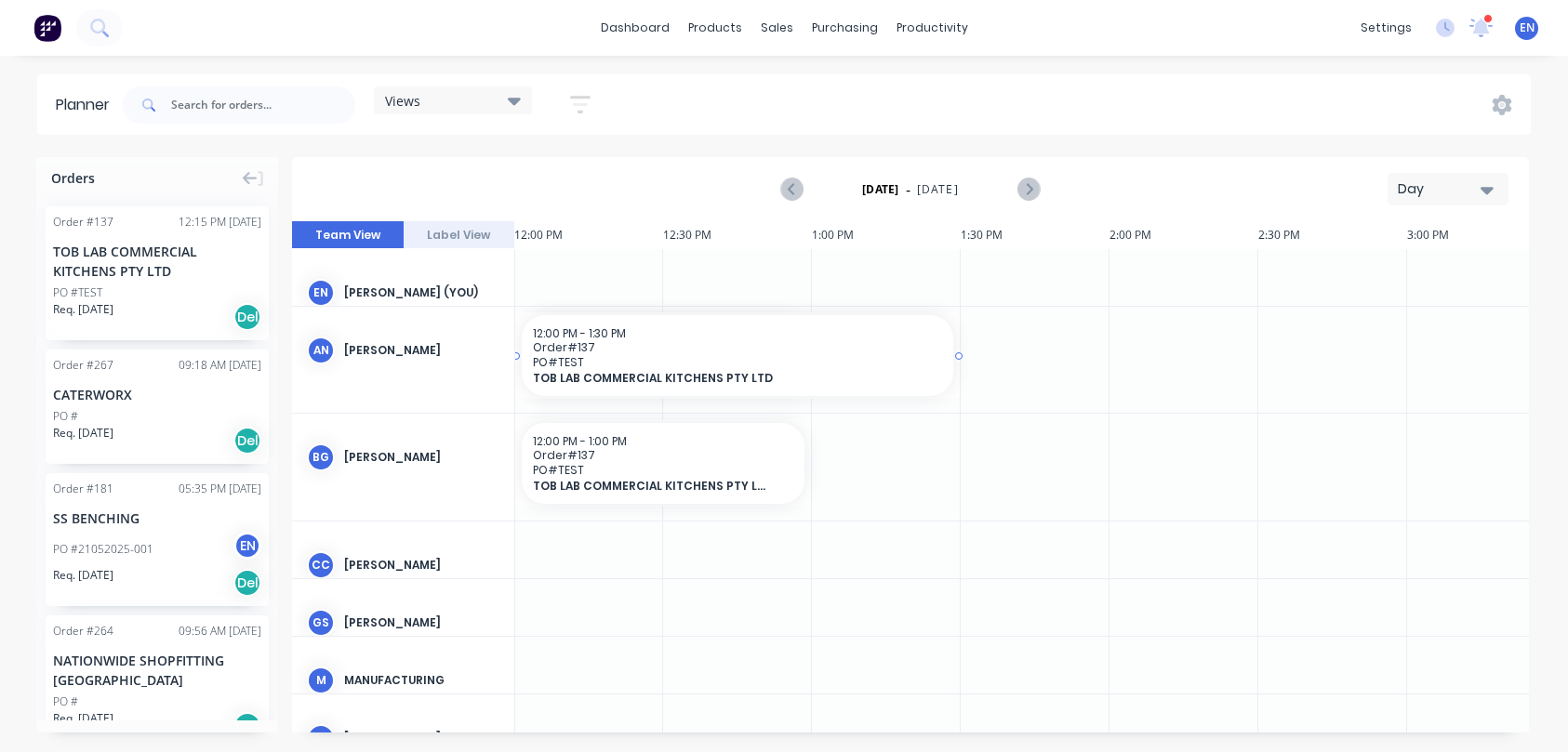
drag, startPoint x: 808, startPoint y: 353, endPoint x: 983, endPoint y: 358, distance: 175.1
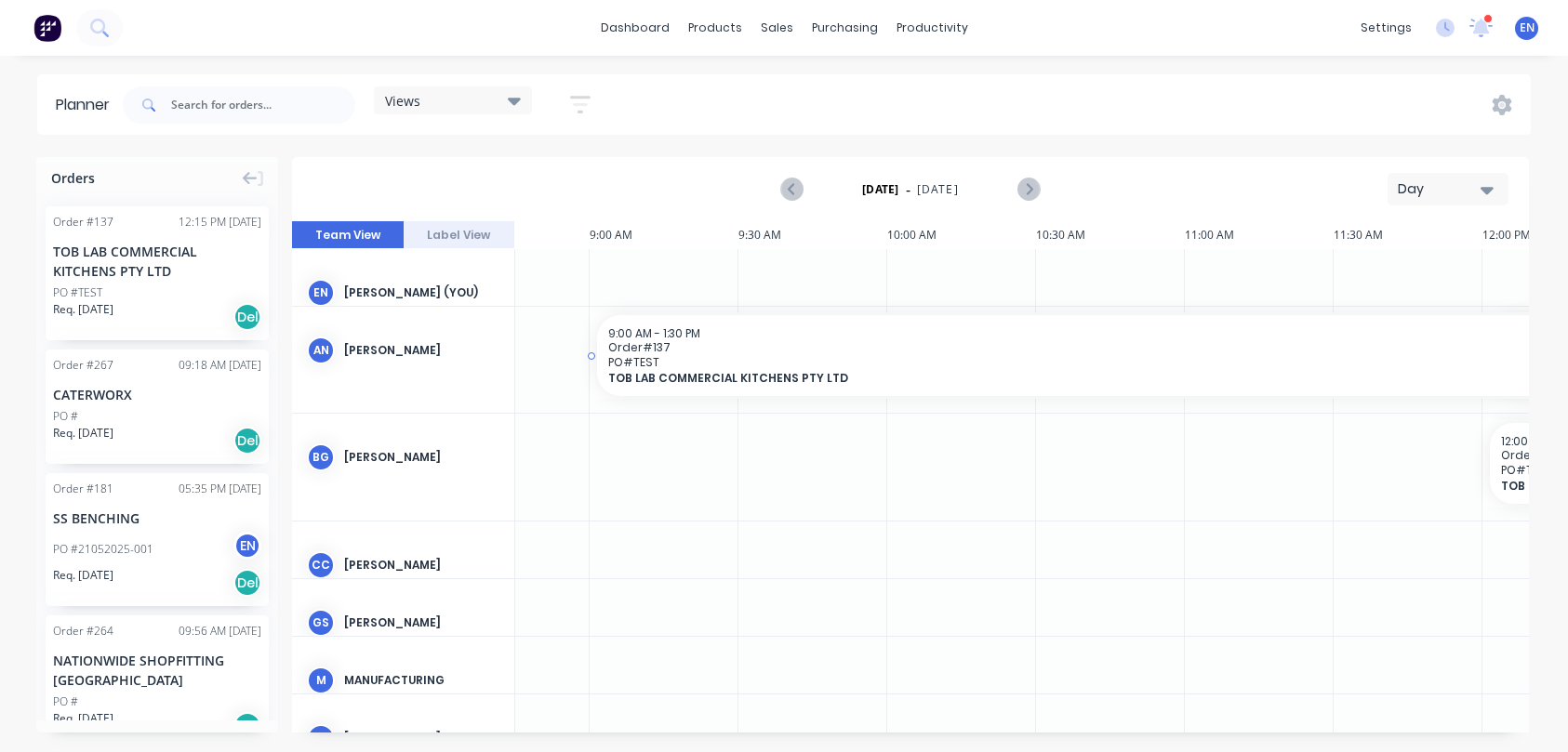
scroll to position [0, 2576]
drag, startPoint x: 915, startPoint y: 355, endPoint x: 605, endPoint y: 355, distance: 310.0
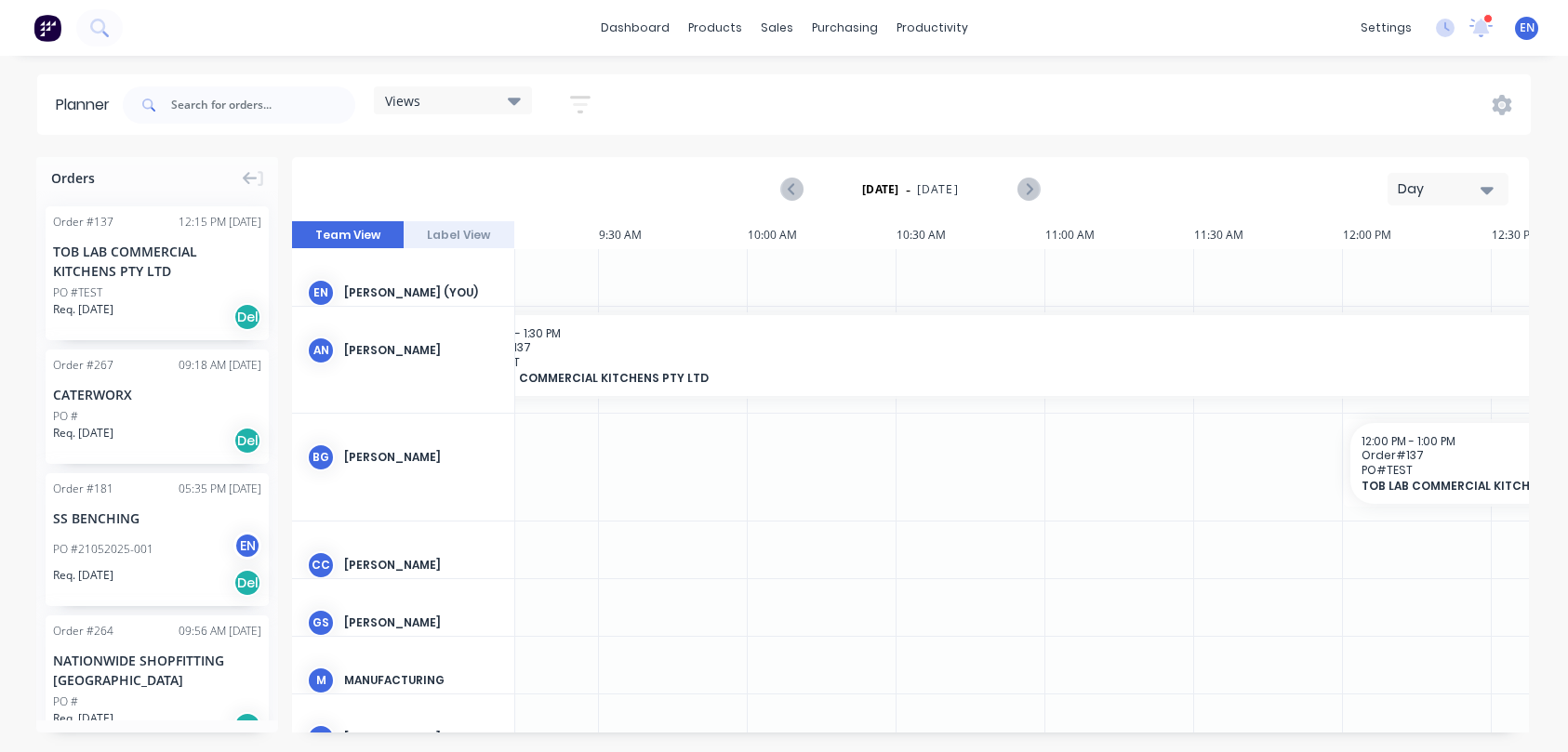
scroll to position [0, 2745]
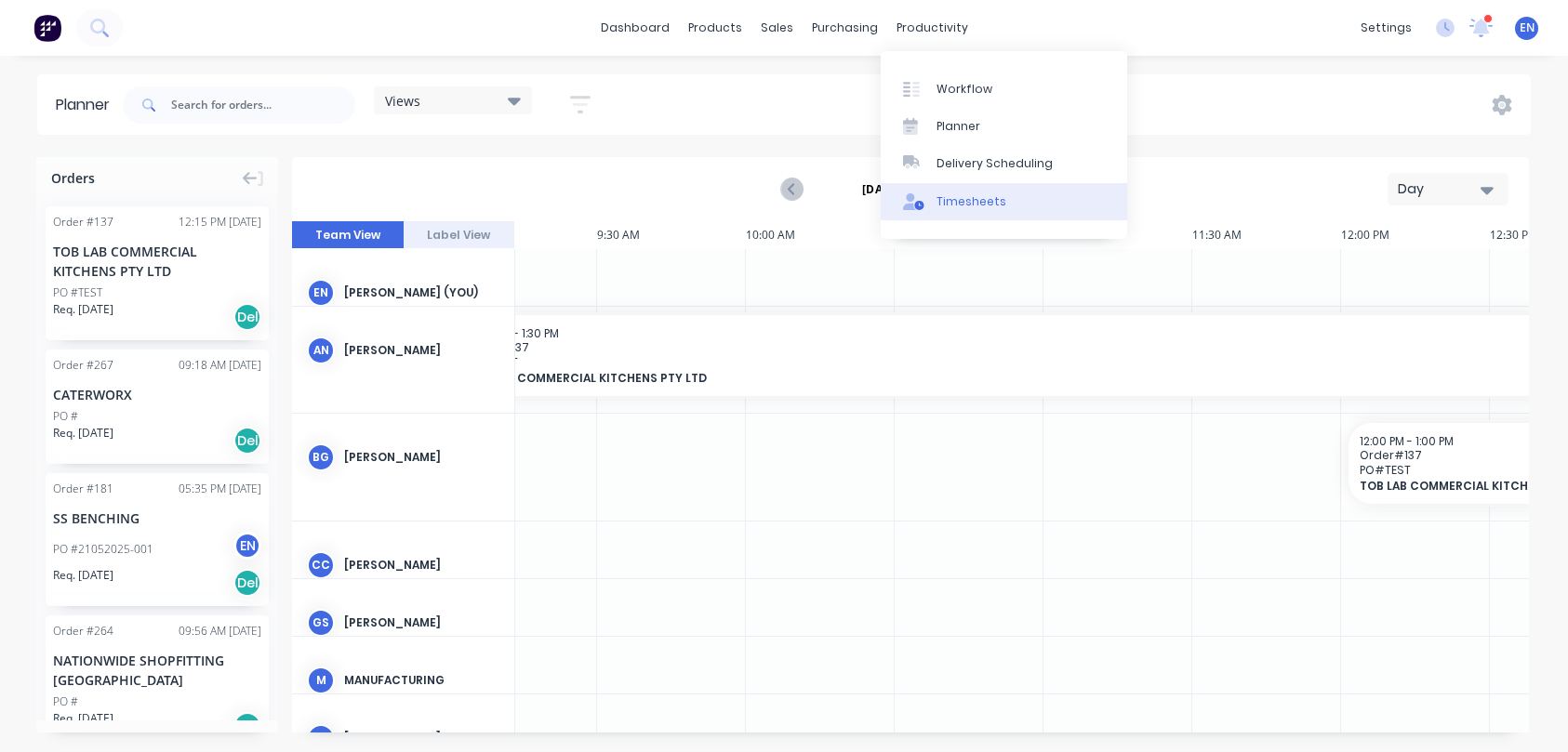
click at [968, 204] on div "Timesheets" at bounding box center [970, 202] width 70 height 17
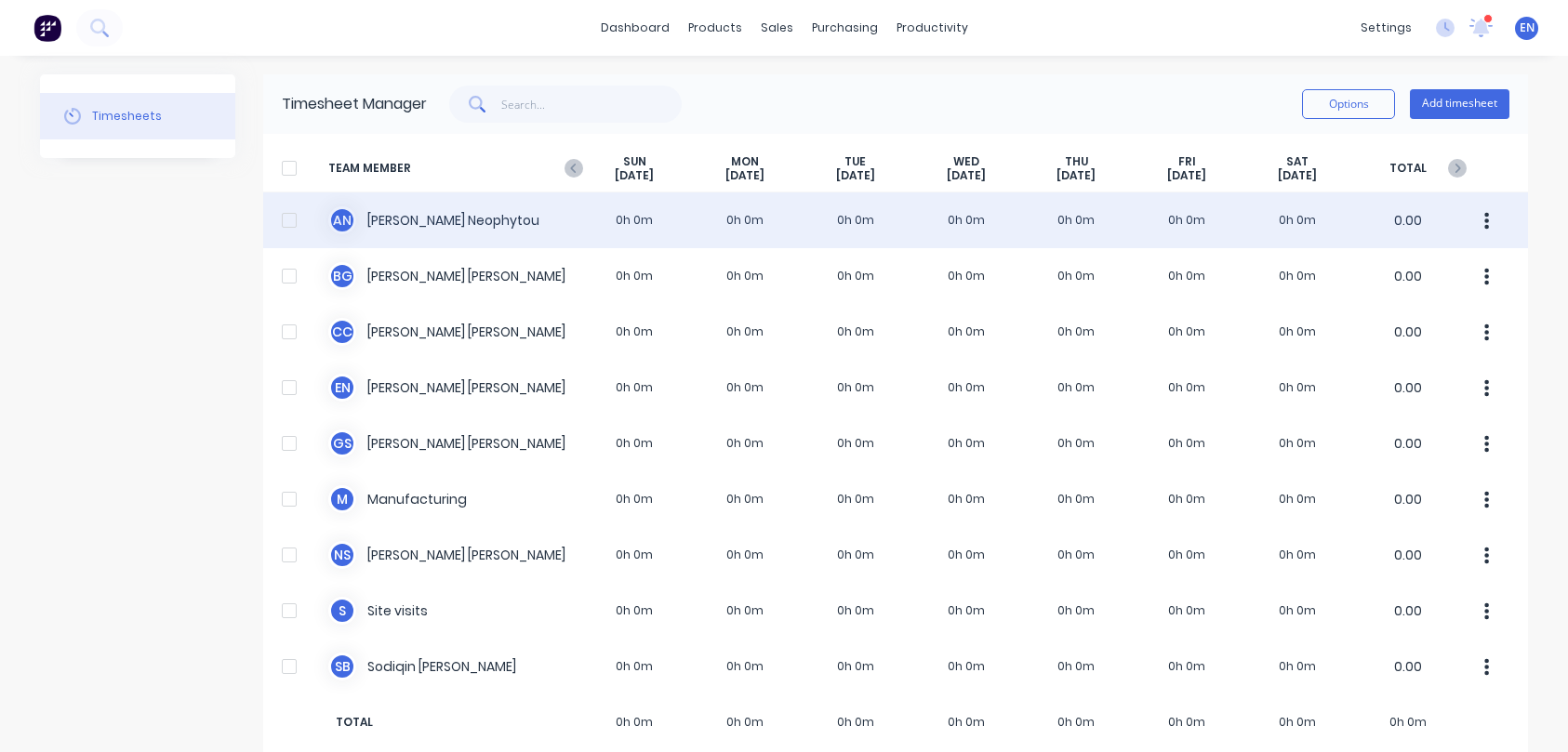
click at [748, 221] on div "A N [PERSON_NAME] 0h 0m 0h 0m 0h 0m 0h 0m 0h 0m 0h 0m 0h 0m 0.00" at bounding box center [895, 220] width 1265 height 56
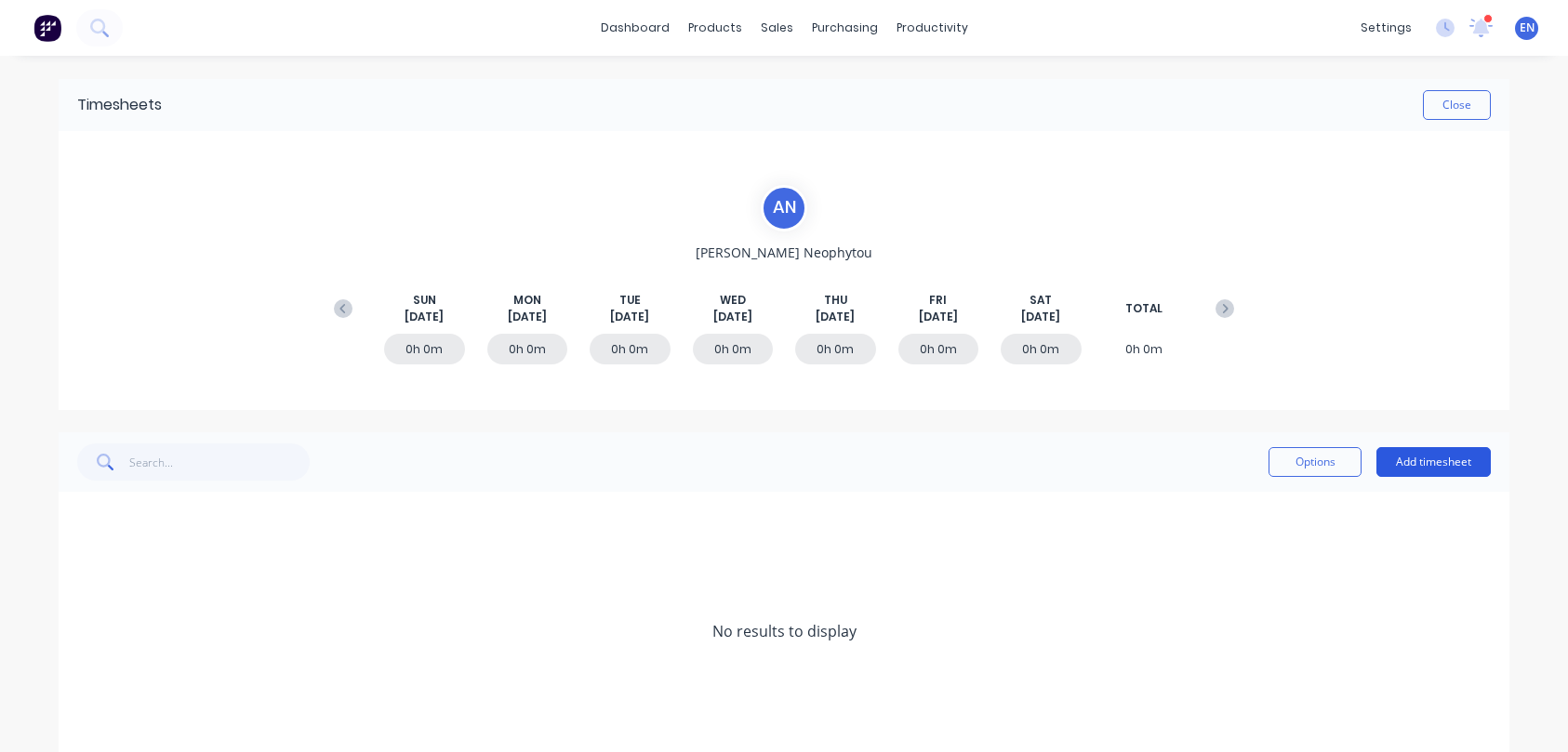
click at [1414, 463] on button "Add timesheet" at bounding box center [1434, 461] width 114 height 30
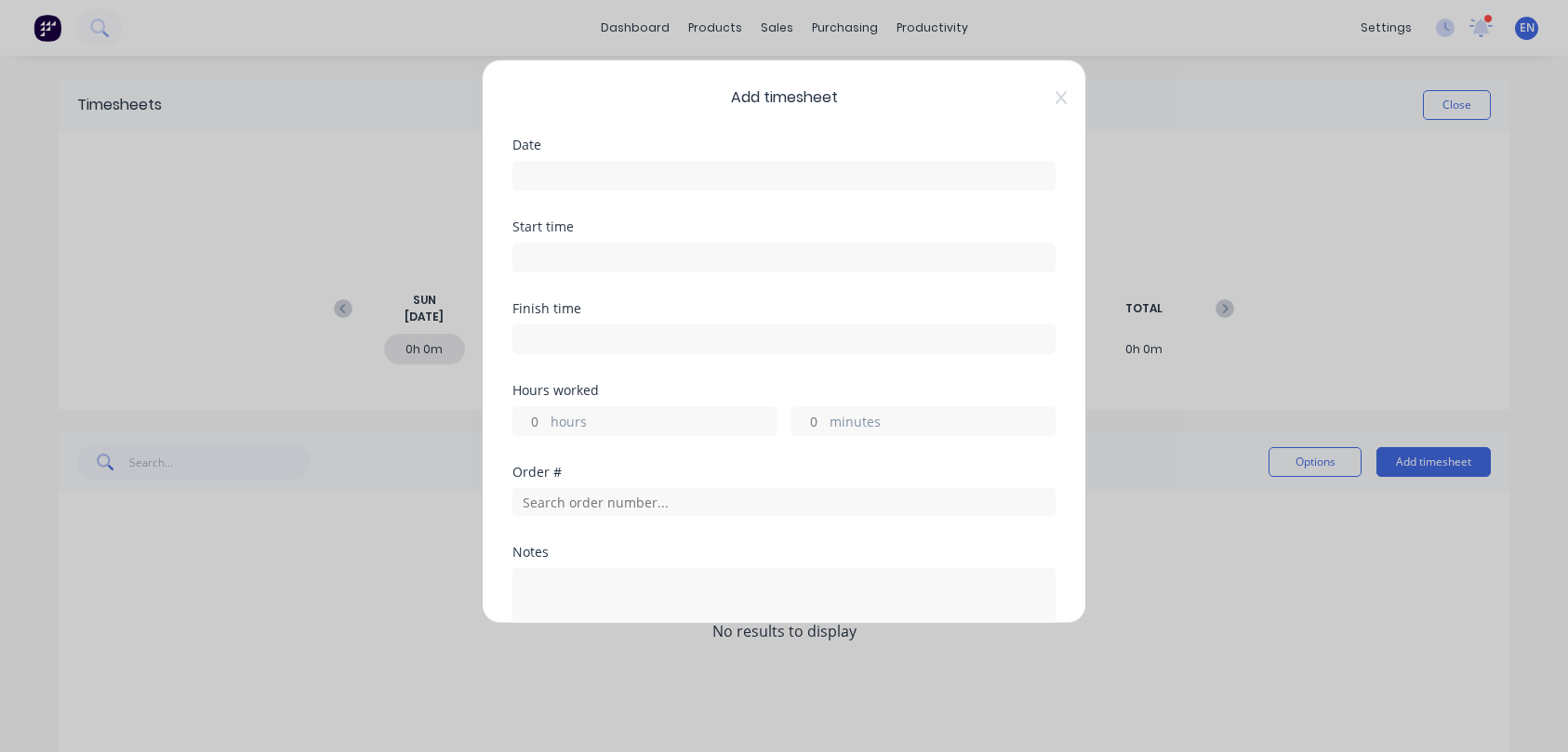
click at [575, 173] on input at bounding box center [784, 175] width 541 height 28
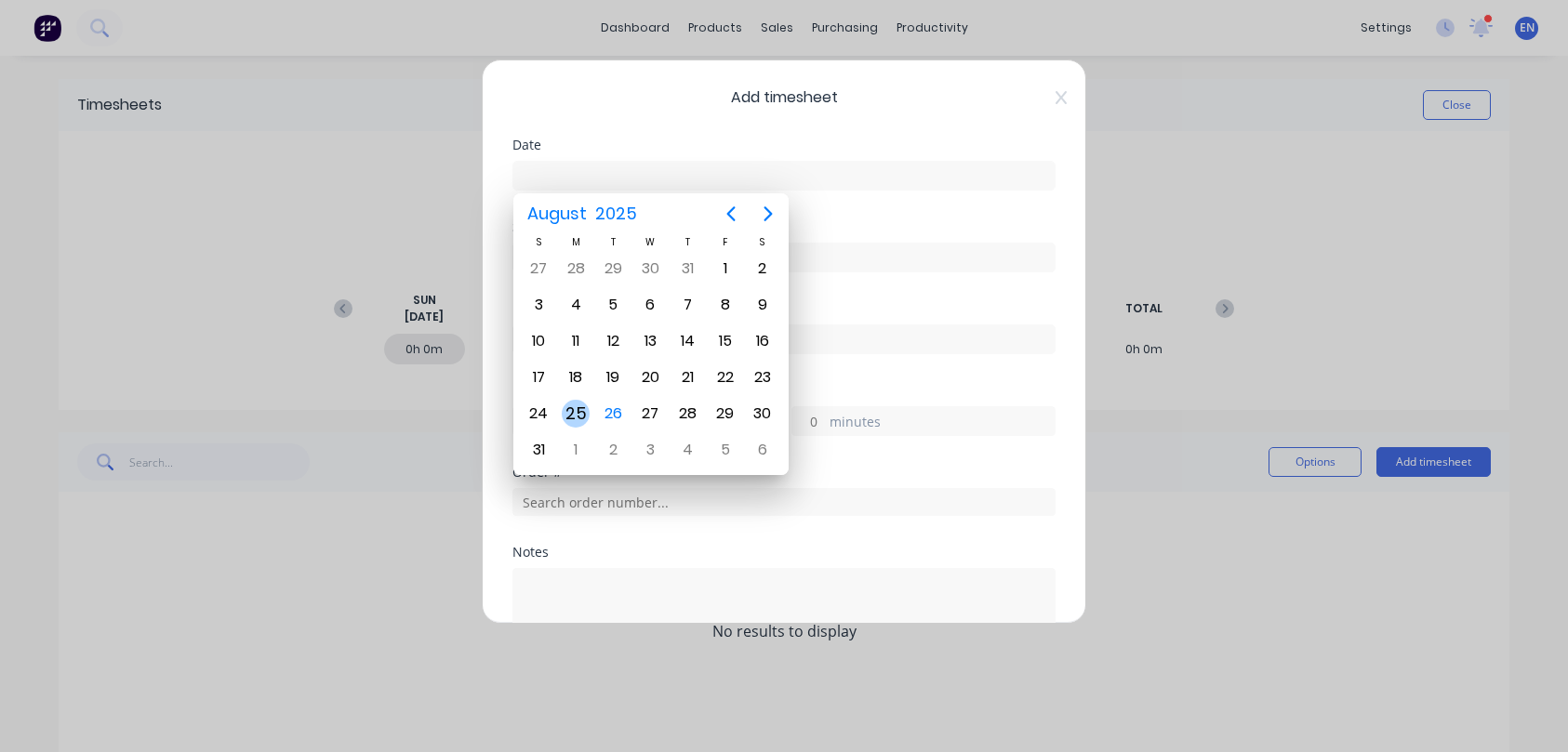
click at [581, 409] on div "25" at bounding box center [575, 413] width 28 height 28
type input "[DATE]"
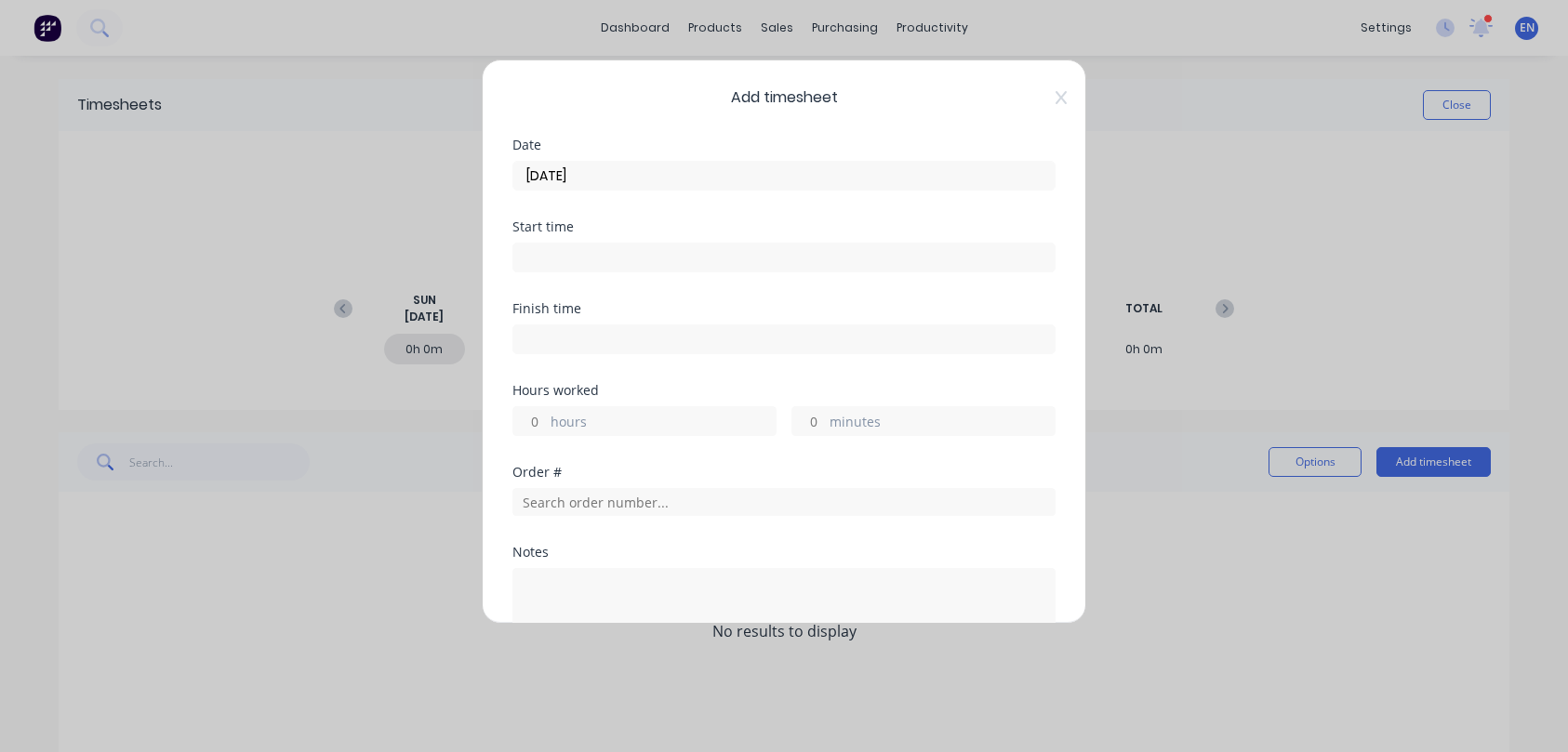
click at [534, 258] on input at bounding box center [784, 257] width 541 height 28
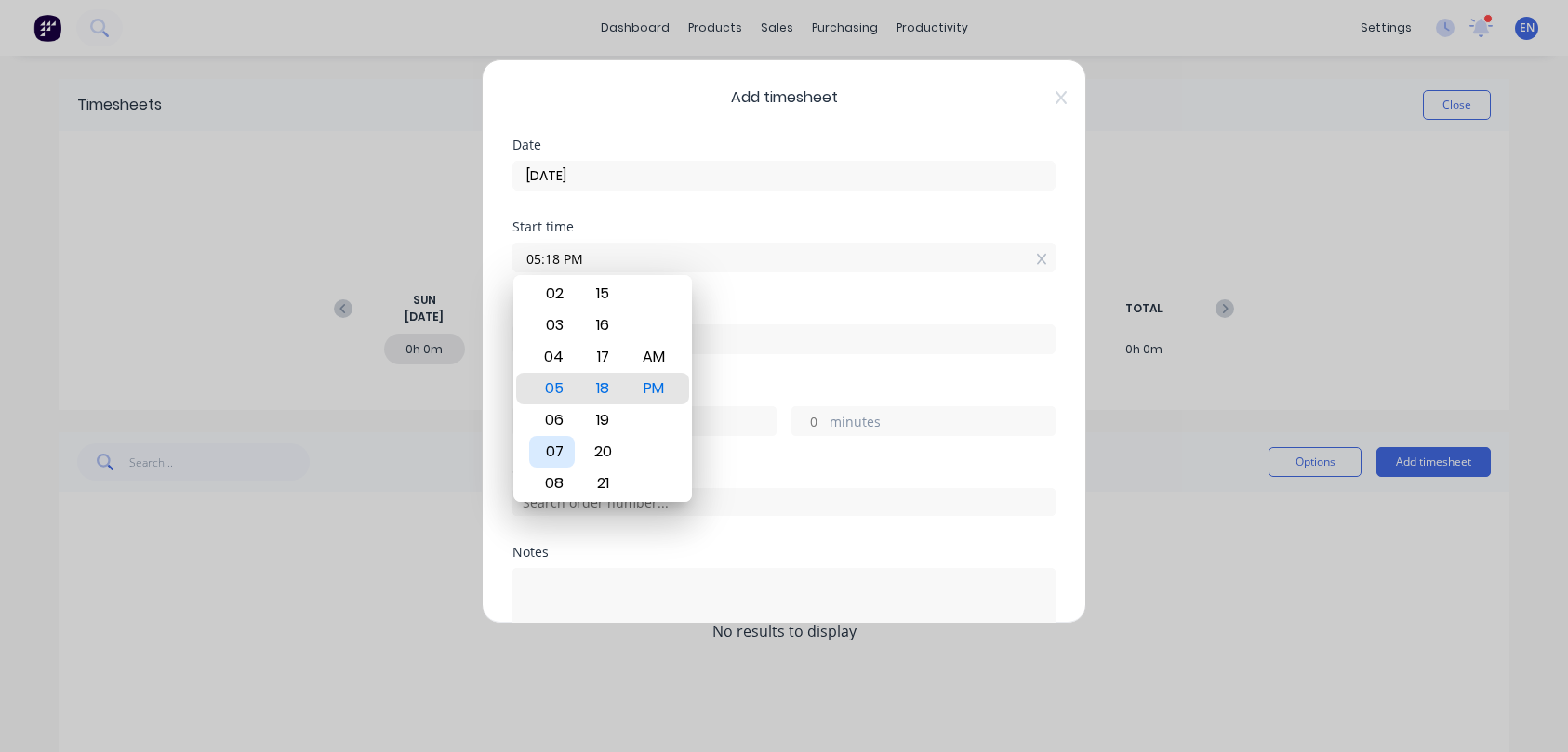
click at [557, 449] on div "07" at bounding box center [552, 451] width 46 height 31
click at [660, 352] on div "AM" at bounding box center [654, 356] width 46 height 31
click at [601, 352] on div "00" at bounding box center [603, 356] width 46 height 31
type input "07:00 AM"
click at [763, 303] on div "Finish time" at bounding box center [784, 309] width 543 height 13
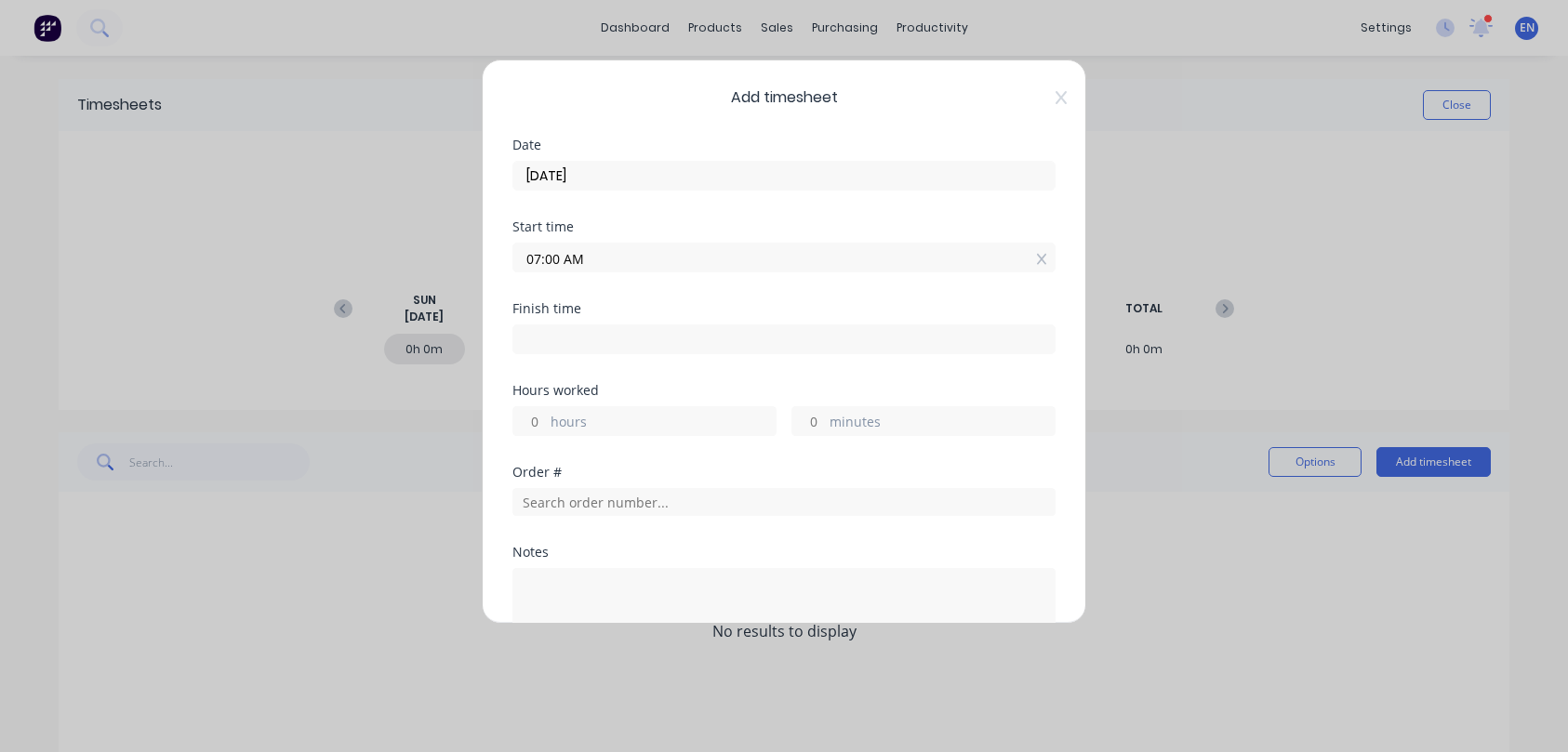
click at [520, 340] on input at bounding box center [784, 338] width 541 height 28
type input "12:18 PM"
type input "5"
type input "18"
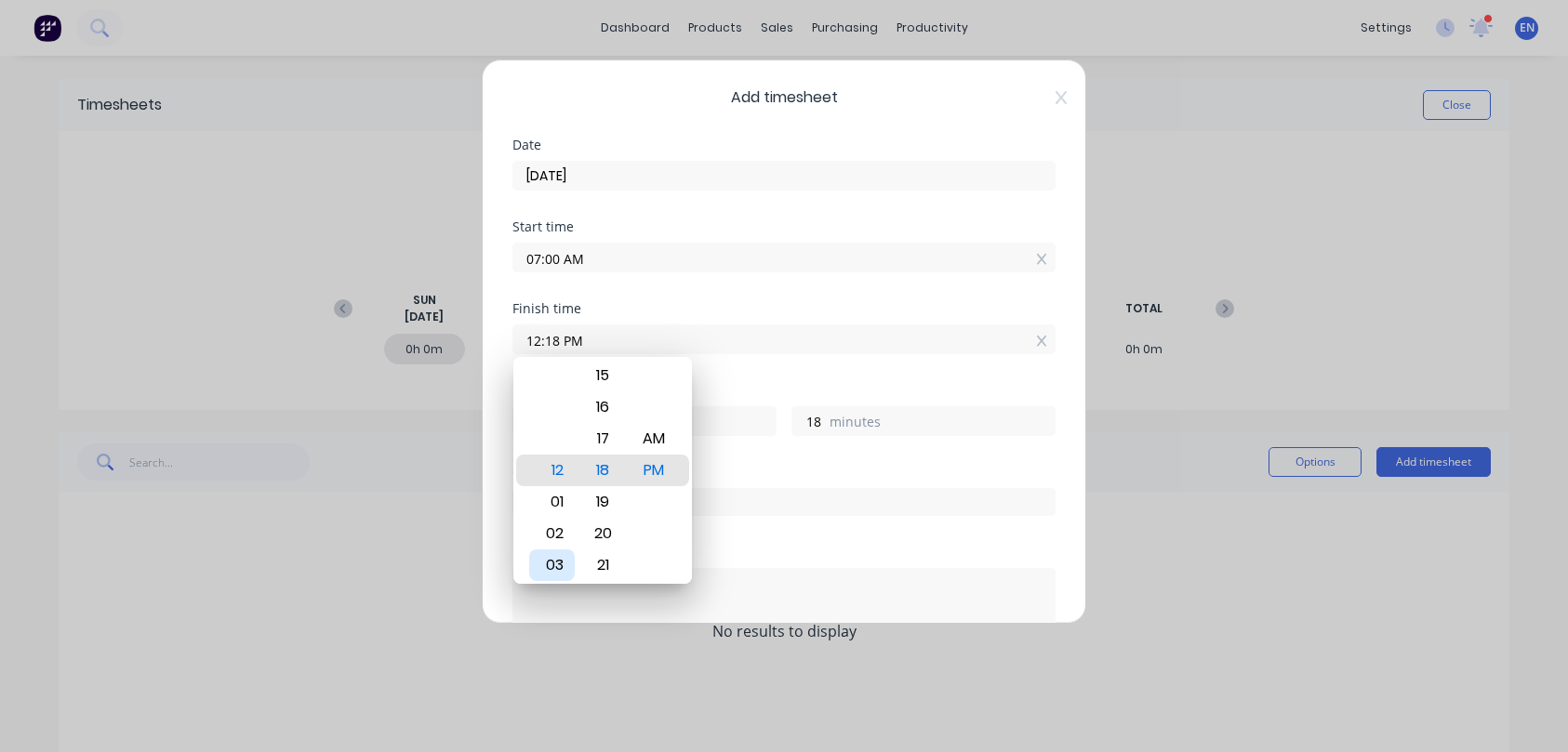
click at [548, 555] on div "03" at bounding box center [552, 565] width 46 height 31
type input "03:18 PM"
type input "8"
type input "03:02 PM"
type input "2"
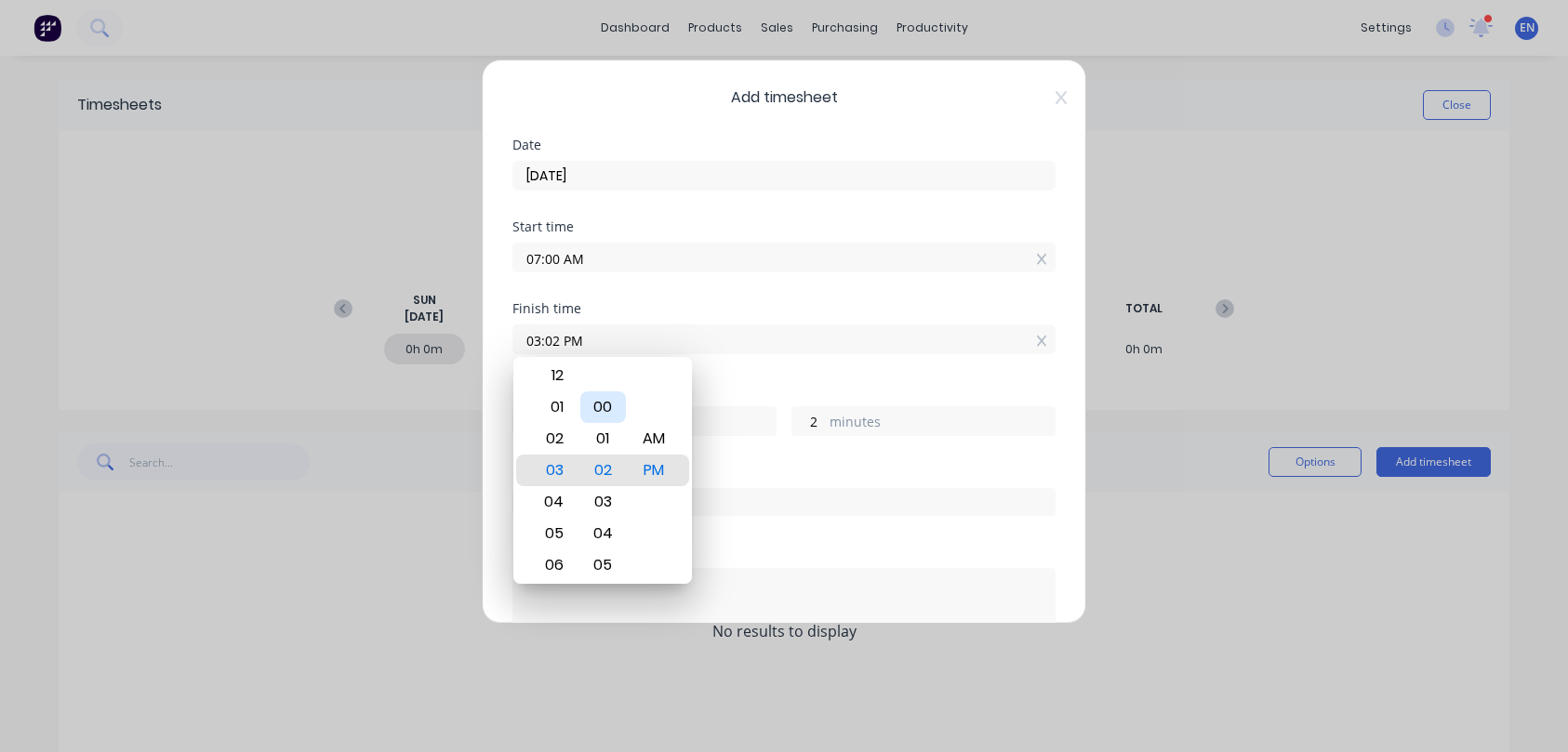
click at [605, 402] on div "00" at bounding box center [603, 407] width 46 height 31
type input "03:00 PM"
type input "0"
click at [830, 193] on div "Date [DATE]" at bounding box center [784, 179] width 543 height 82
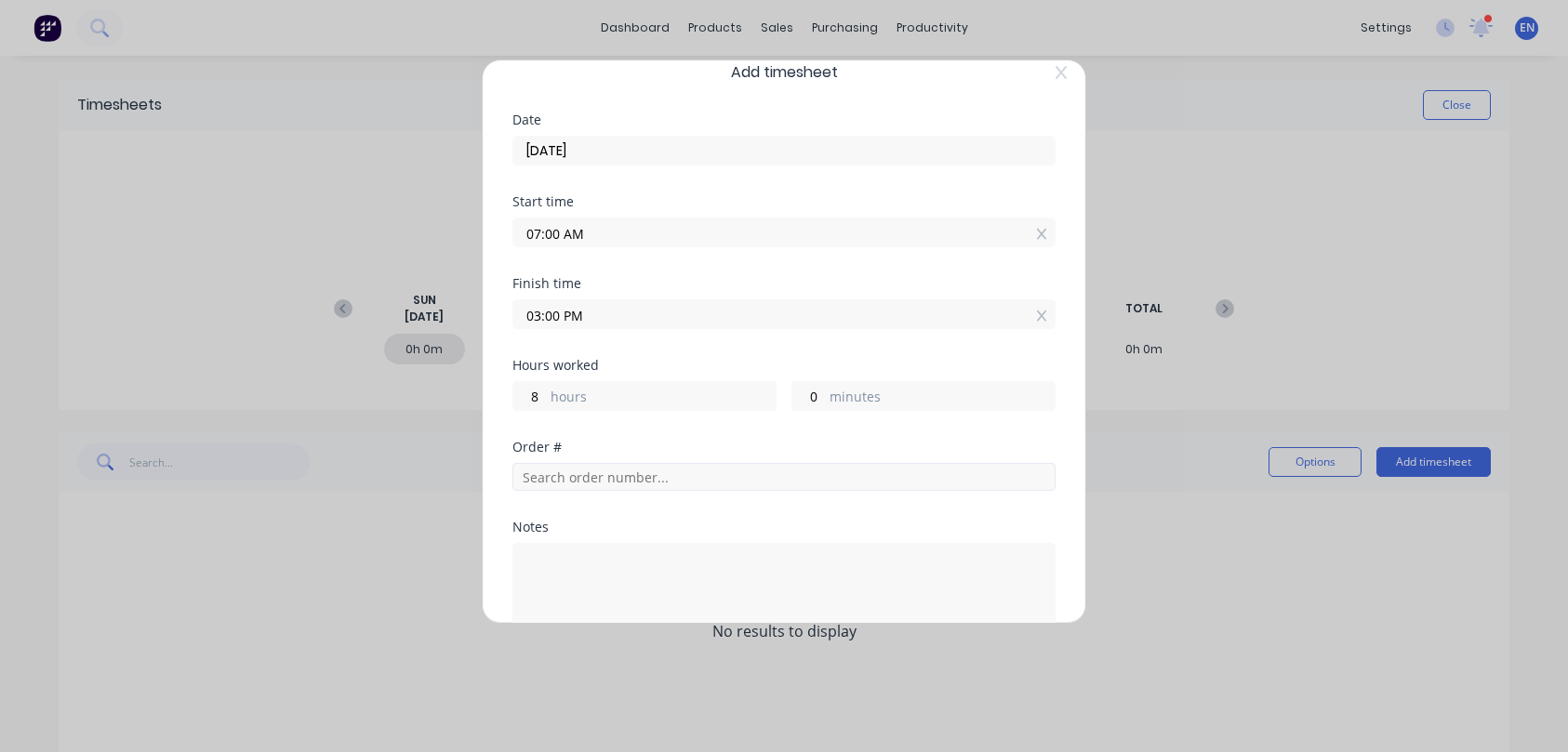
scroll to position [35, 0]
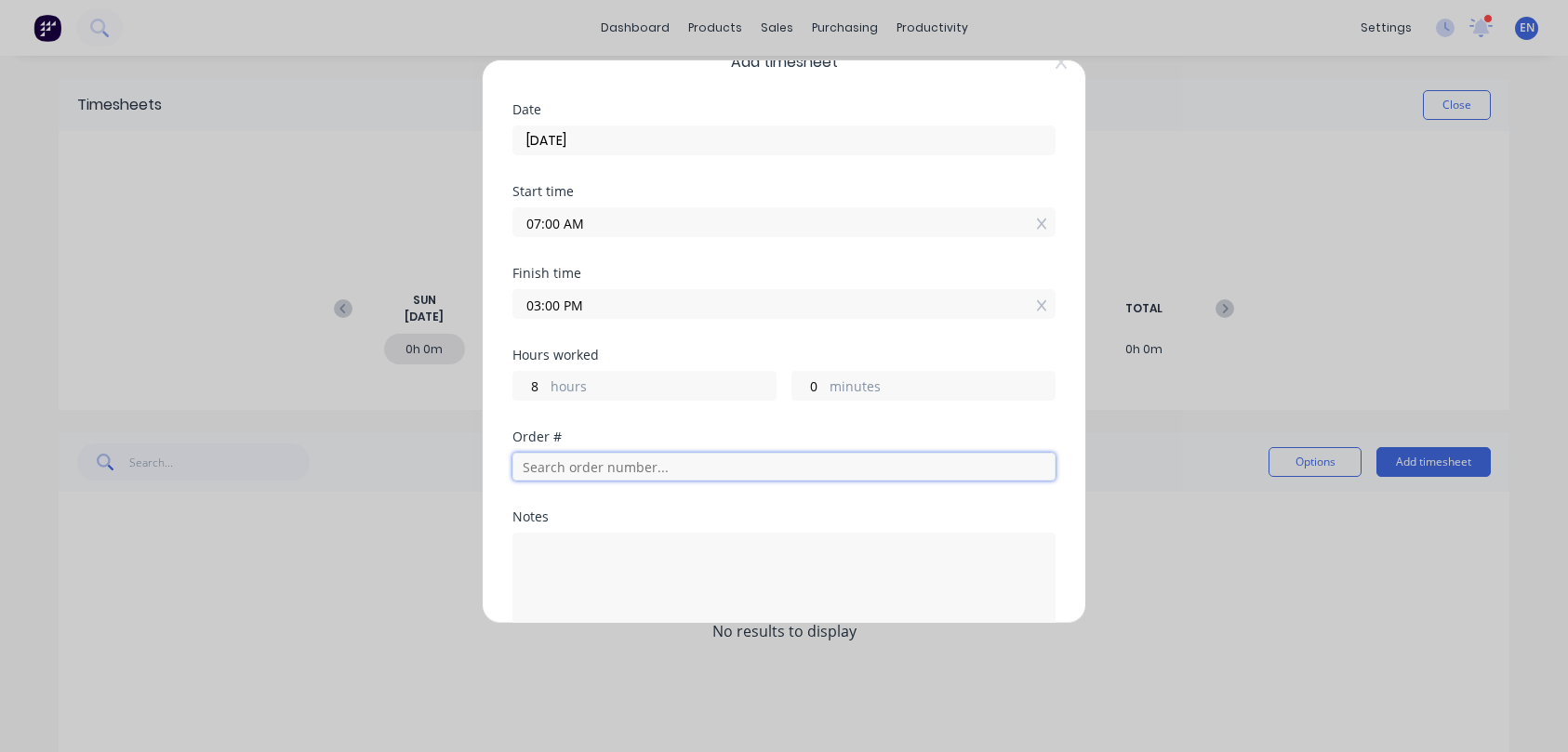
click at [549, 468] on input "text" at bounding box center [784, 466] width 543 height 28
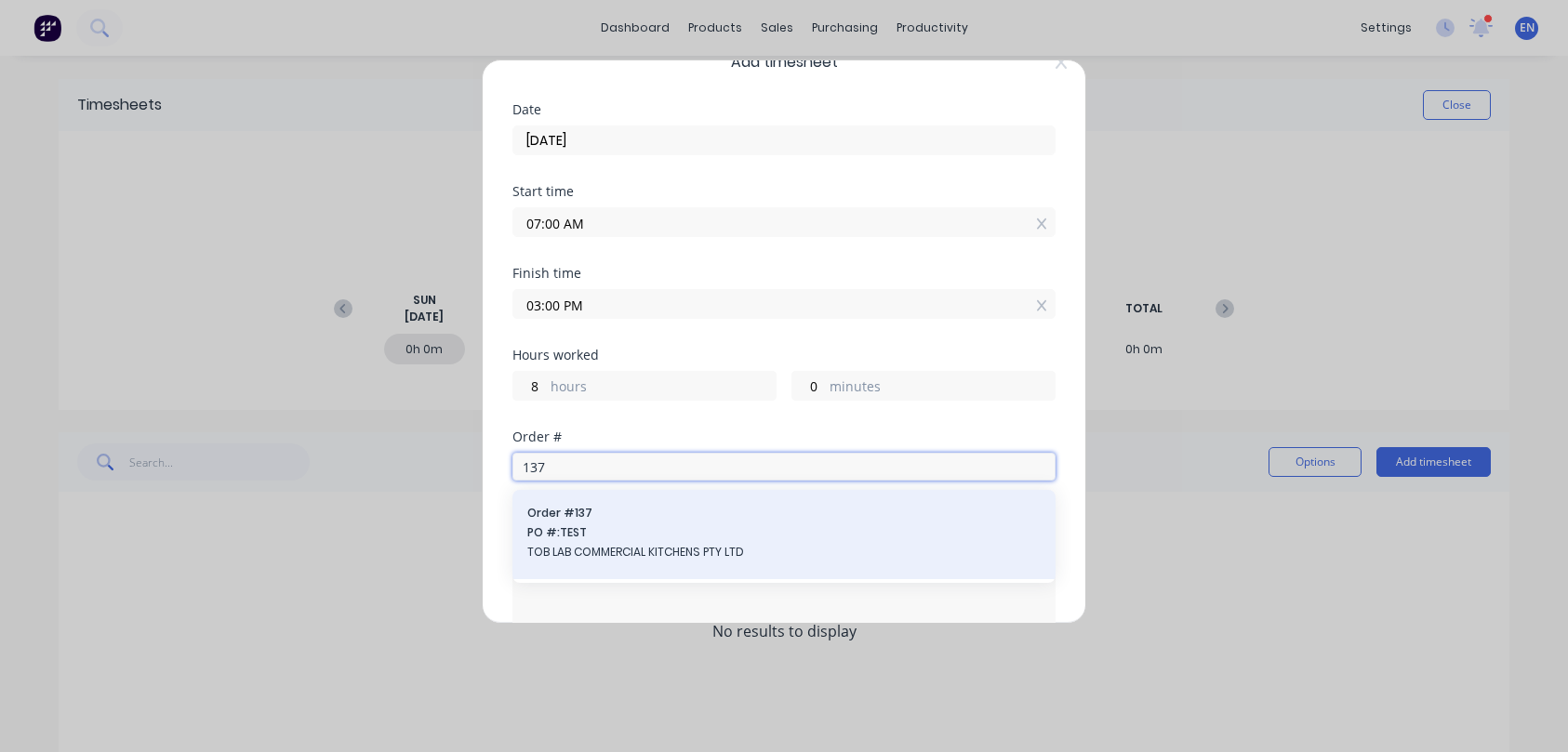
type input "137"
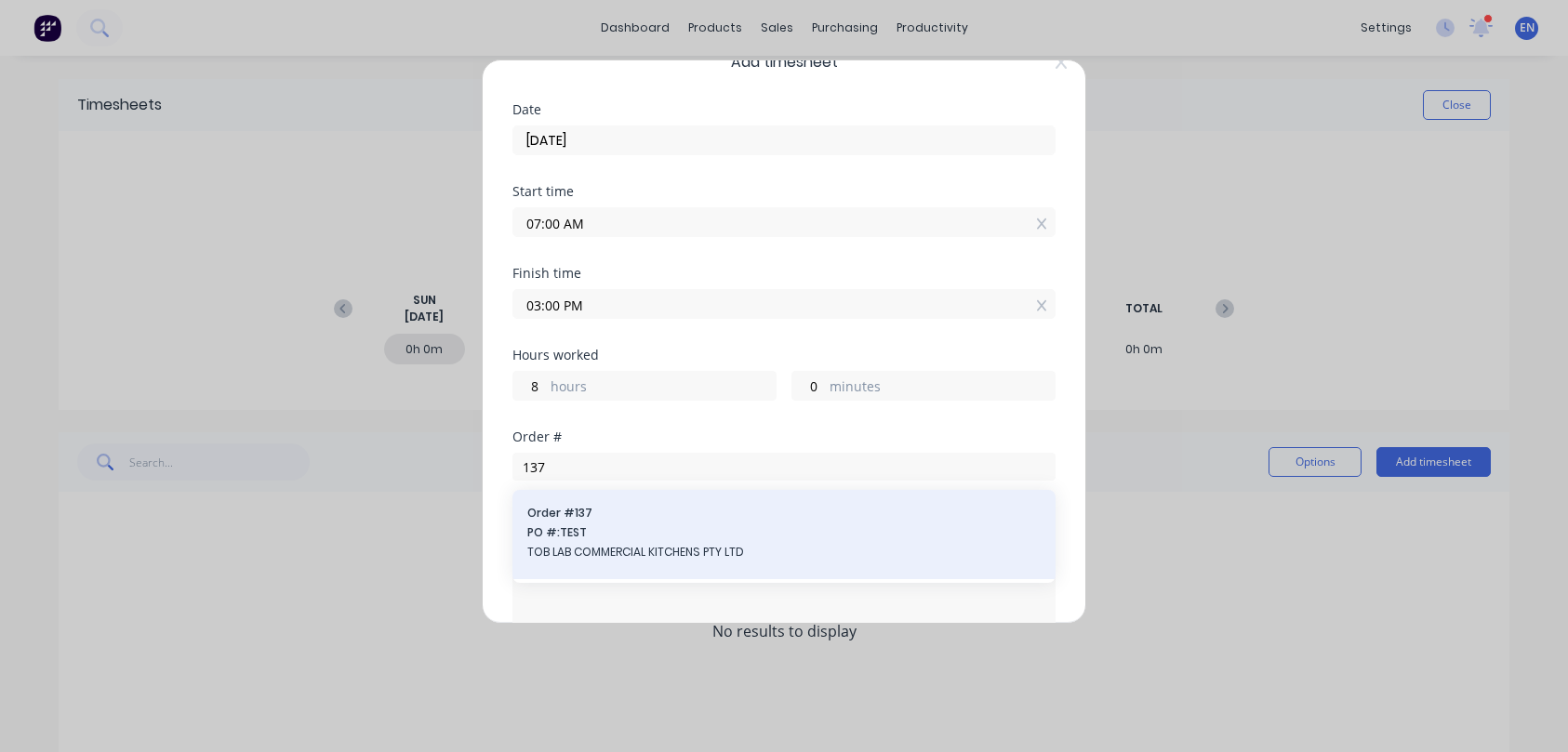
click at [552, 545] on span "TOB LAB COMMERCIAL KITCHENS PTY LTD" at bounding box center [784, 553] width 513 height 17
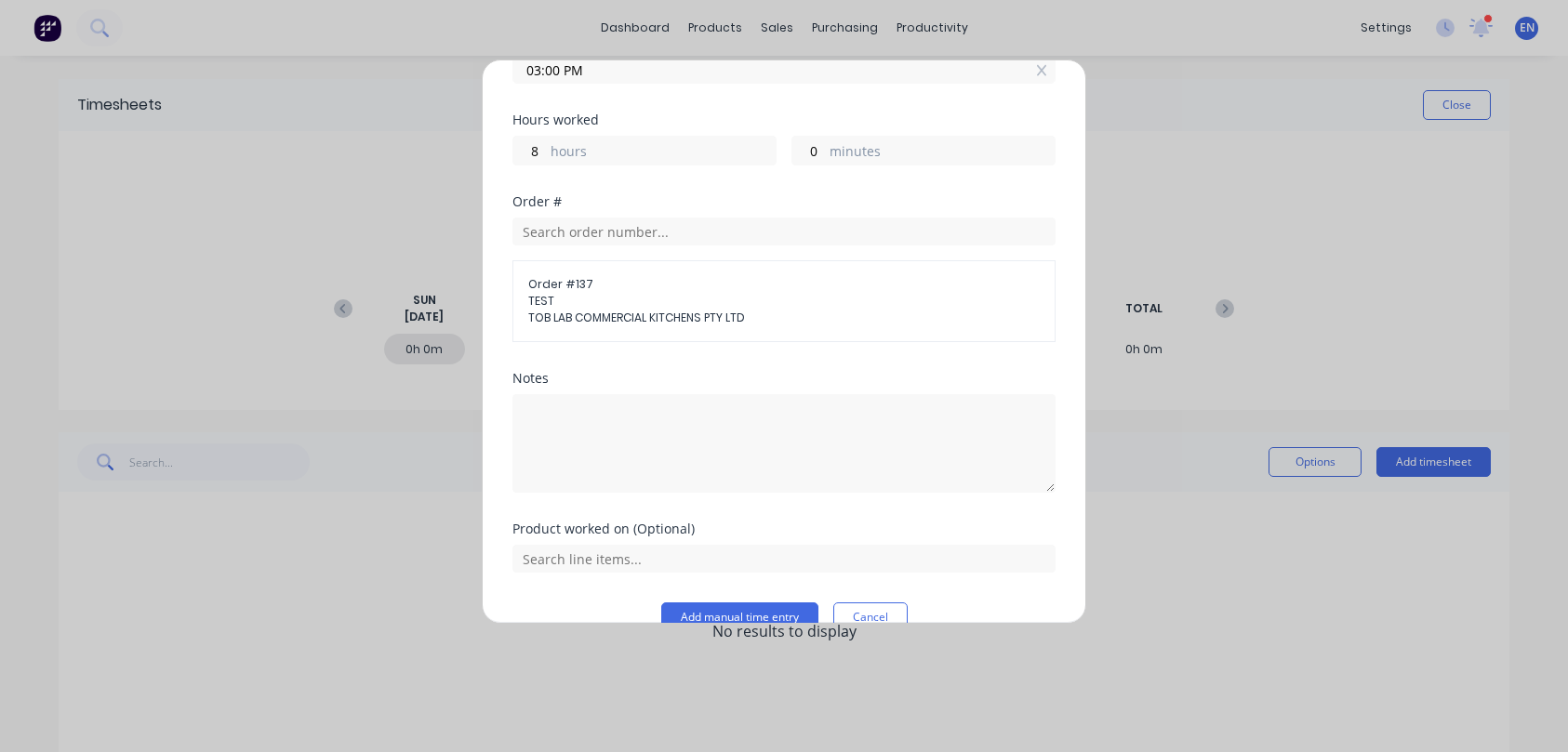
scroll to position [306, 0]
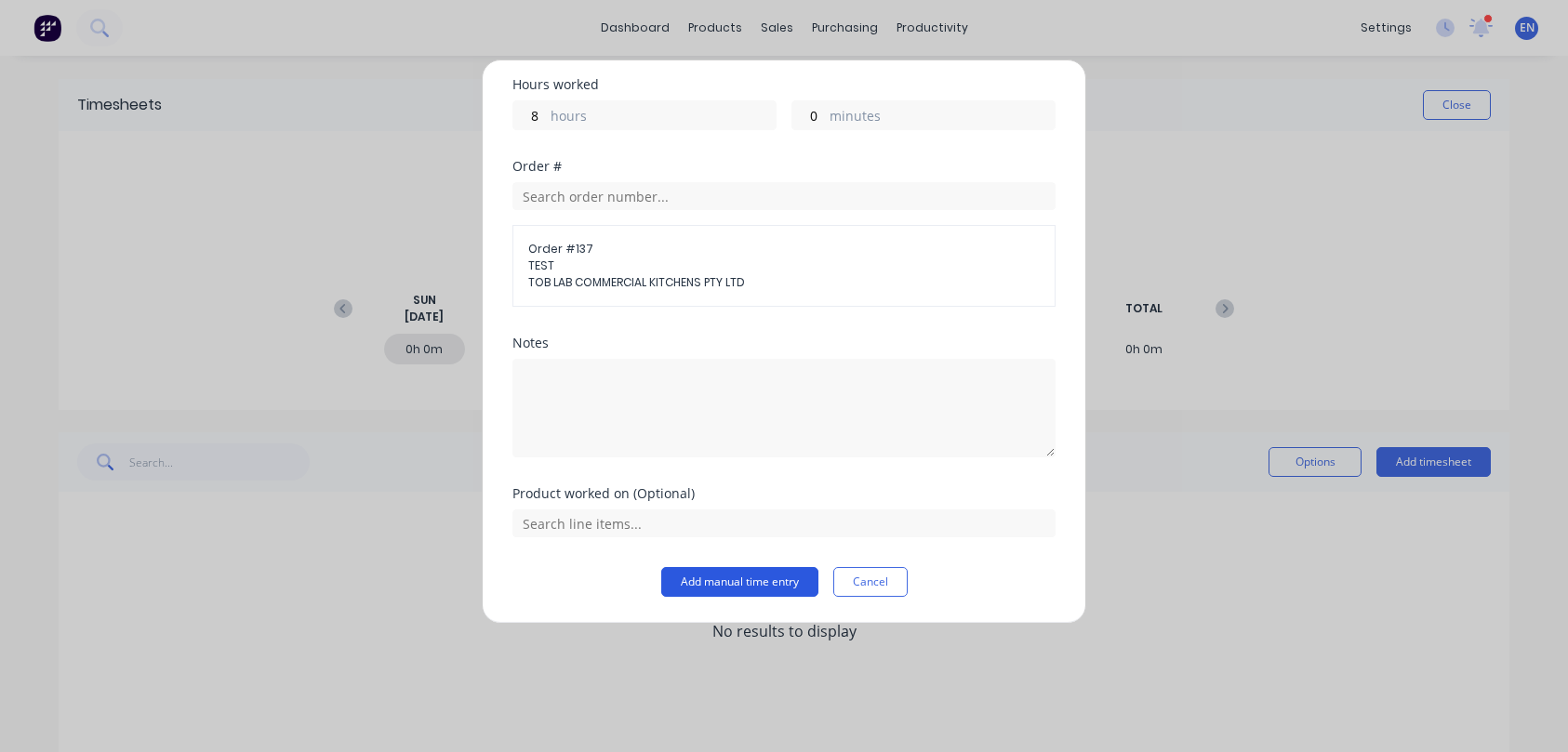
click at [748, 583] on button "Add manual time entry" at bounding box center [740, 581] width 157 height 30
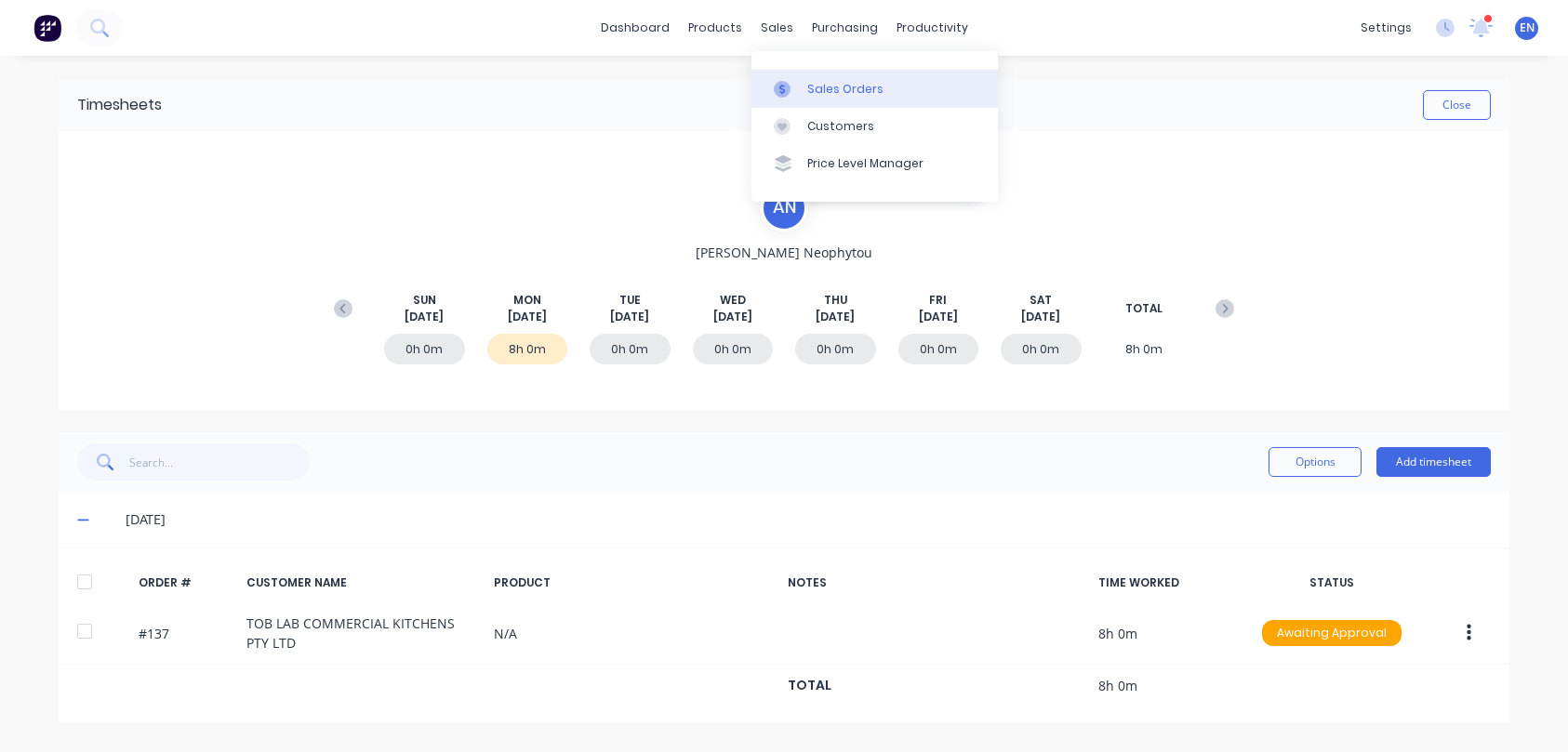
click at [841, 82] on div "Sales Orders" at bounding box center [845, 90] width 76 height 17
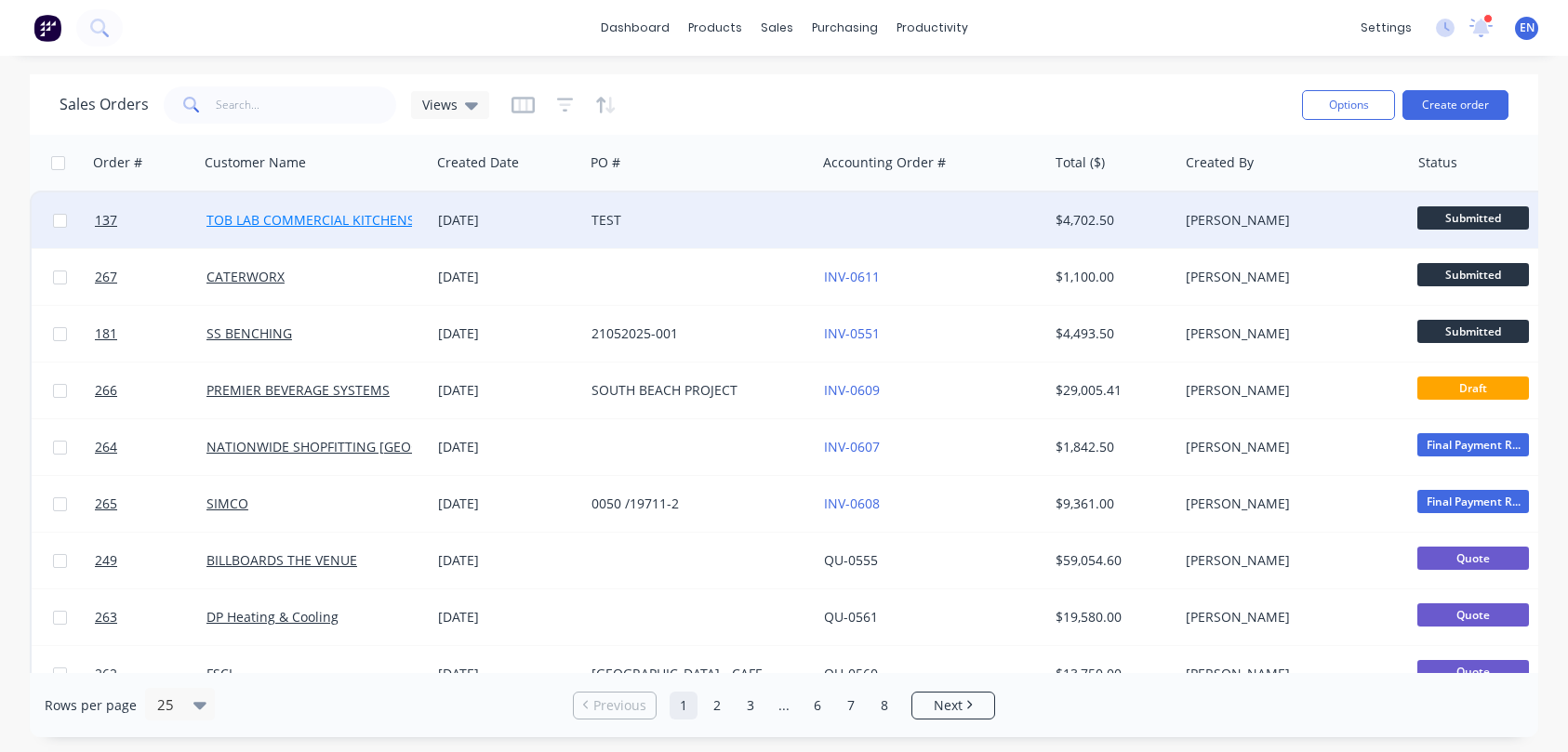
click at [241, 227] on link "TOB LAB COMMERCIAL KITCHENS PTY LTD" at bounding box center [337, 219] width 261 height 18
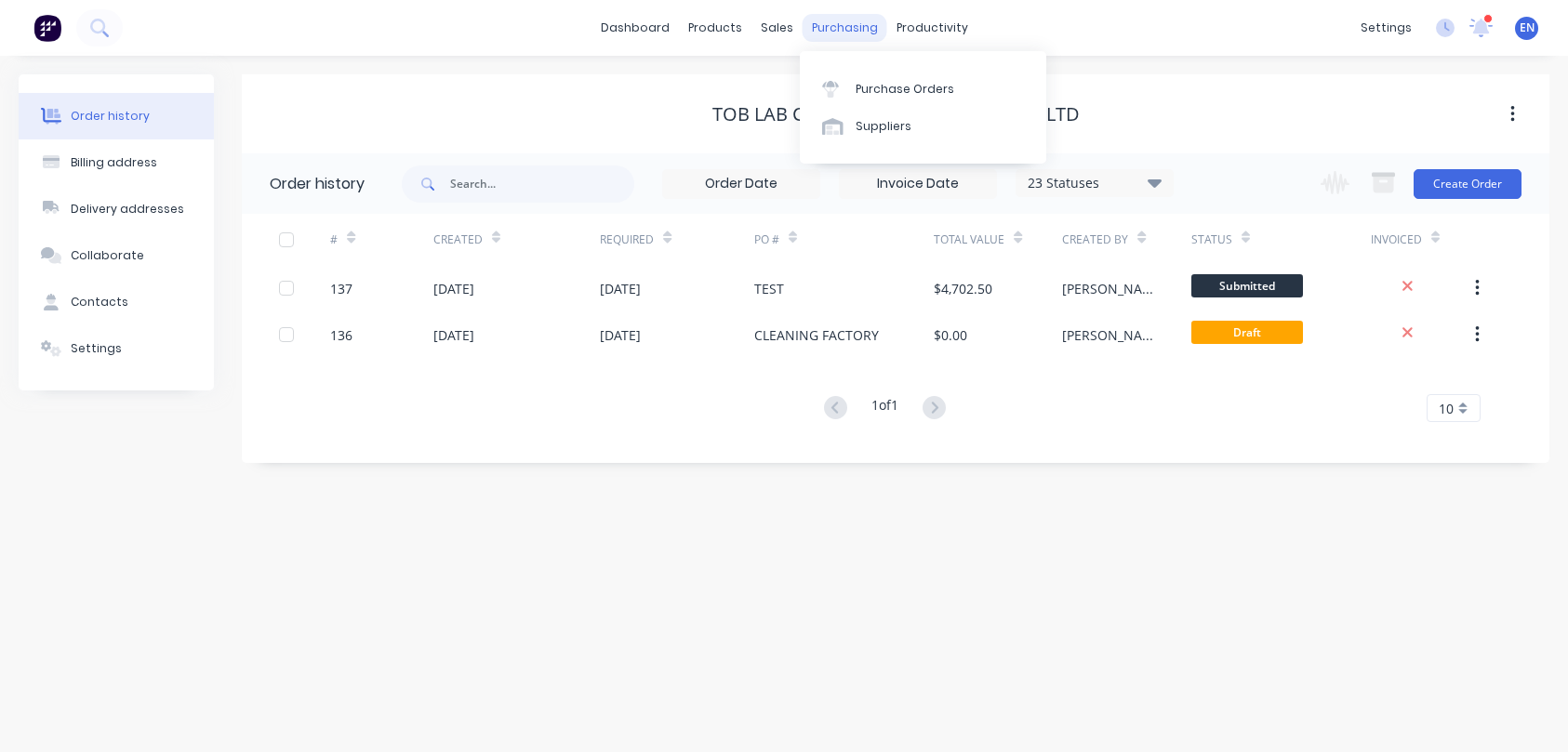
click at [858, 32] on div "purchasing" at bounding box center [845, 28] width 85 height 28
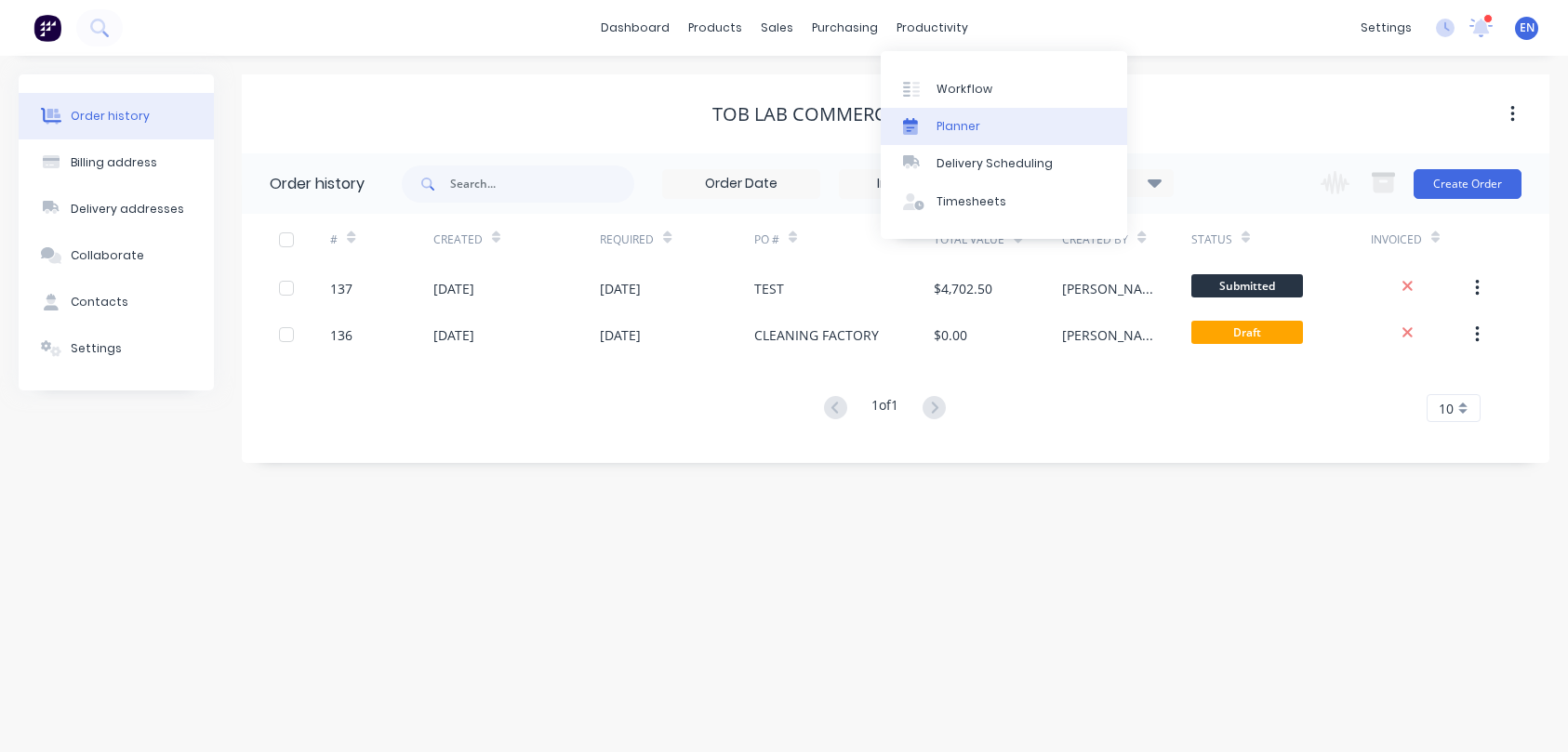
click at [967, 120] on div "Planner" at bounding box center [958, 127] width 44 height 17
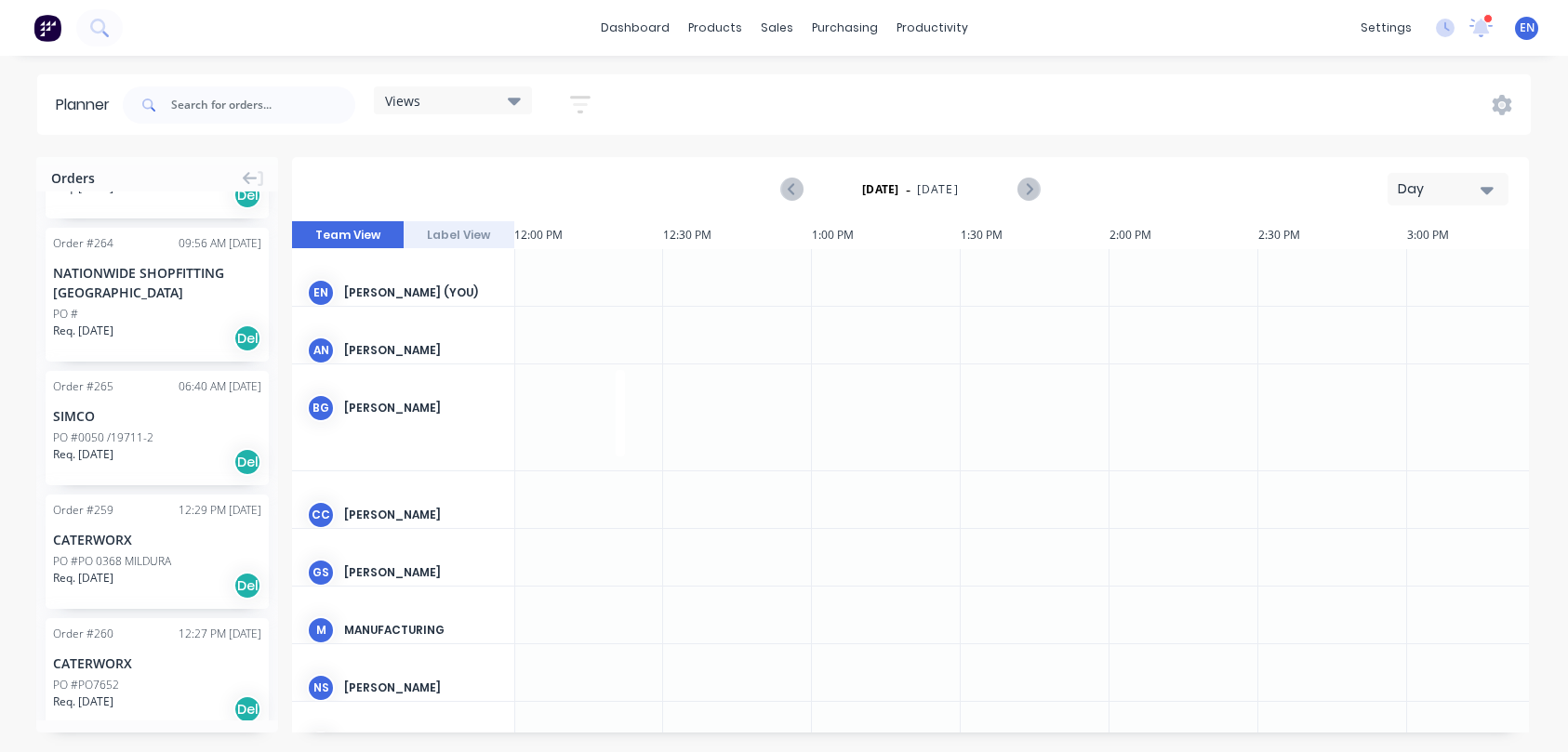
scroll to position [417, 0]
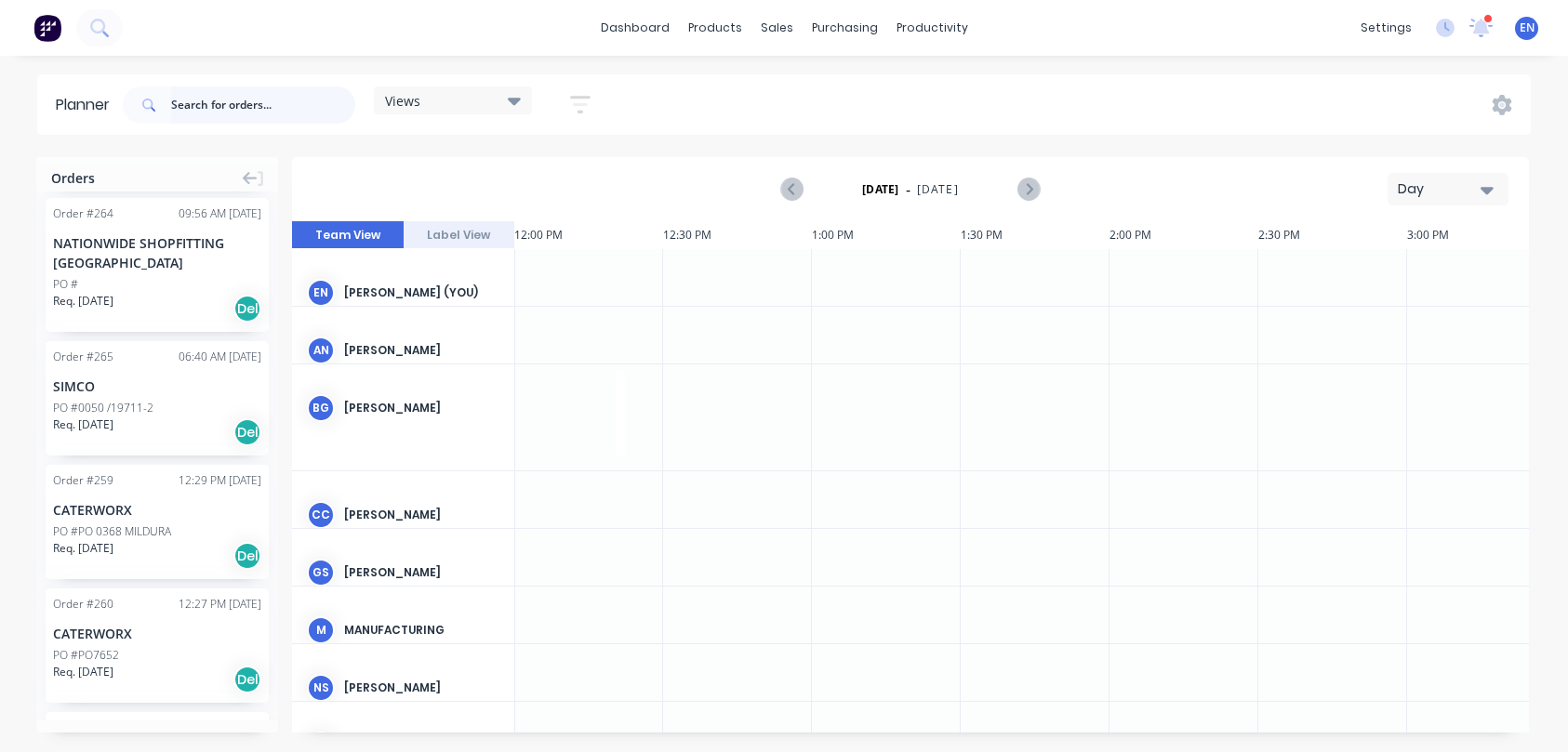
click at [198, 97] on input "text" at bounding box center [262, 105] width 184 height 37
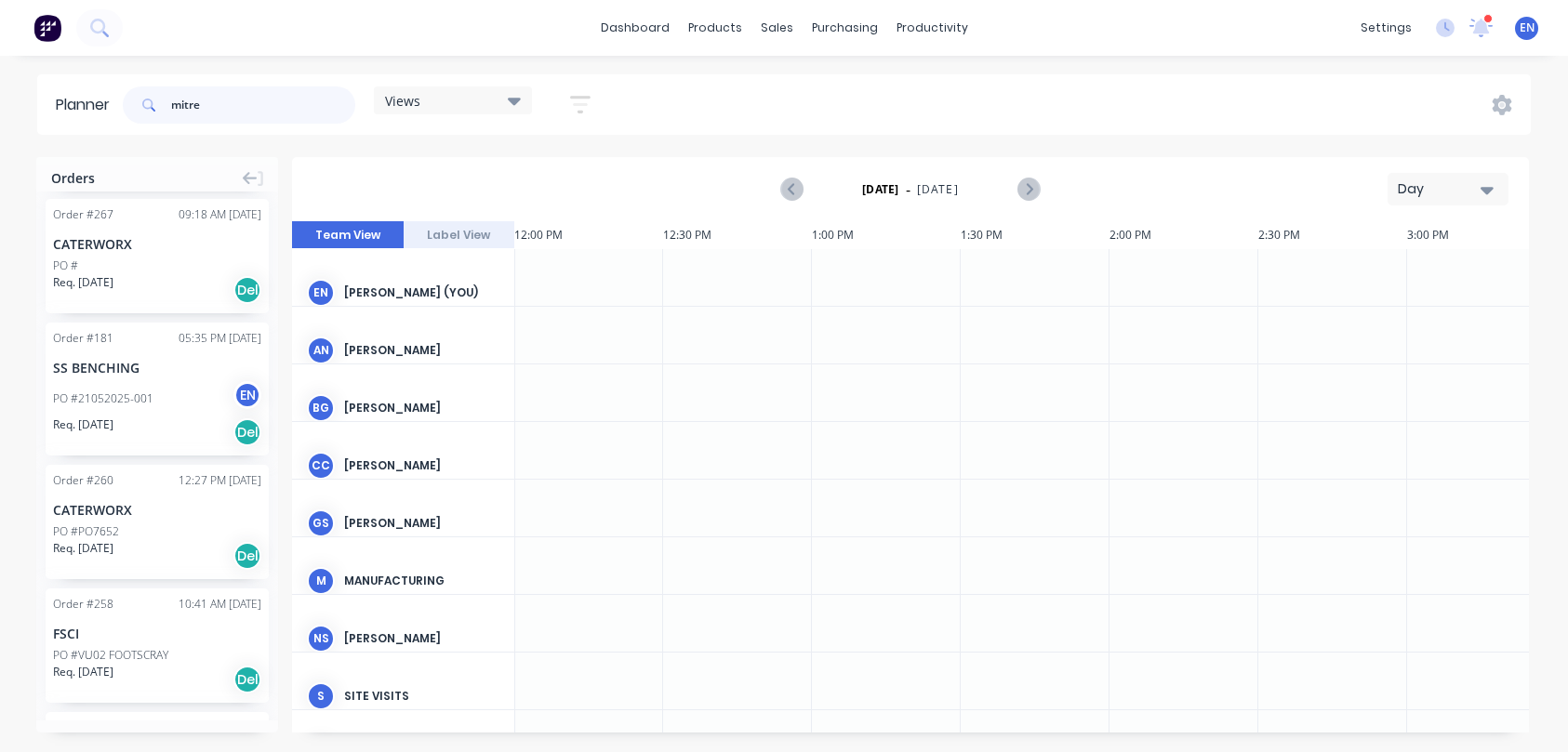
scroll to position [0, 0]
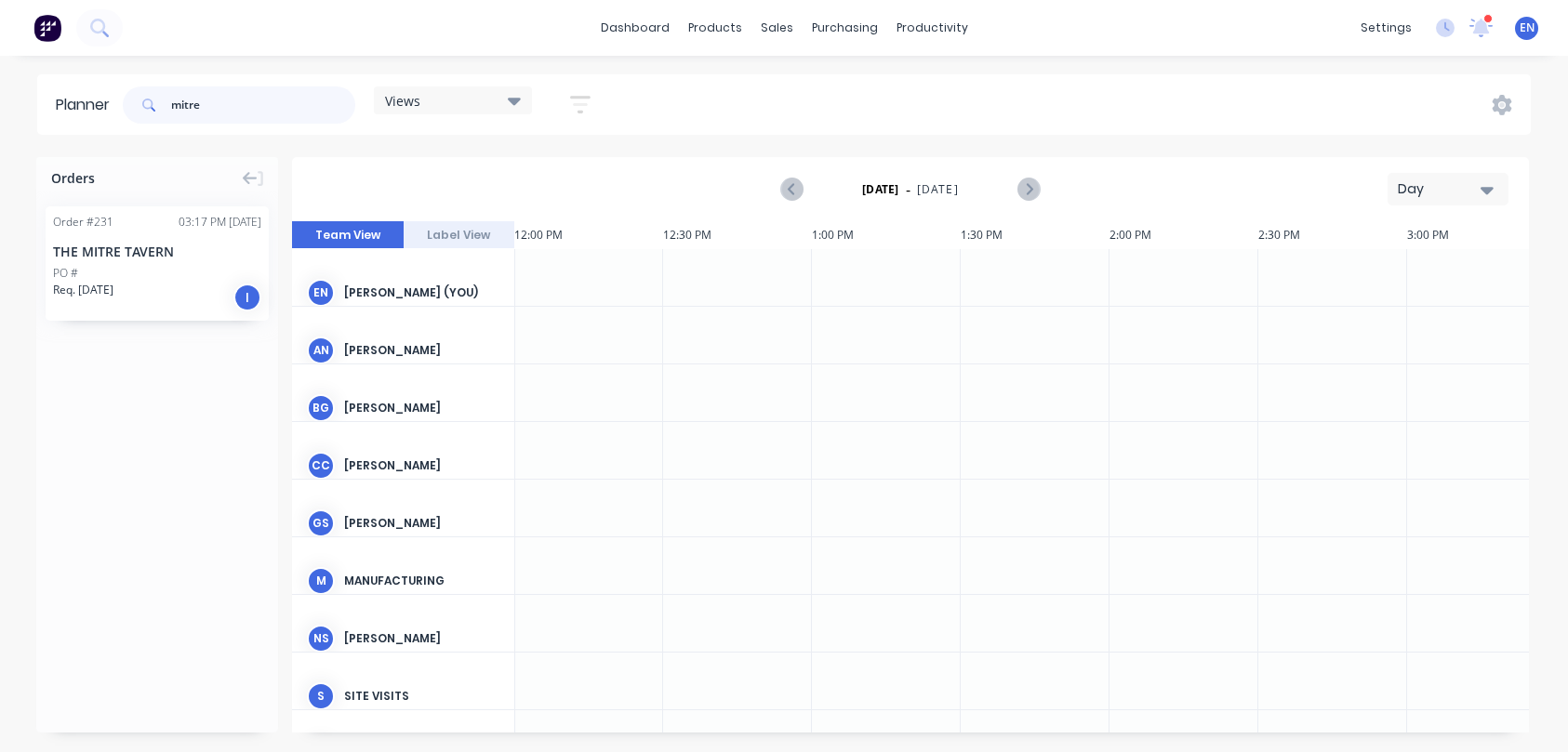
type input "mitre"
click at [134, 270] on div "PO #" at bounding box center [157, 274] width 209 height 17
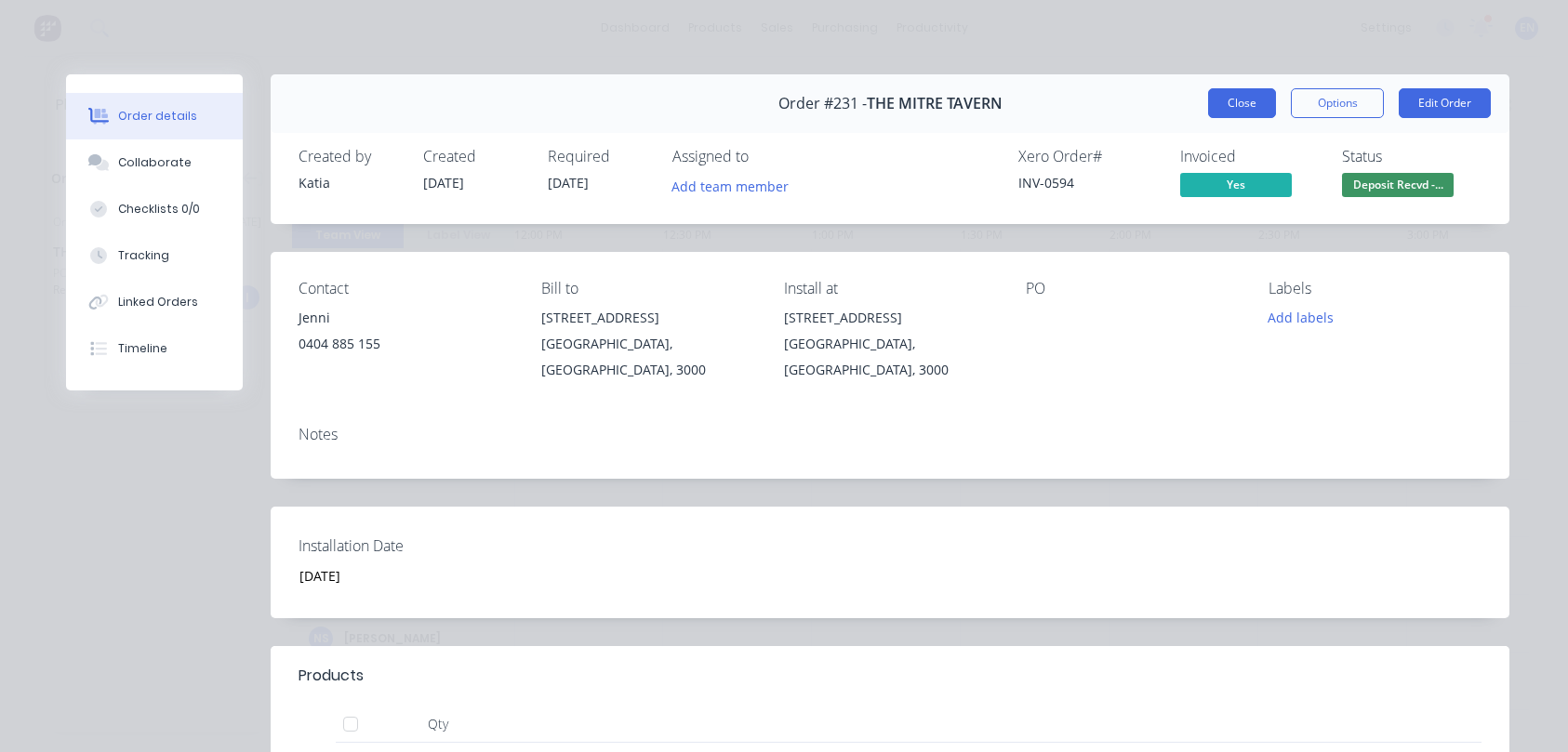
click at [1260, 95] on button "Close" at bounding box center [1241, 103] width 68 height 30
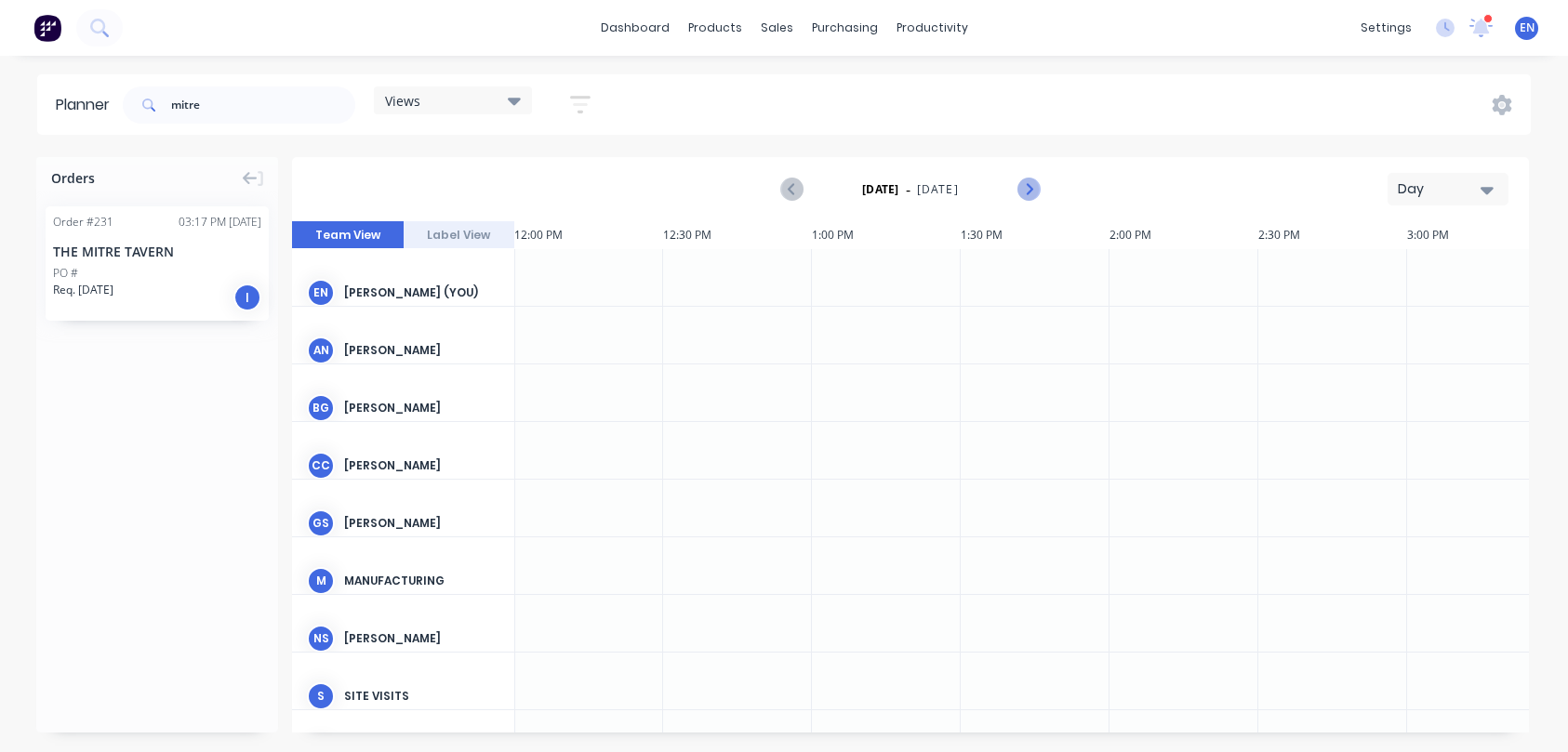
click at [1033, 191] on icon "Next page" at bounding box center [1027, 189] width 22 height 22
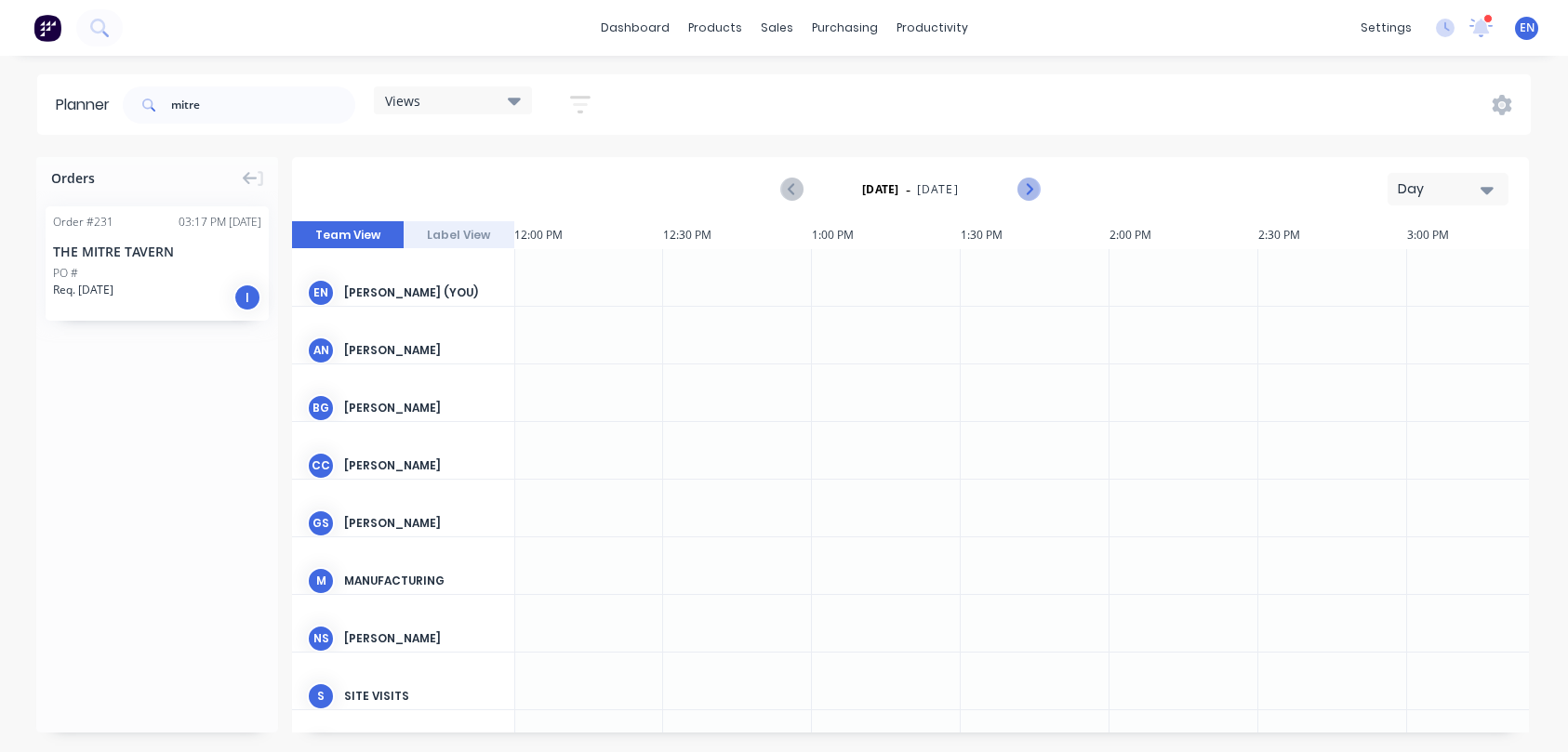
click at [1033, 191] on icon "Next page" at bounding box center [1027, 189] width 22 height 22
drag, startPoint x: 122, startPoint y: 262, endPoint x: 837, endPoint y: 509, distance: 756.5
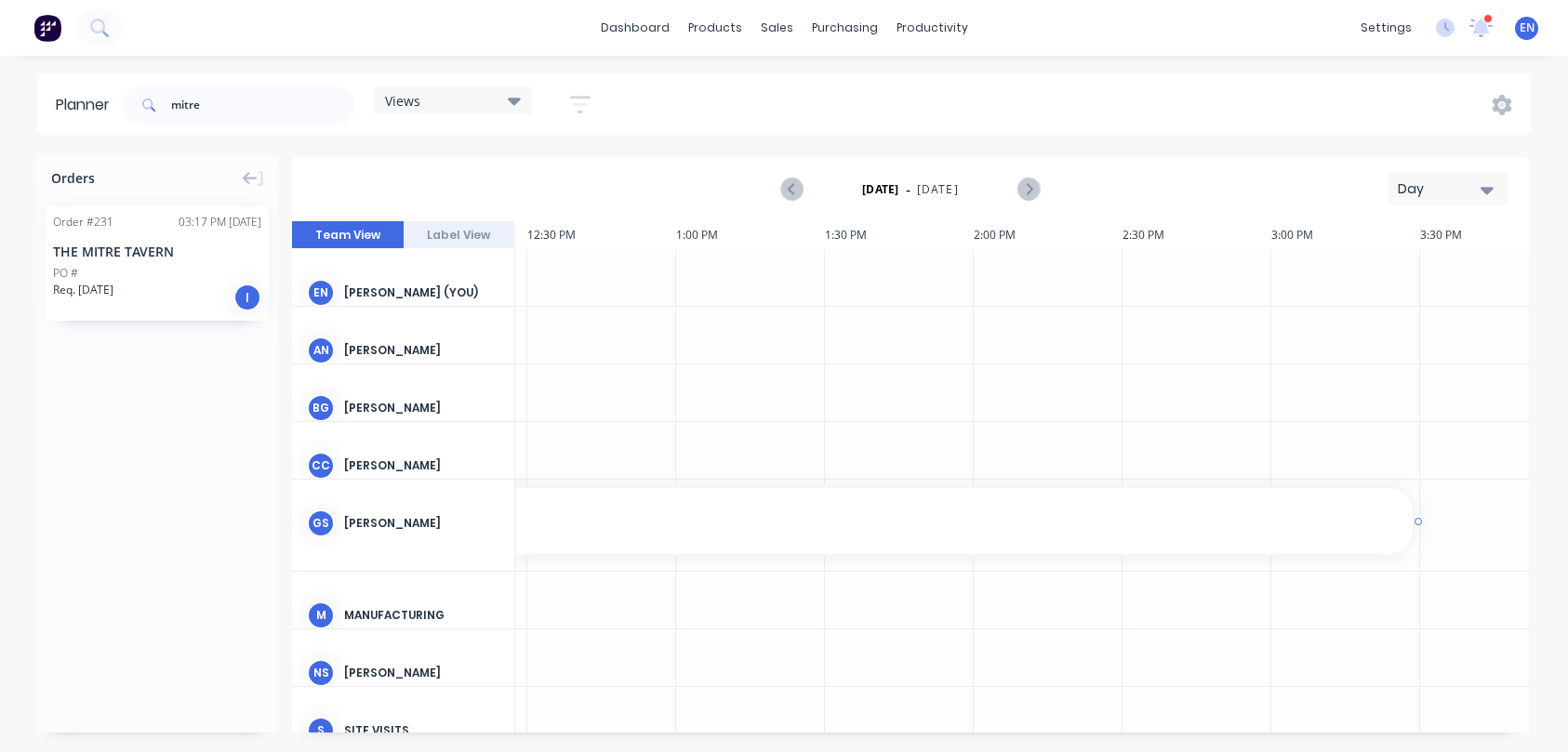
scroll to position [0, 3731]
drag, startPoint x: 1093, startPoint y: 521, endPoint x: 1365, endPoint y: 529, distance: 272.1
drag, startPoint x: 1394, startPoint y: 517, endPoint x: 1266, endPoint y: 515, distance: 128.0
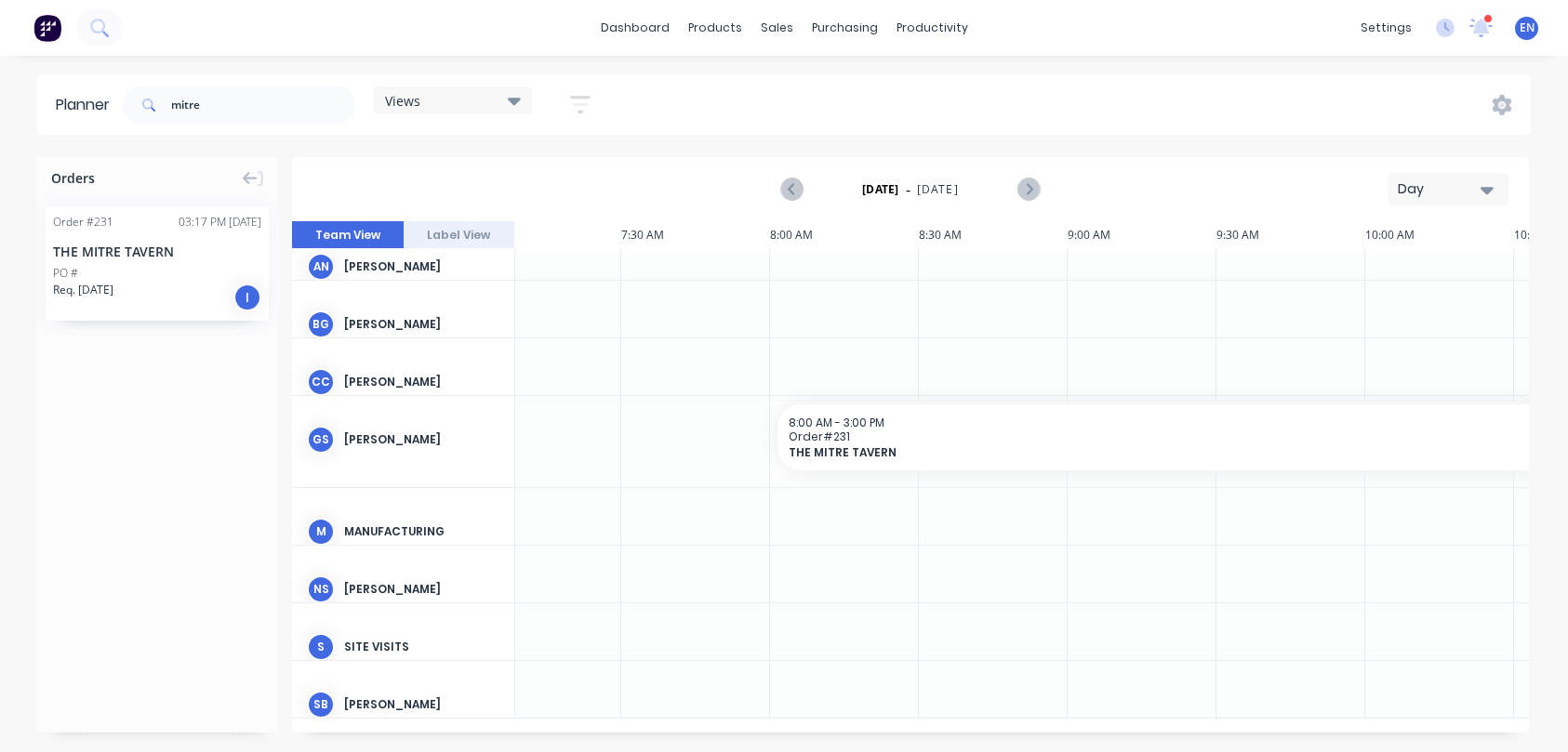
scroll to position [91, 2123]
